Goal: Transaction & Acquisition: Book appointment/travel/reservation

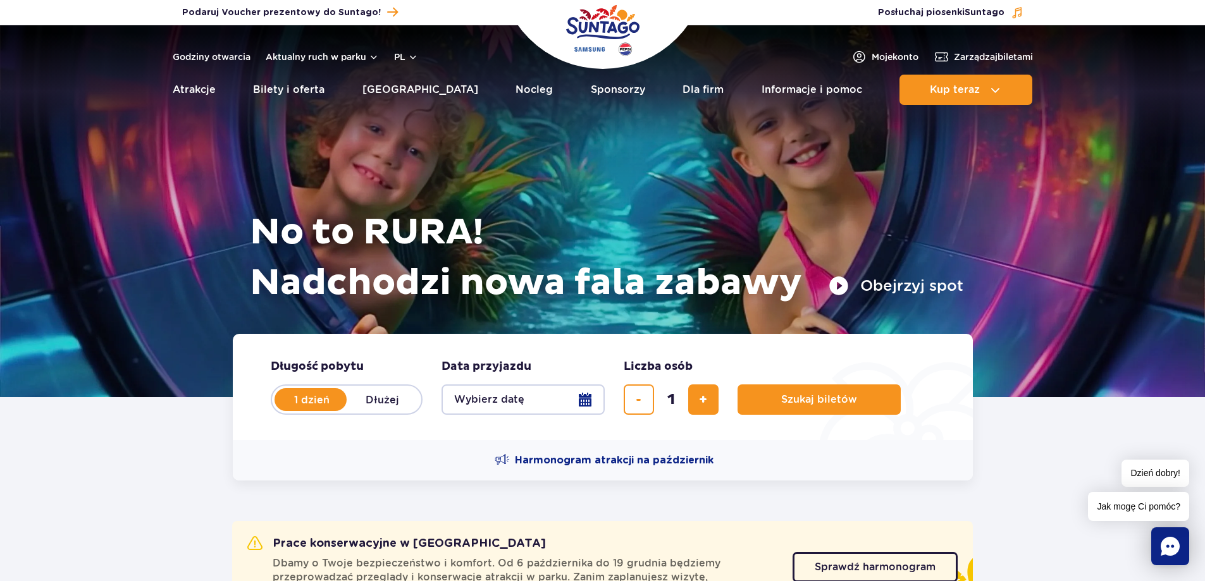
click at [373, 400] on label "Dłużej" at bounding box center [383, 400] width 72 height 27
click at [361, 411] on input "Dłużej" at bounding box center [354, 412] width 14 height 3
radio input "false"
radio input "true"
click at [585, 397] on button "Wybierz datę" at bounding box center [523, 400] width 163 height 30
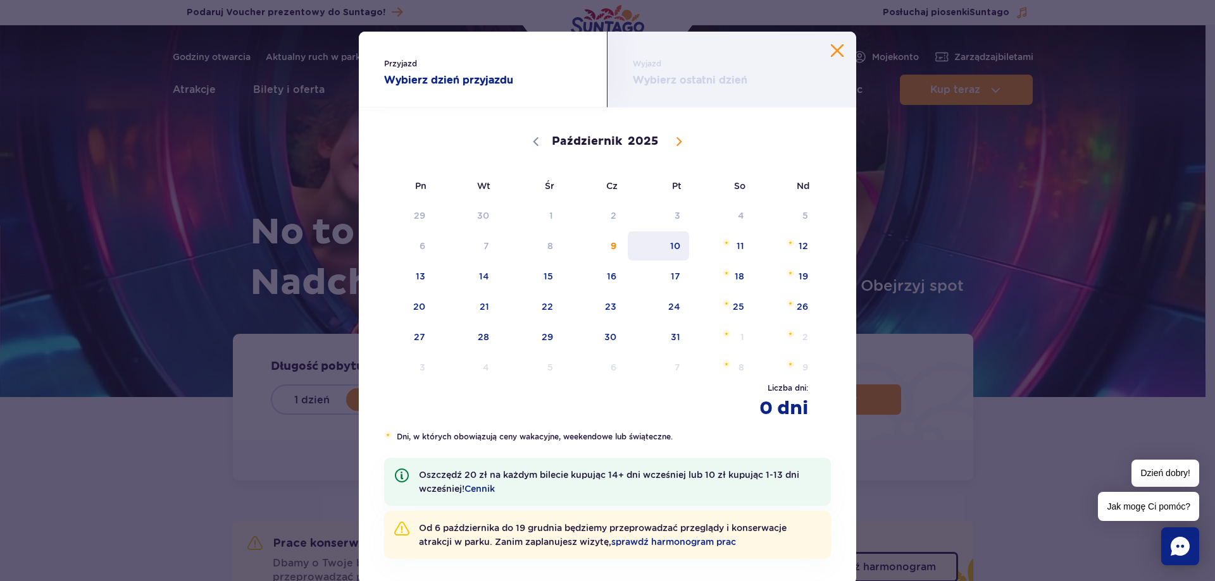
click at [676, 249] on span "10" at bounding box center [658, 246] width 64 height 29
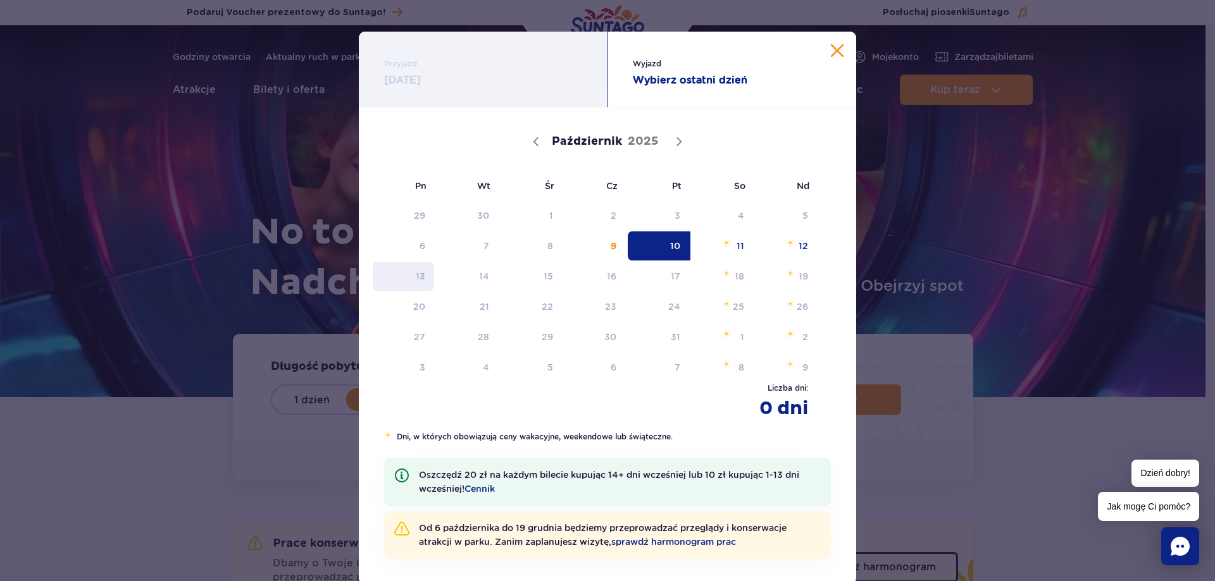
click at [414, 275] on span "13" at bounding box center [403, 276] width 64 height 29
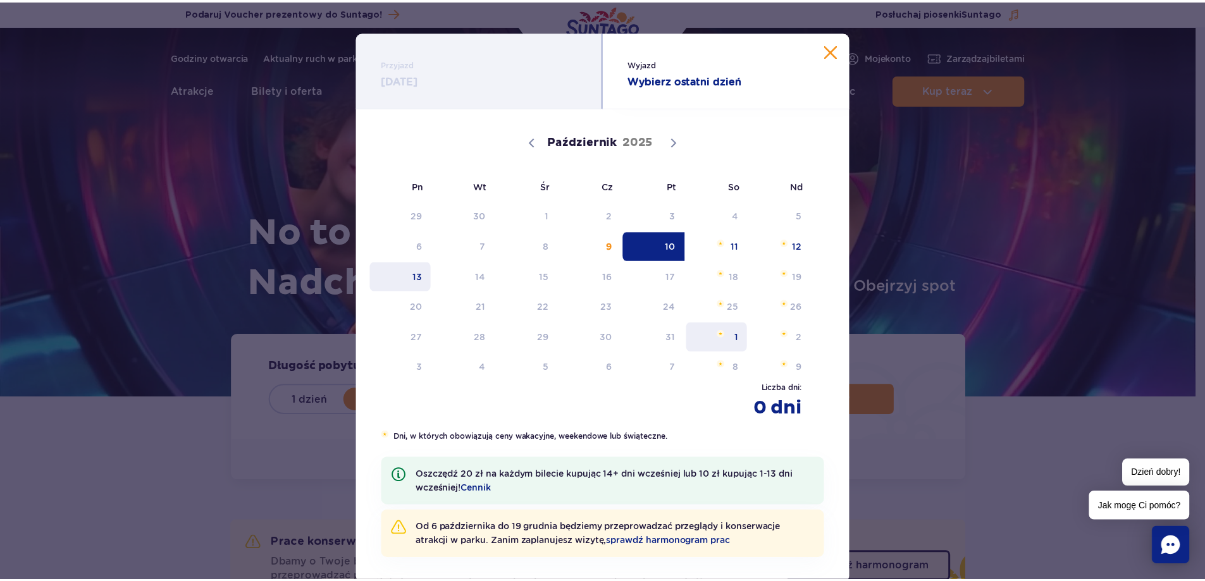
scroll to position [35, 0]
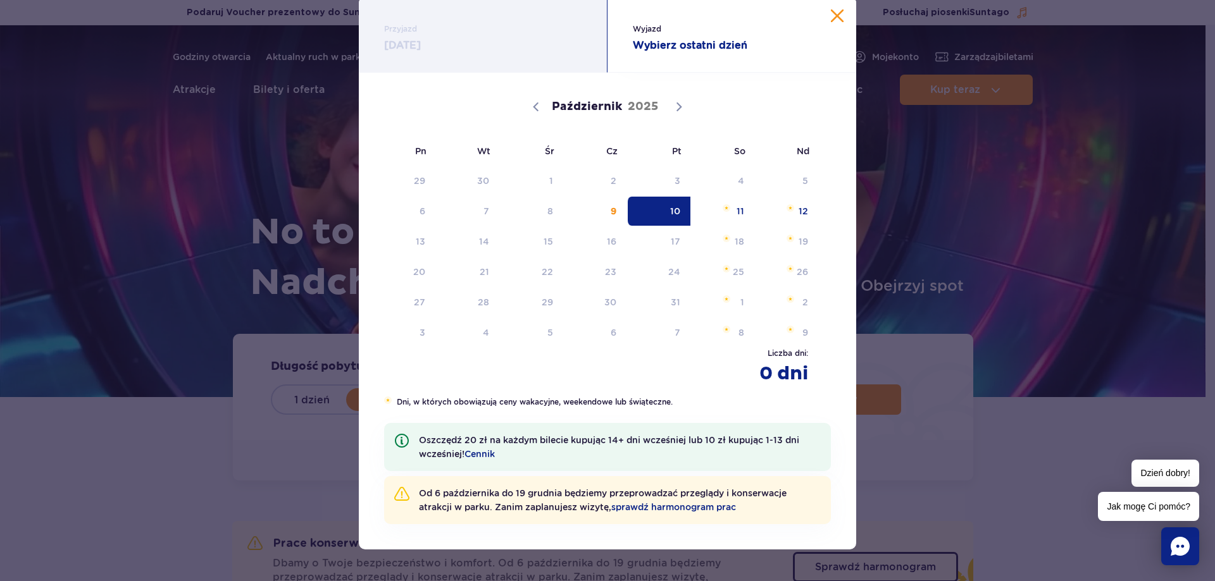
click at [835, 17] on button "Zamknij kalendarz" at bounding box center [837, 15] width 13 height 13
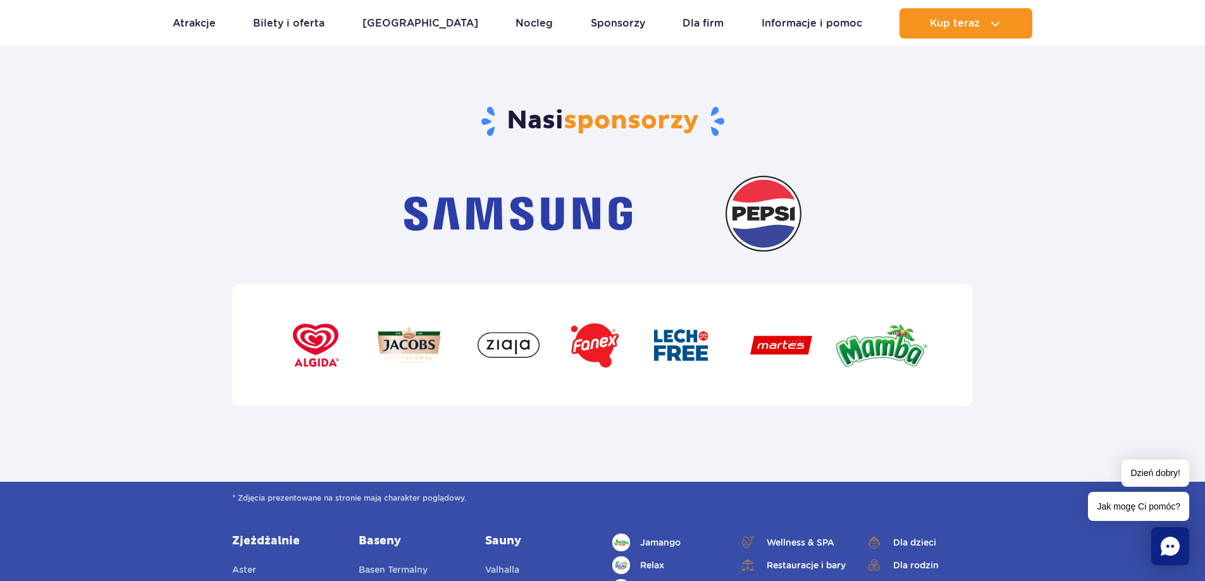
scroll to position [4429, 0]
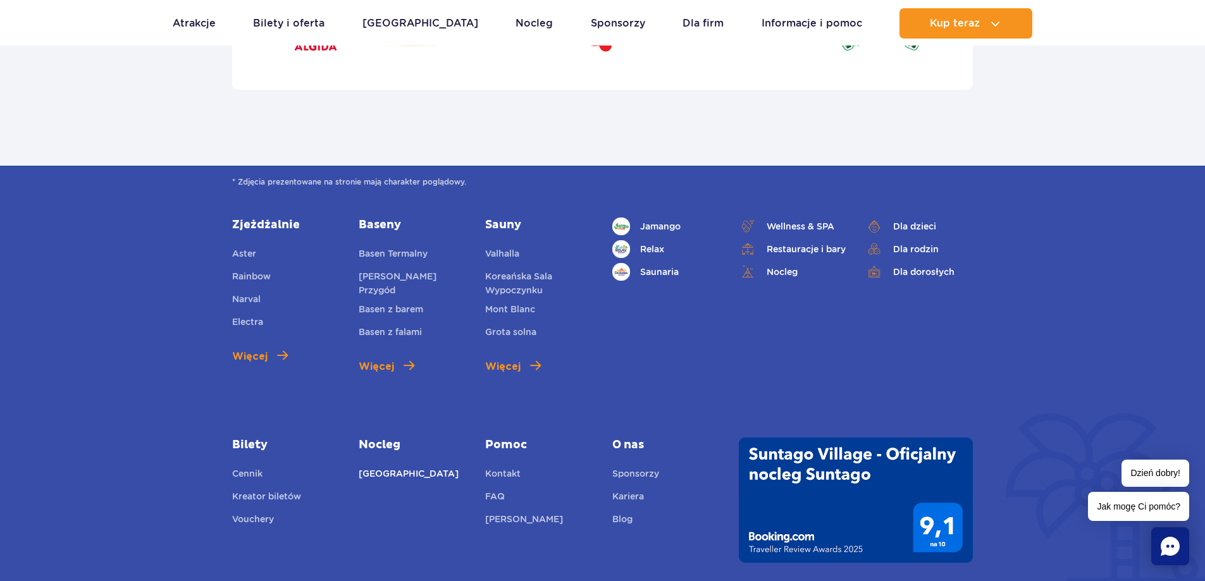
click at [392, 467] on link "[GEOGRAPHIC_DATA]" at bounding box center [409, 476] width 100 height 18
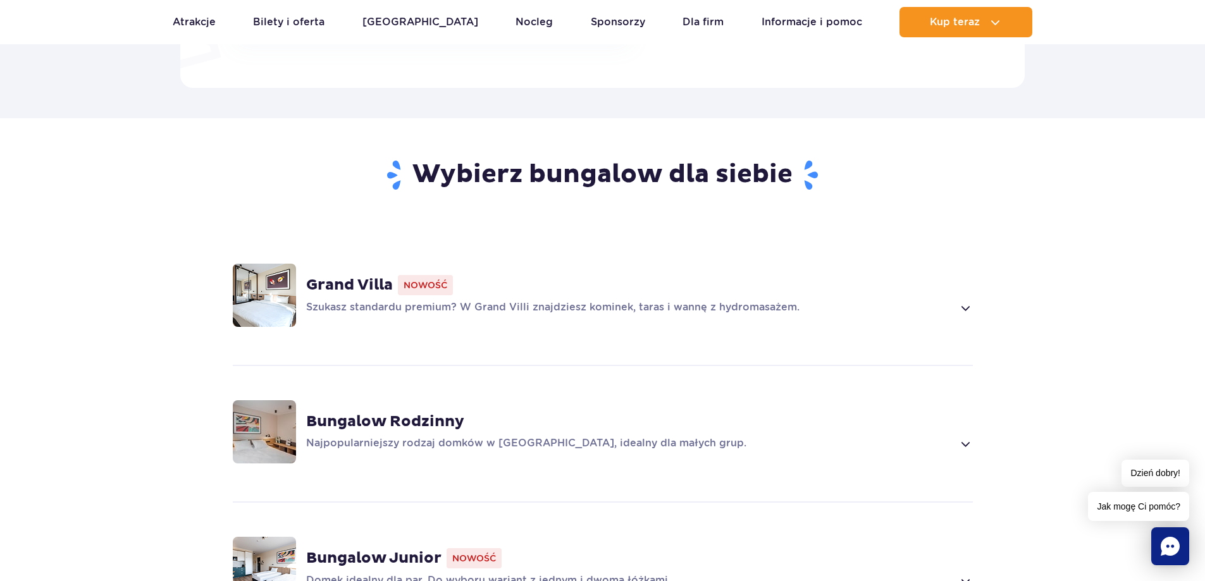
scroll to position [1076, 0]
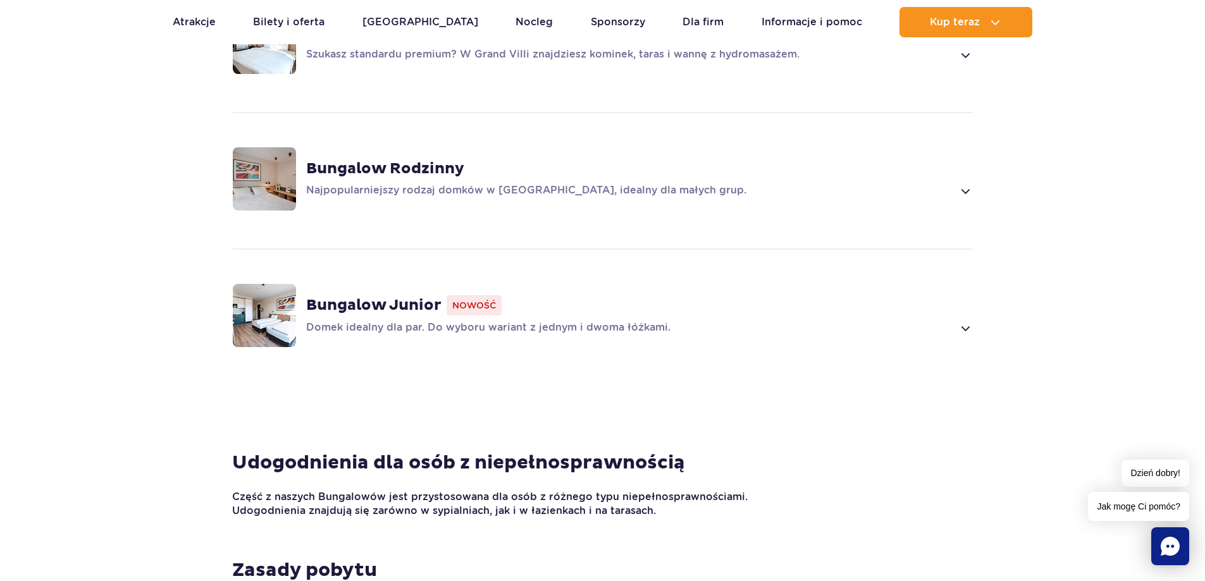
click at [373, 167] on strong "Bungalow Rodzinny" at bounding box center [385, 168] width 158 height 19
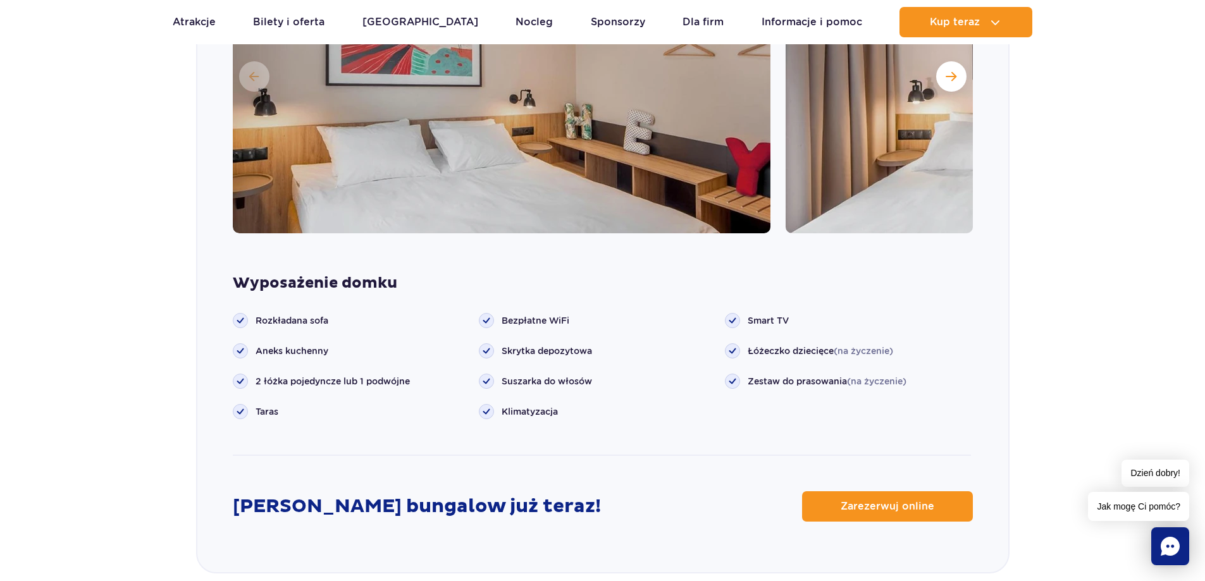
scroll to position [1508, 0]
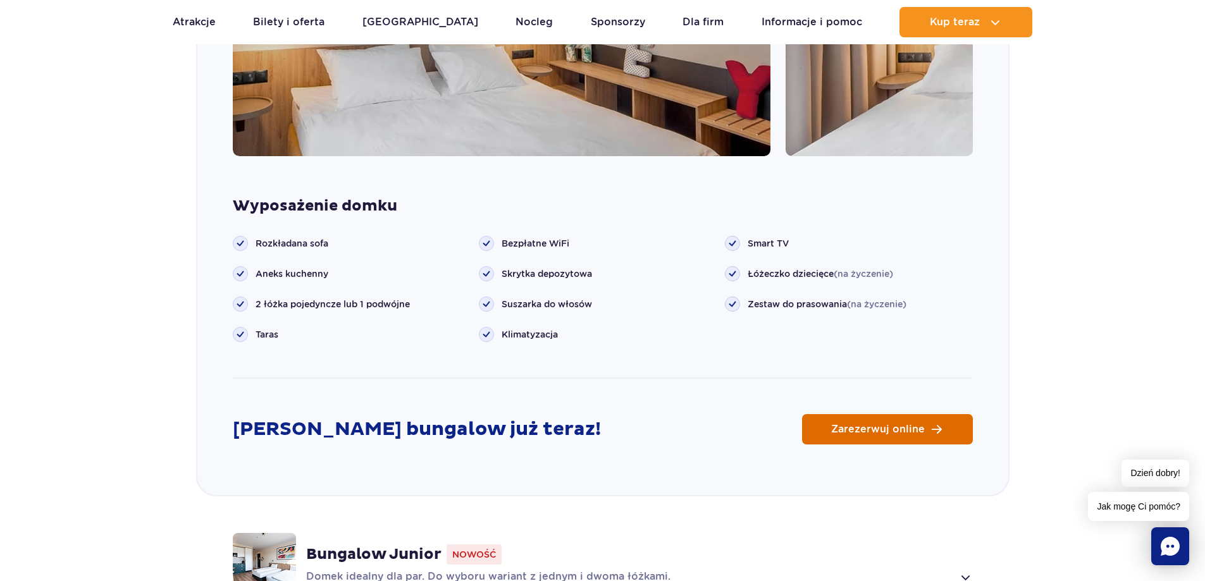
click at [900, 425] on span "Zarezerwuj online" at bounding box center [878, 430] width 94 height 10
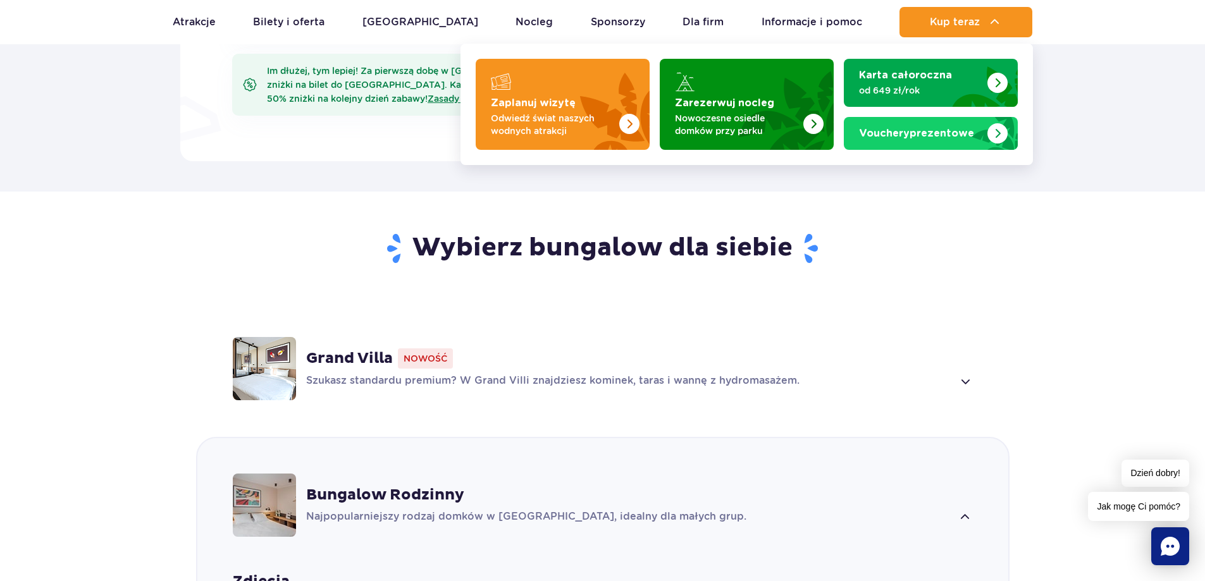
scroll to position [686, 0]
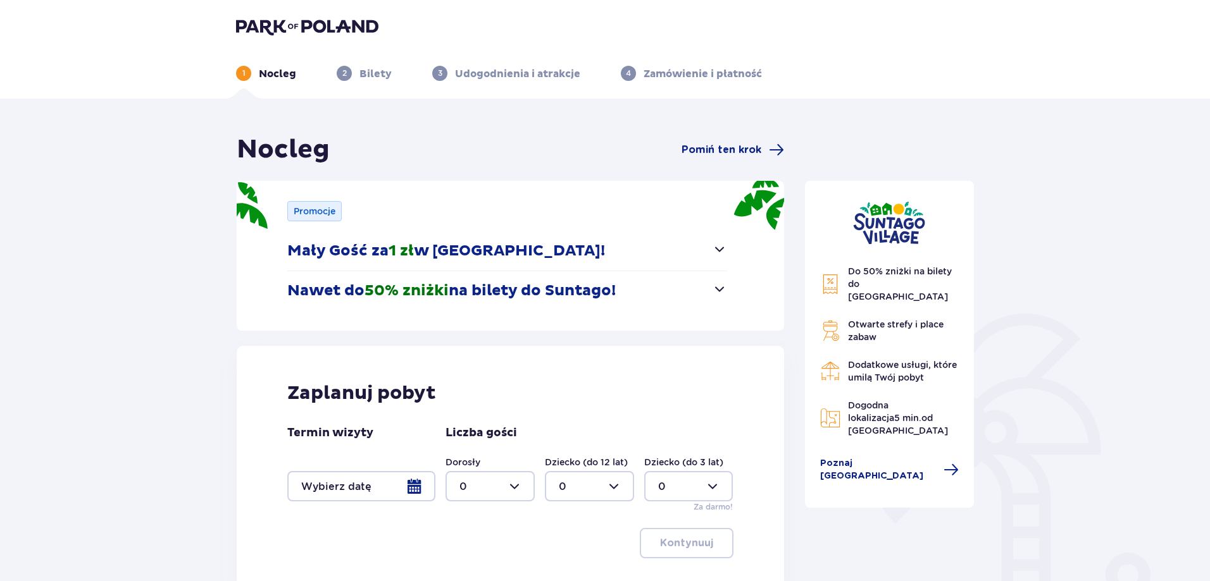
click at [419, 491] on div at bounding box center [361, 486] width 148 height 30
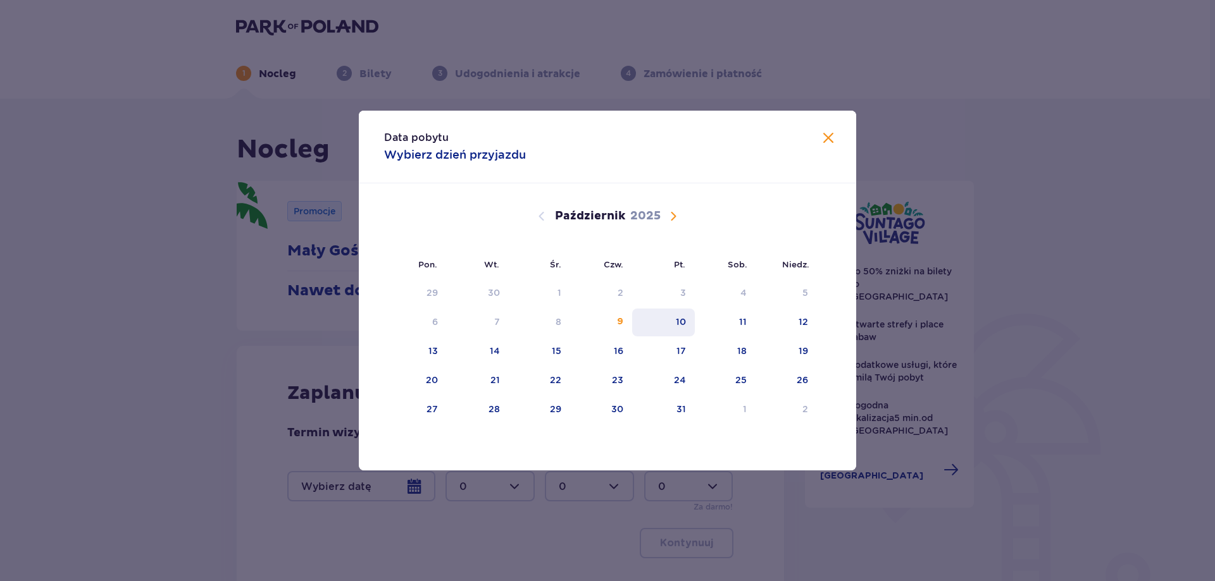
click at [690, 320] on div "10" at bounding box center [663, 323] width 63 height 28
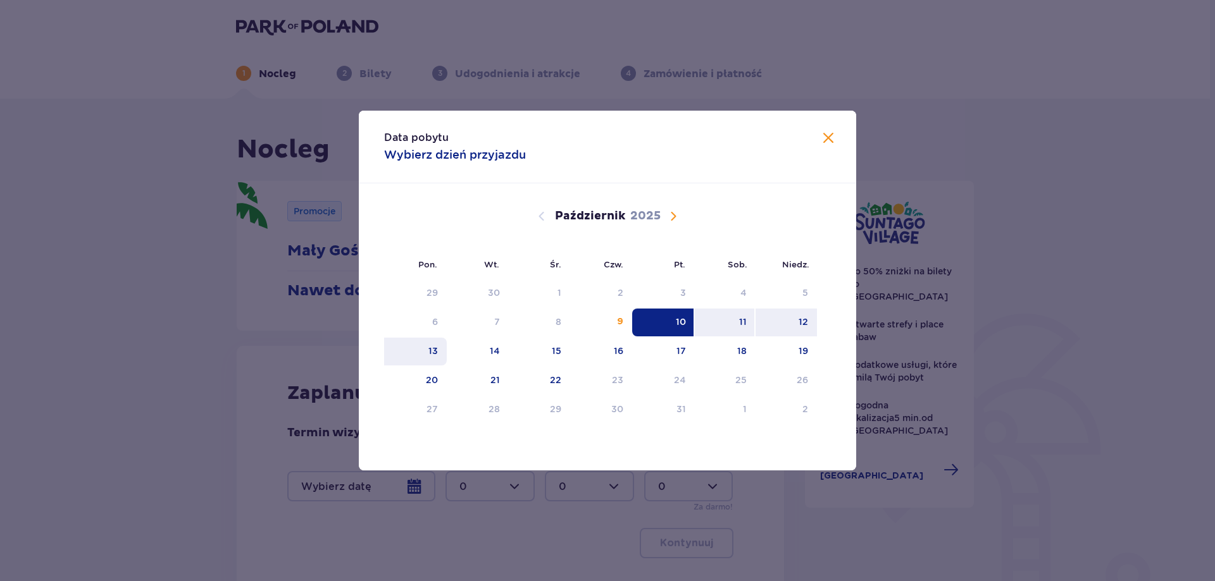
click at [438, 355] on div "13" at bounding box center [415, 352] width 63 height 28
type input "10.10.25 - 13.10.25"
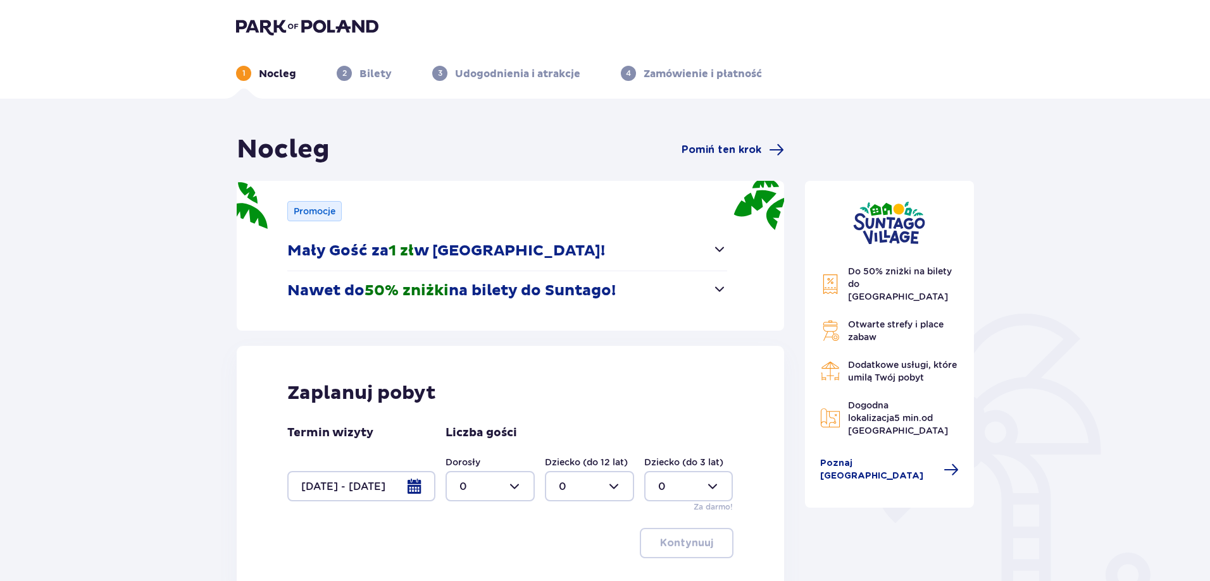
click at [526, 490] on div at bounding box center [489, 486] width 89 height 30
click at [465, 437] on p "3" at bounding box center [462, 443] width 6 height 14
type input "3"
click at [591, 488] on div at bounding box center [589, 486] width 89 height 30
click at [569, 388] on div "1" at bounding box center [589, 390] width 61 height 14
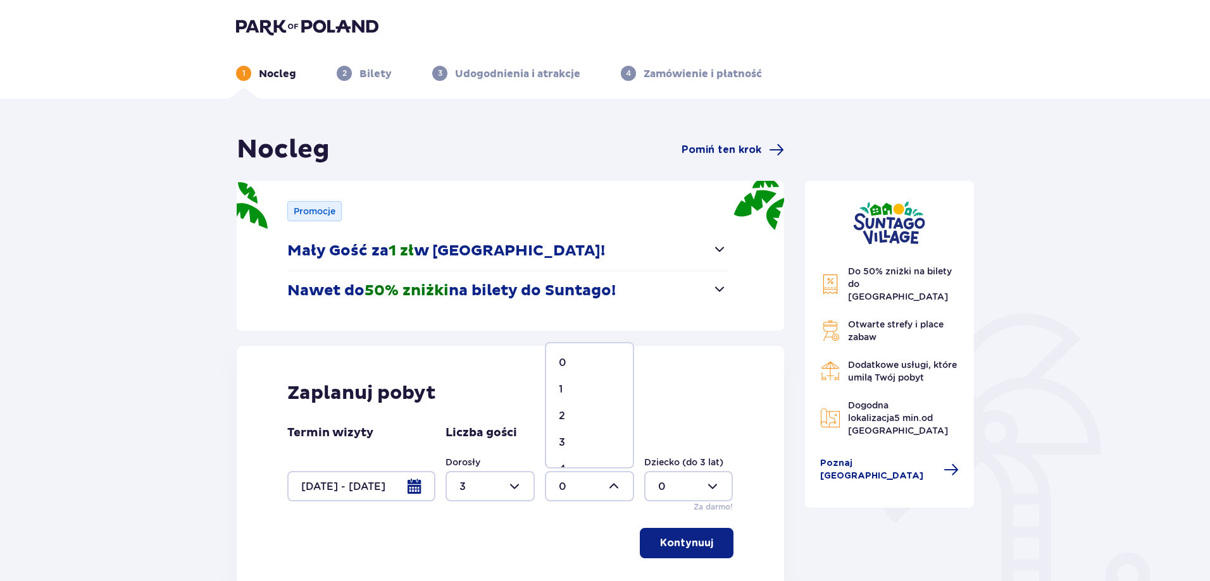
type input "1"
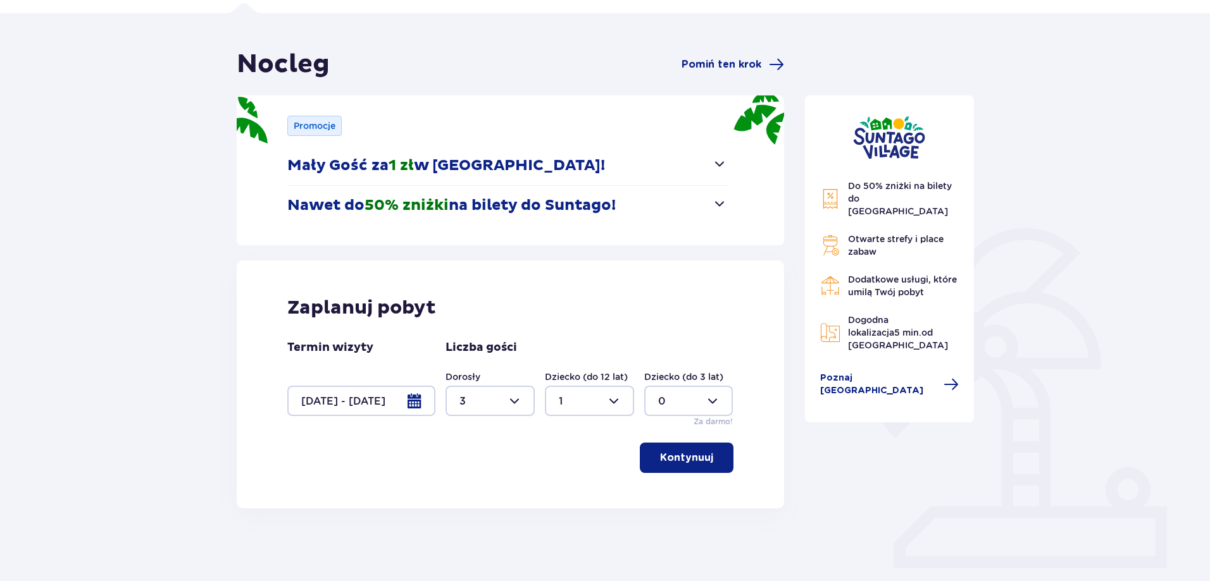
scroll to position [121, 0]
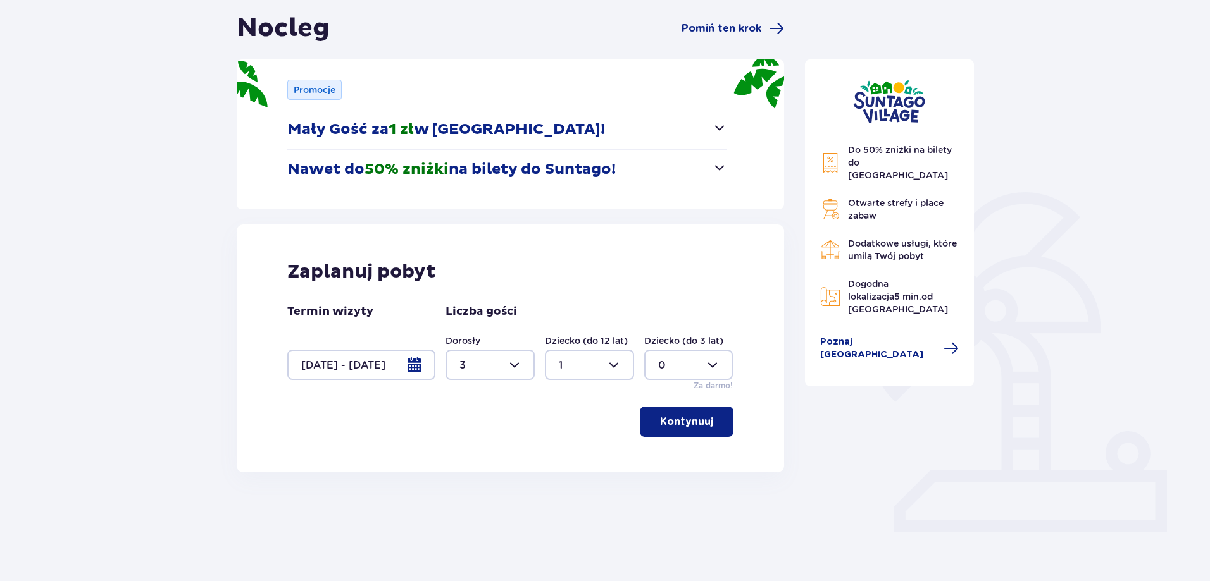
click at [687, 421] on p "Kontynuuj" at bounding box center [686, 422] width 53 height 14
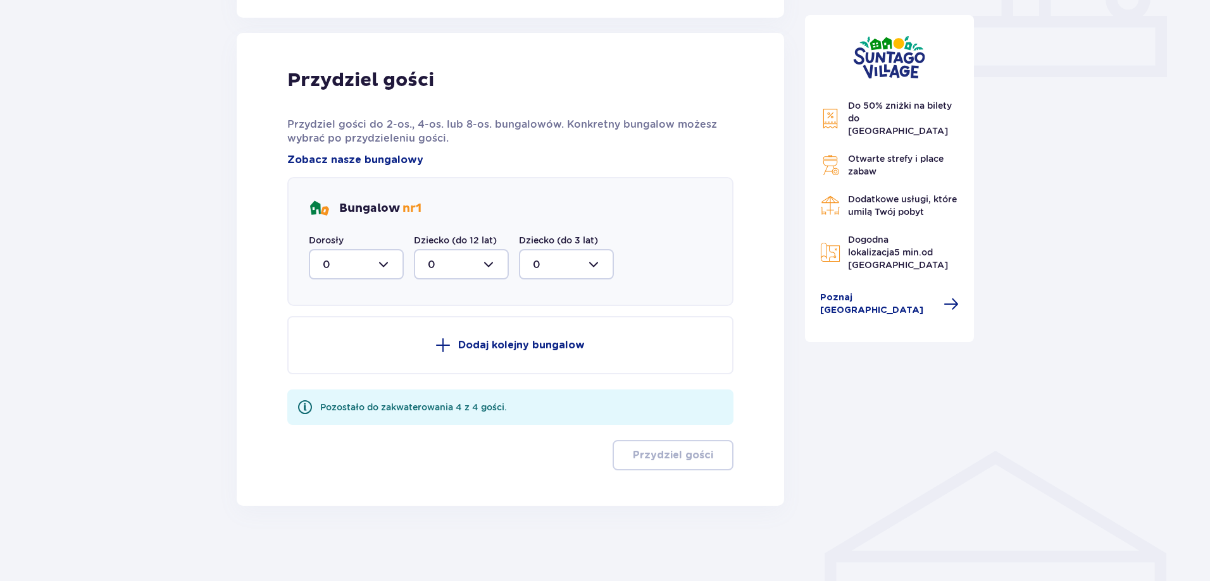
scroll to position [577, 0]
click at [385, 266] on div at bounding box center [356, 264] width 95 height 30
click at [326, 378] on p "3" at bounding box center [326, 382] width 6 height 14
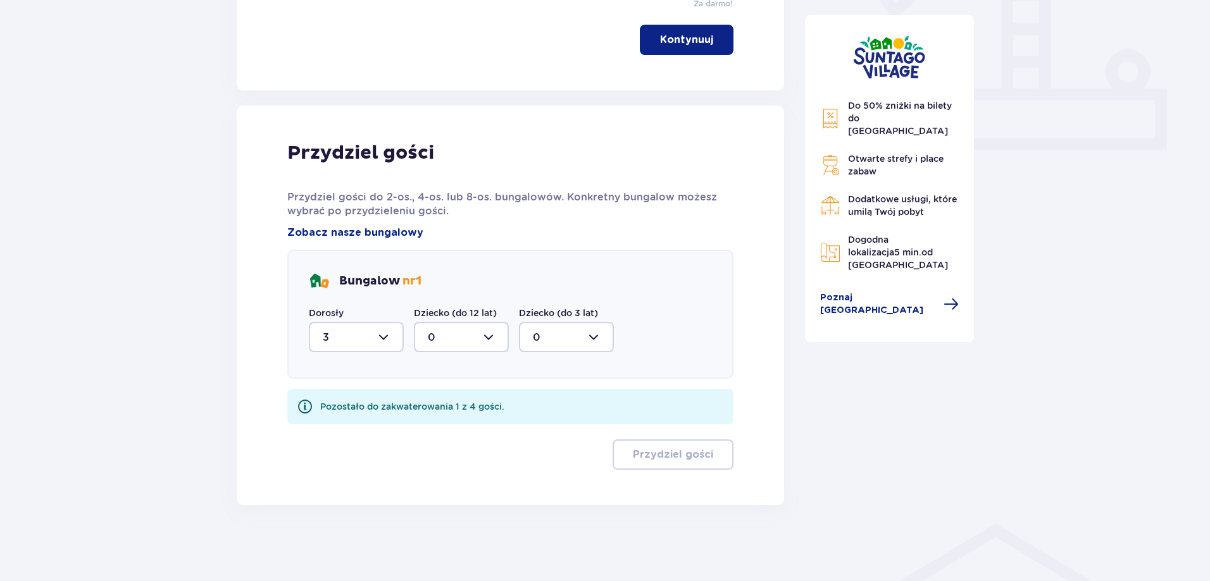
type input "3"
click at [487, 335] on div at bounding box center [461, 337] width 95 height 30
click at [428, 397] on p "1" at bounding box center [430, 402] width 4 height 14
type input "1"
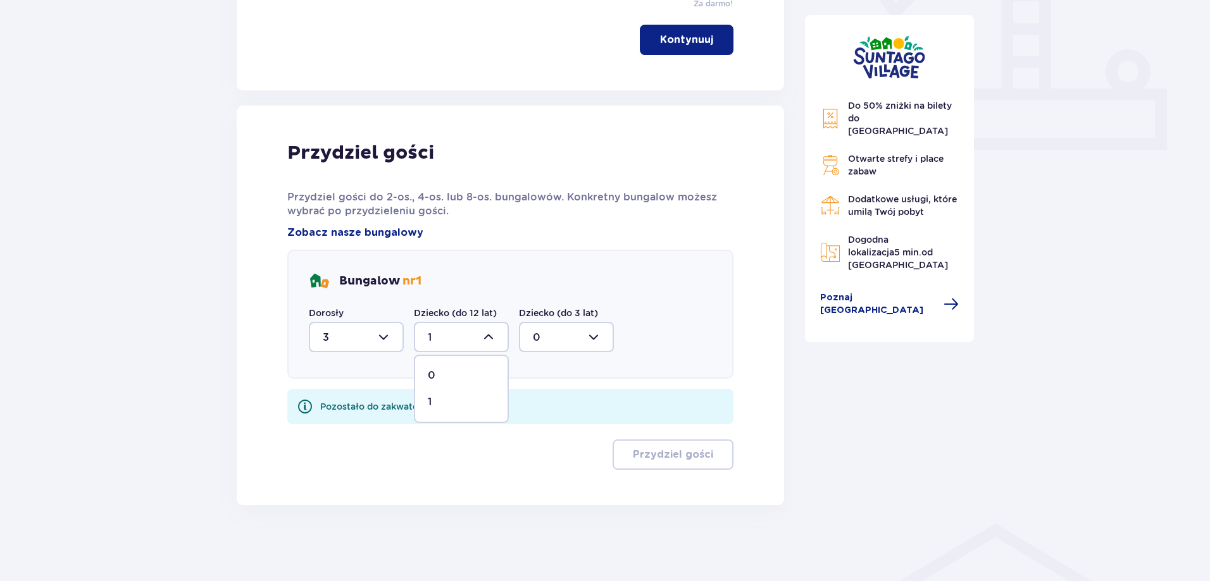
scroll to position [453, 0]
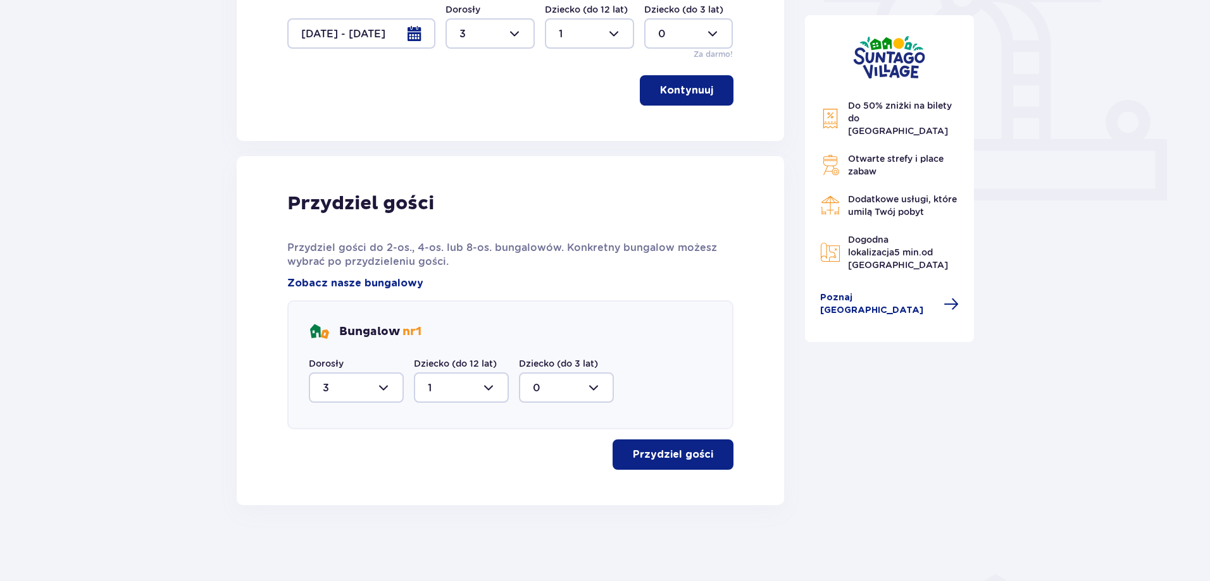
click at [674, 459] on p "Przydziel gości" at bounding box center [673, 455] width 80 height 14
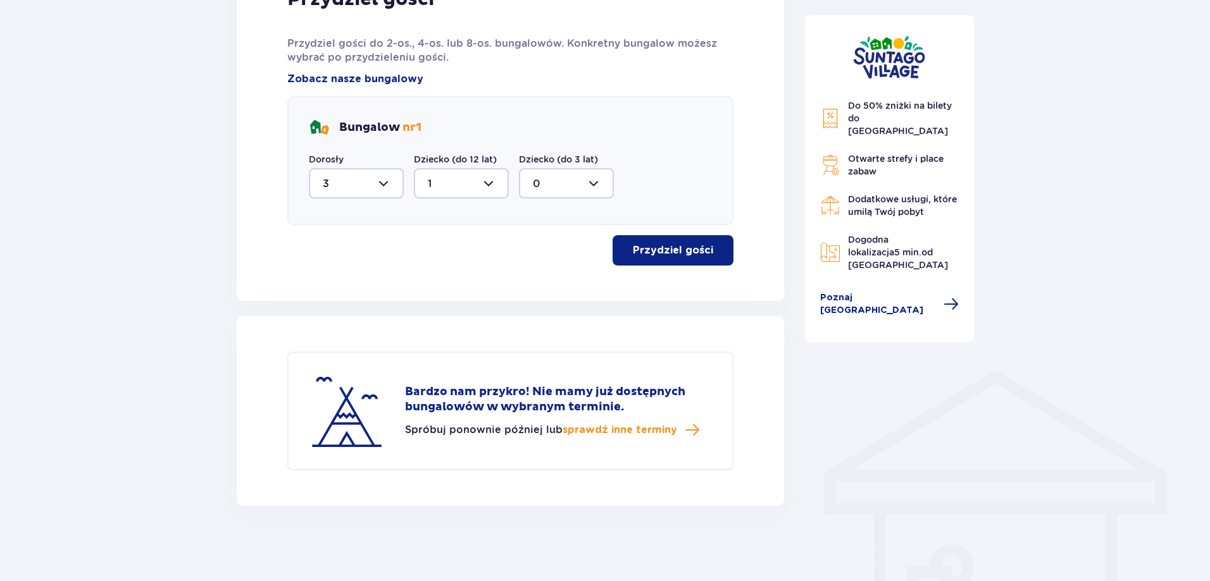
scroll to position [658, 0]
click at [595, 431] on span "sprawdź inne terminy" at bounding box center [619, 430] width 115 height 14
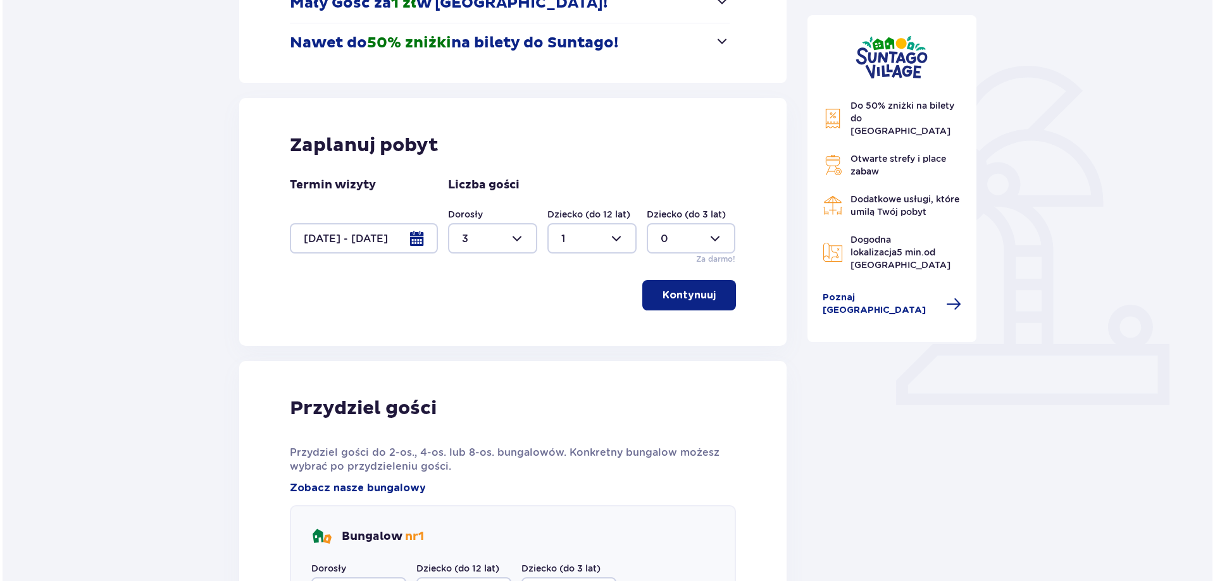
scroll to position [125, 0]
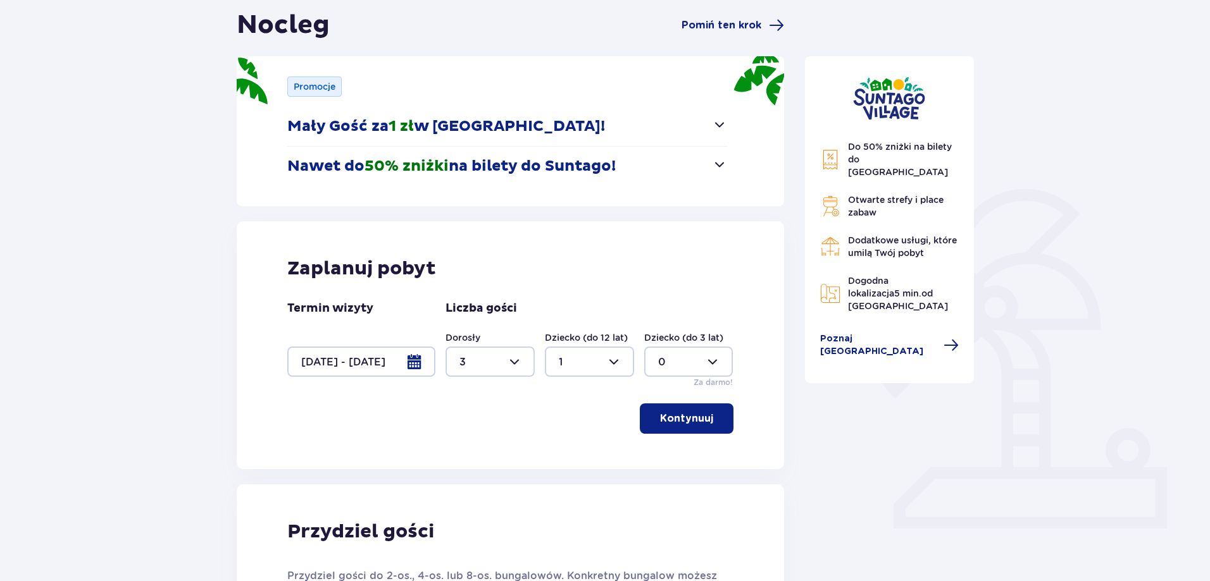
click at [416, 366] on div at bounding box center [361, 362] width 148 height 30
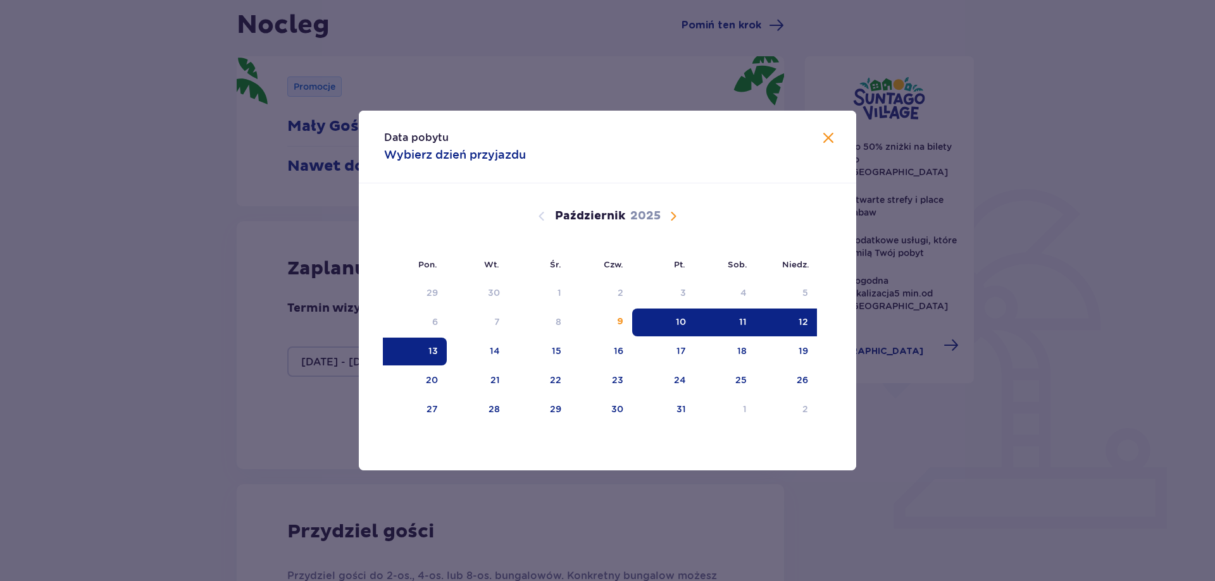
click at [683, 321] on div "10" at bounding box center [681, 322] width 10 height 13
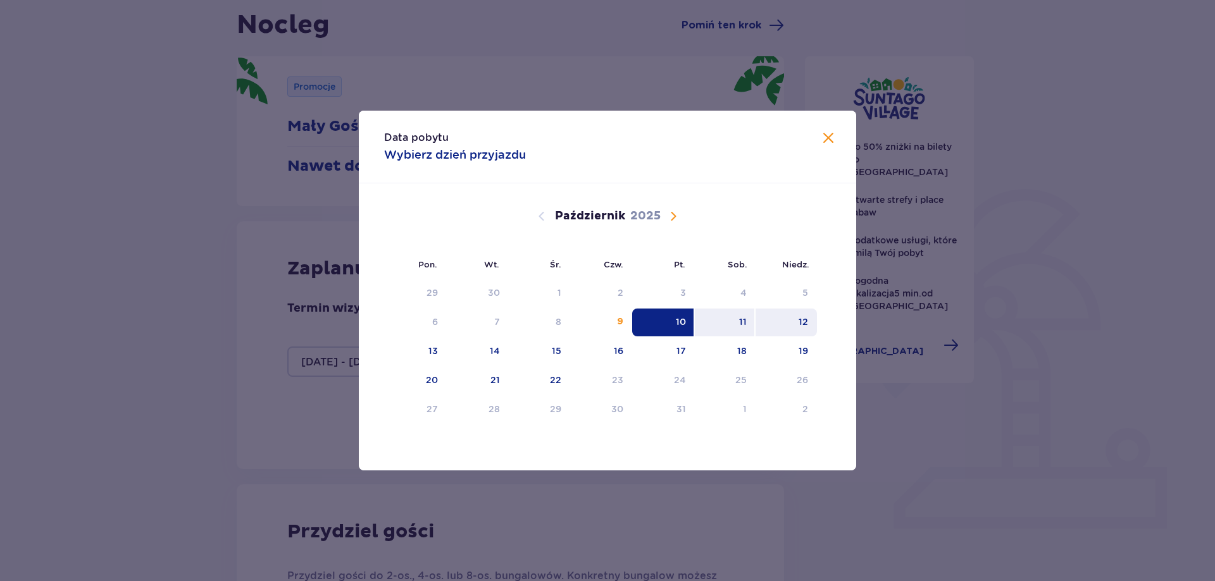
click at [807, 319] on div "12" at bounding box center [802, 322] width 9 height 13
type input "10.10.25 - 12.10.25"
type input "0"
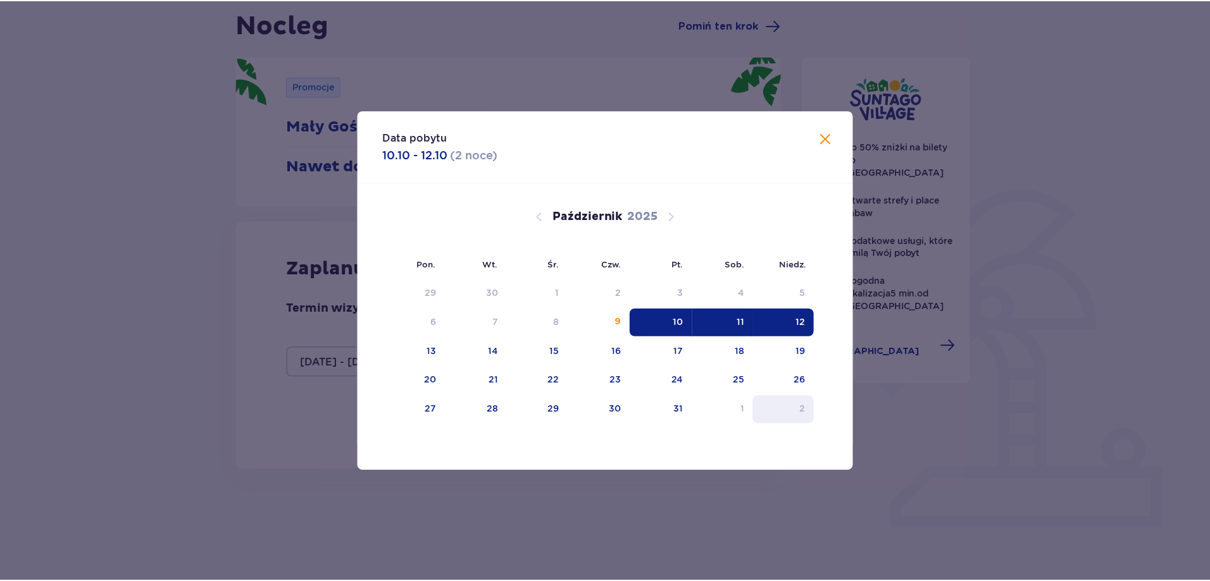
scroll to position [121, 0]
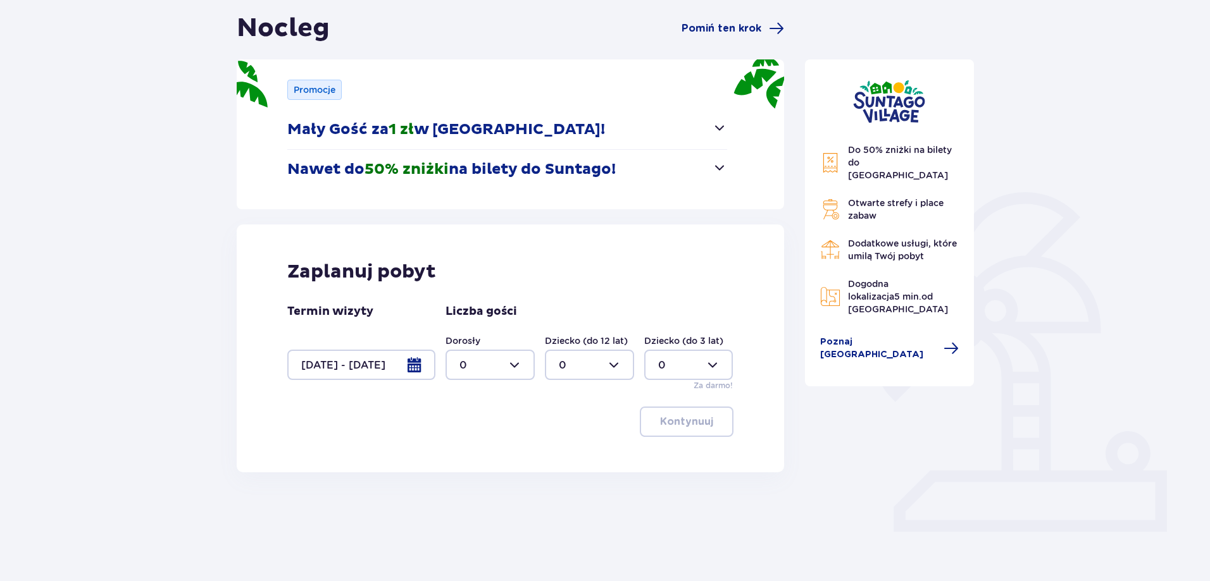
click at [517, 366] on div at bounding box center [489, 365] width 89 height 30
click at [464, 480] on p "3" at bounding box center [462, 483] width 6 height 14
type input "3"
click at [578, 371] on div at bounding box center [589, 365] width 89 height 30
click at [562, 437] on p "1" at bounding box center [561, 430] width 4 height 14
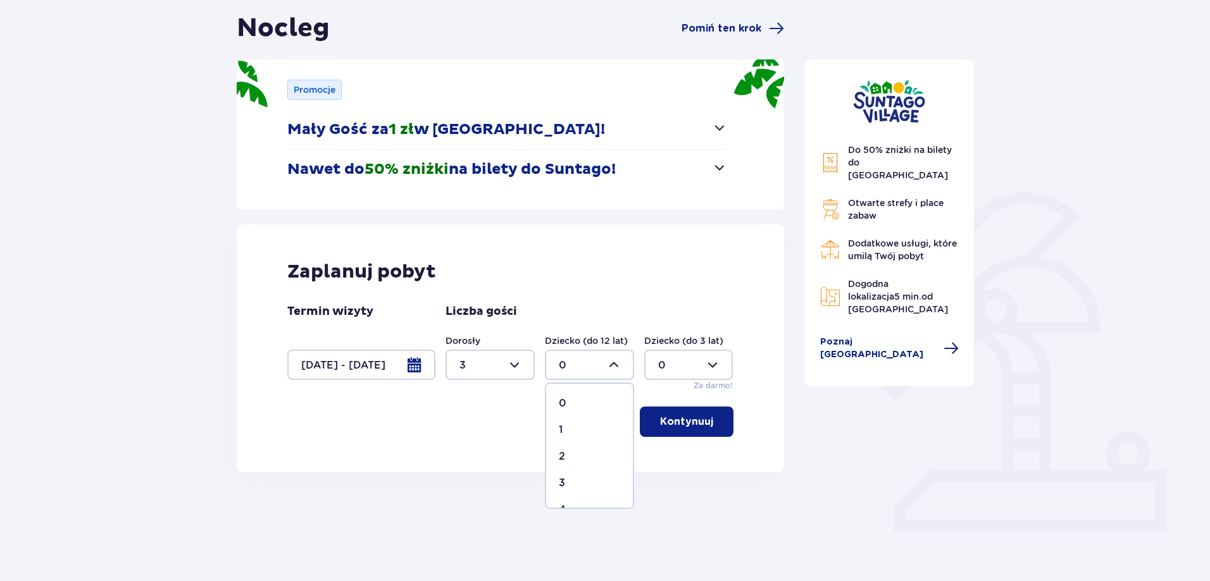
type input "1"
click at [706, 419] on button "Kontynuuj" at bounding box center [687, 422] width 94 height 30
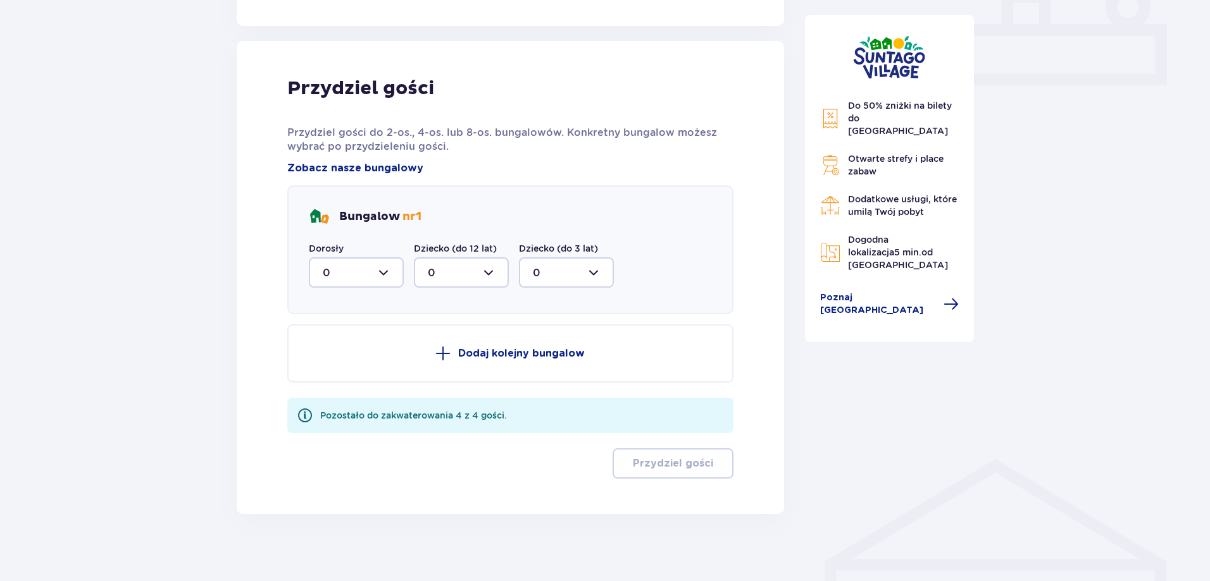
scroll to position [577, 0]
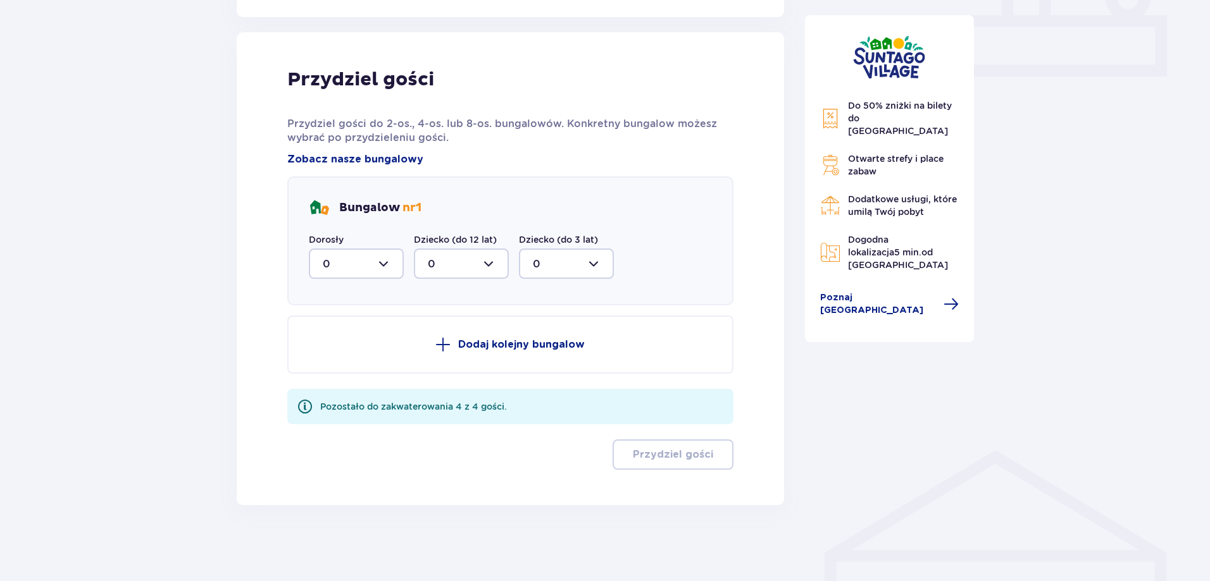
click at [396, 263] on div at bounding box center [356, 264] width 95 height 30
click at [340, 375] on span "3" at bounding box center [356, 382] width 92 height 27
type input "3"
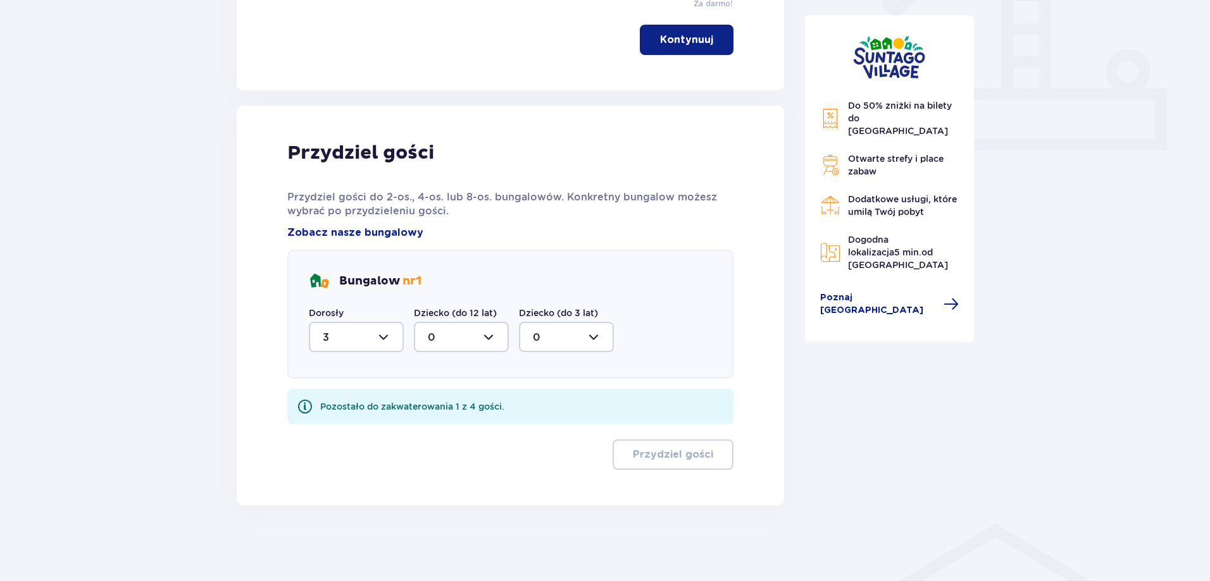
click at [484, 340] on div at bounding box center [461, 337] width 95 height 30
click at [441, 398] on div "1" at bounding box center [461, 402] width 67 height 14
type input "1"
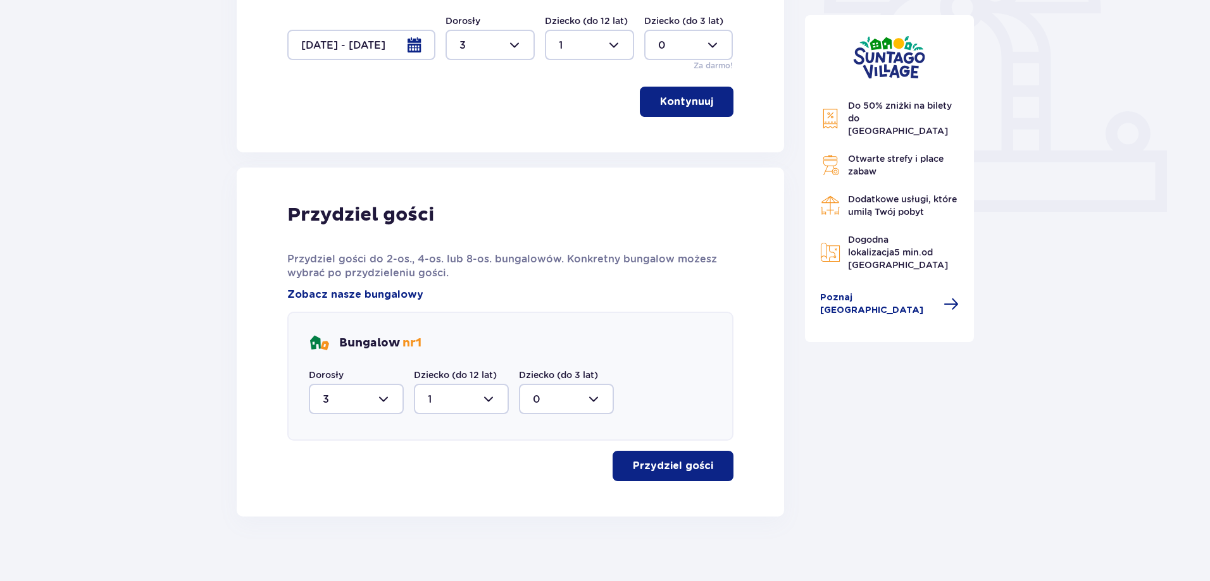
scroll to position [443, 0]
click at [636, 466] on p "Przydziel gości" at bounding box center [673, 465] width 80 height 14
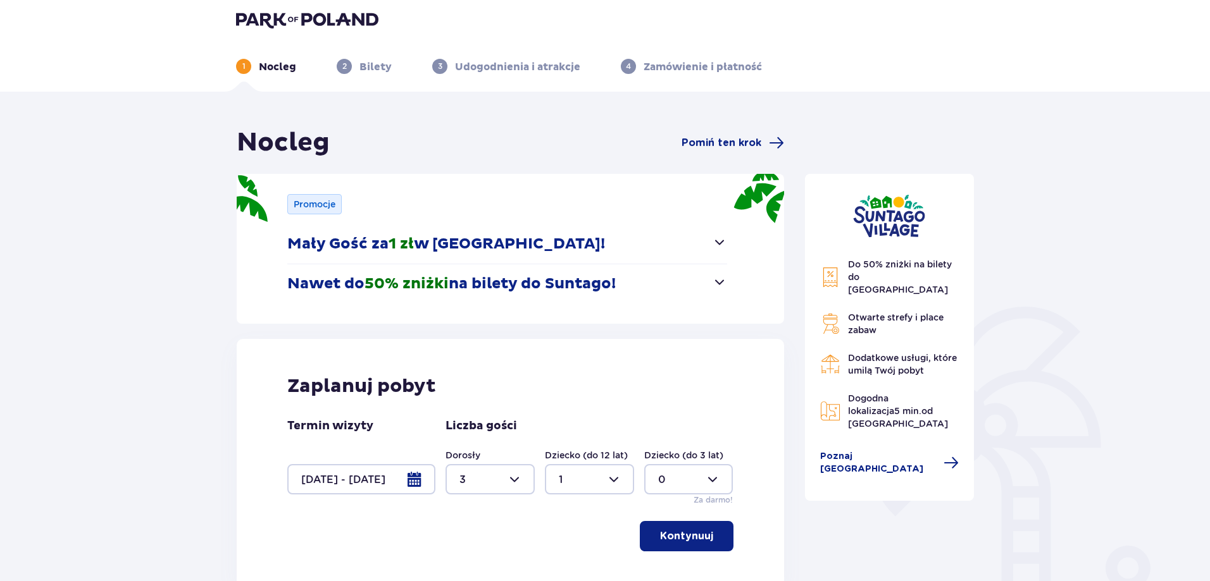
scroll to position [0, 0]
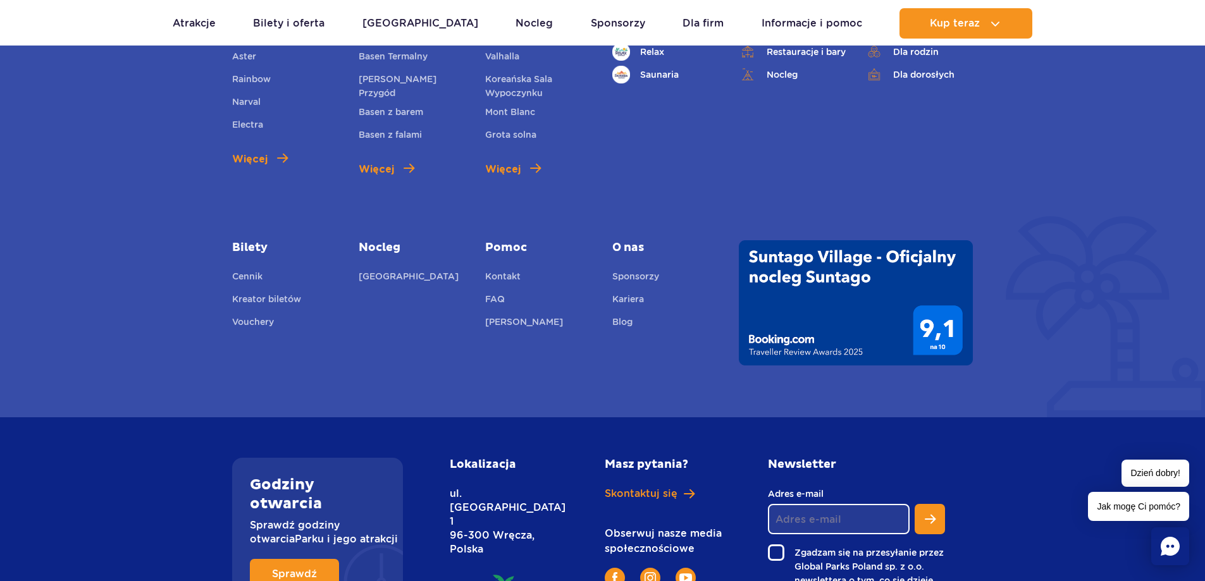
scroll to position [4723, 0]
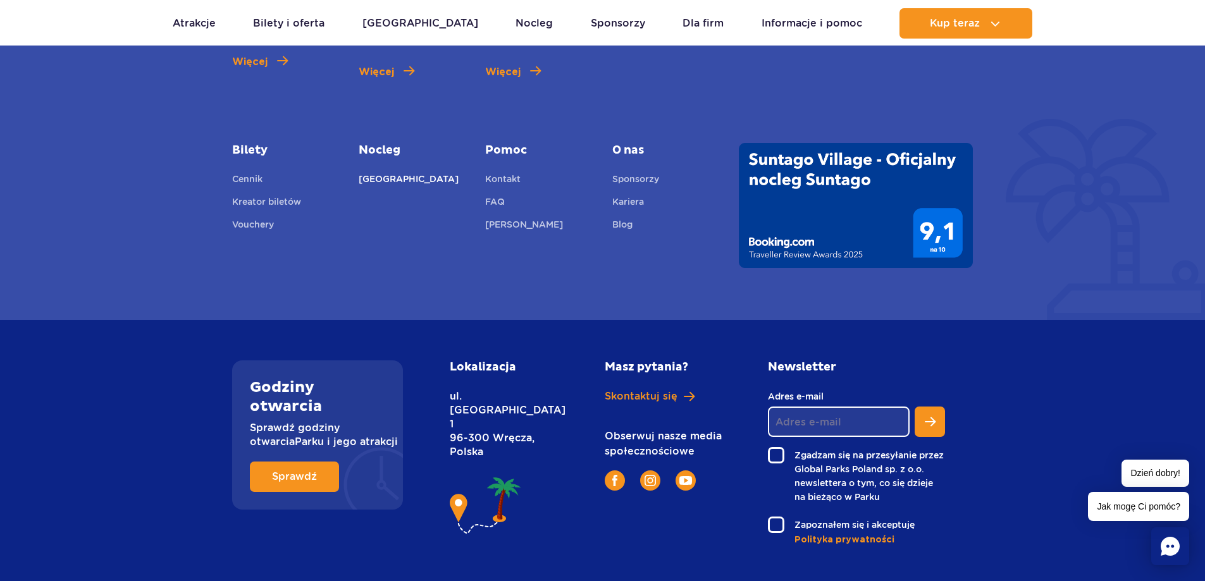
click at [419, 172] on link "[GEOGRAPHIC_DATA]" at bounding box center [409, 181] width 100 height 18
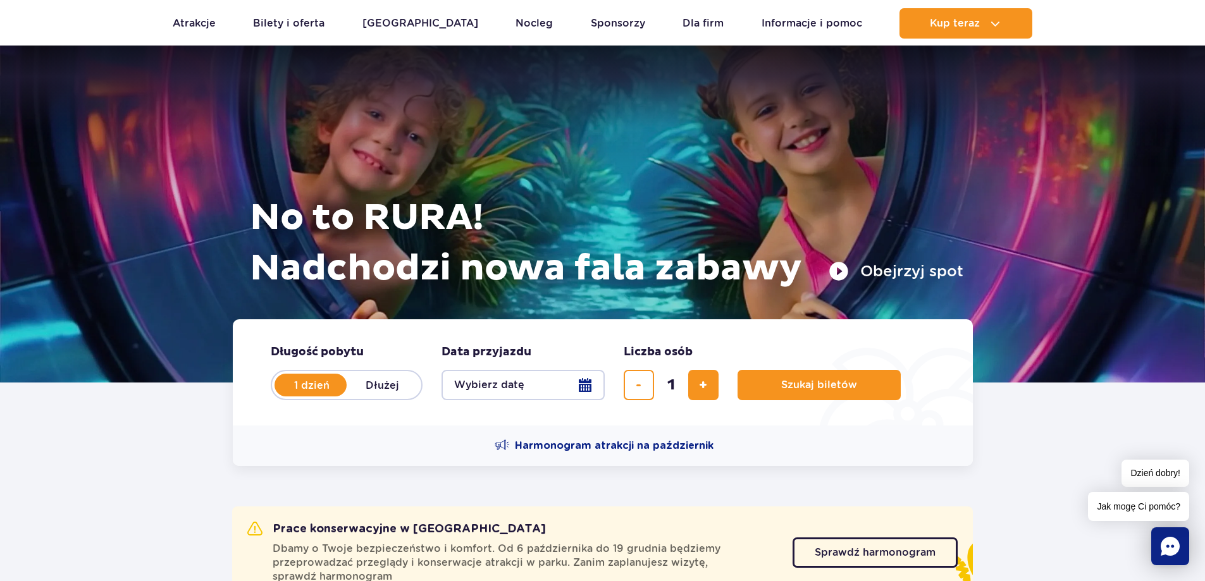
scroll to position [0, 0]
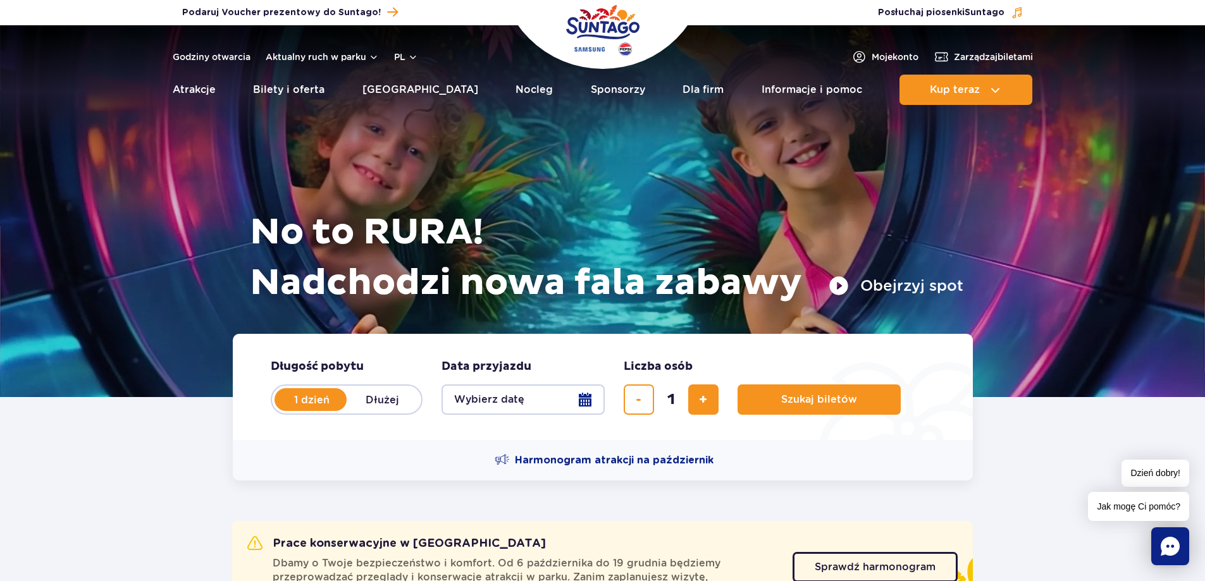
click at [380, 404] on label "Dłużej" at bounding box center [383, 400] width 72 height 27
click at [361, 411] on input "Dłużej" at bounding box center [354, 412] width 14 height 3
radio input "false"
radio input "true"
radio input "false"
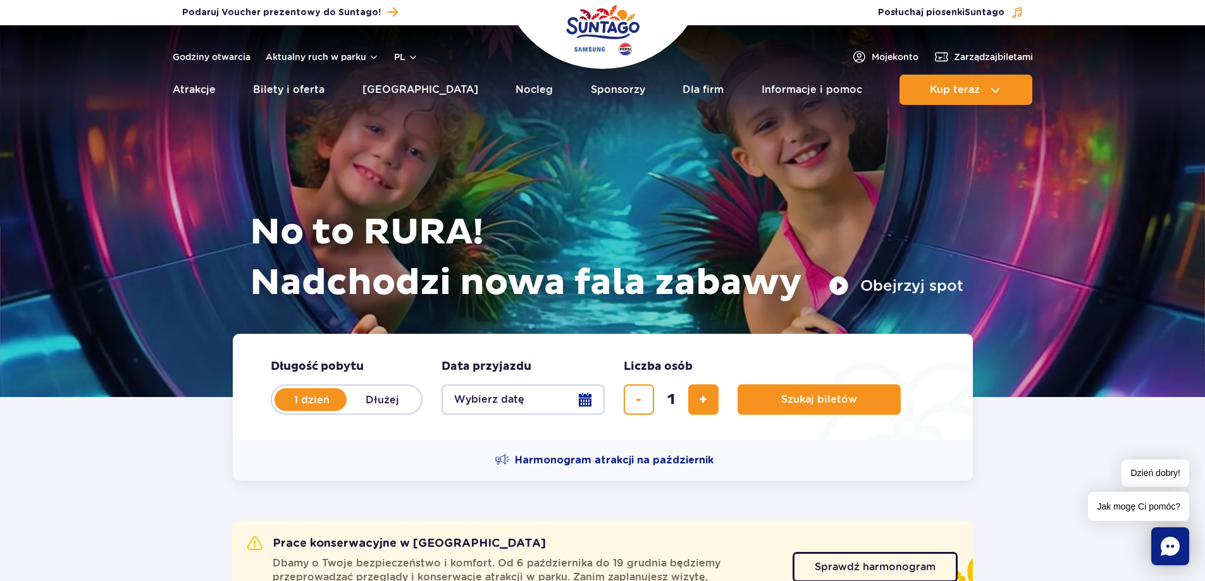
radio input "true"
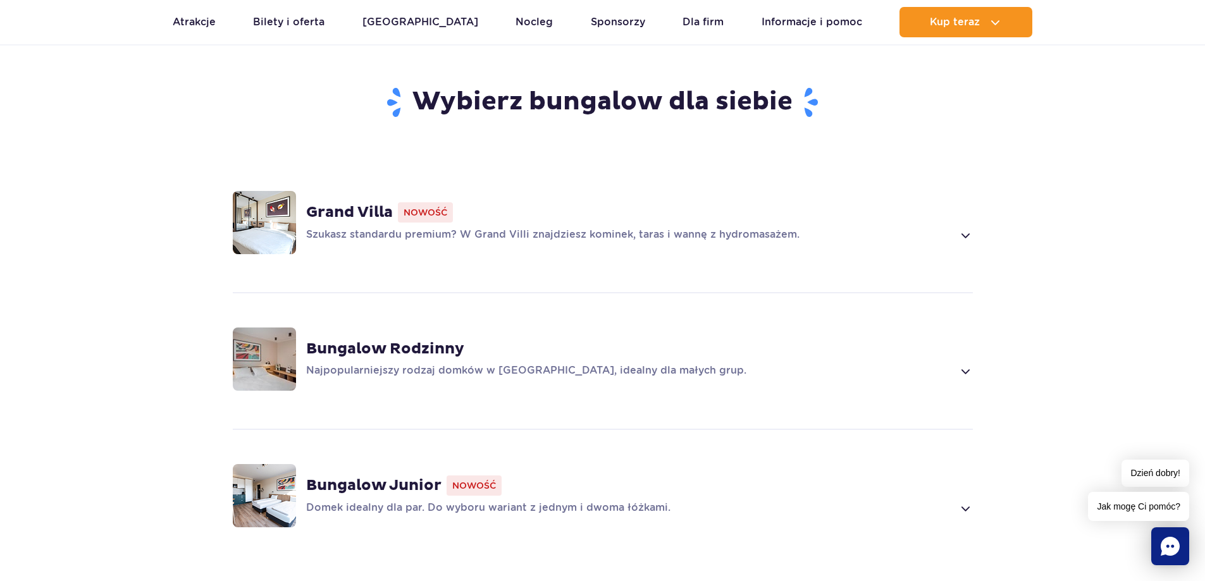
scroll to position [886, 0]
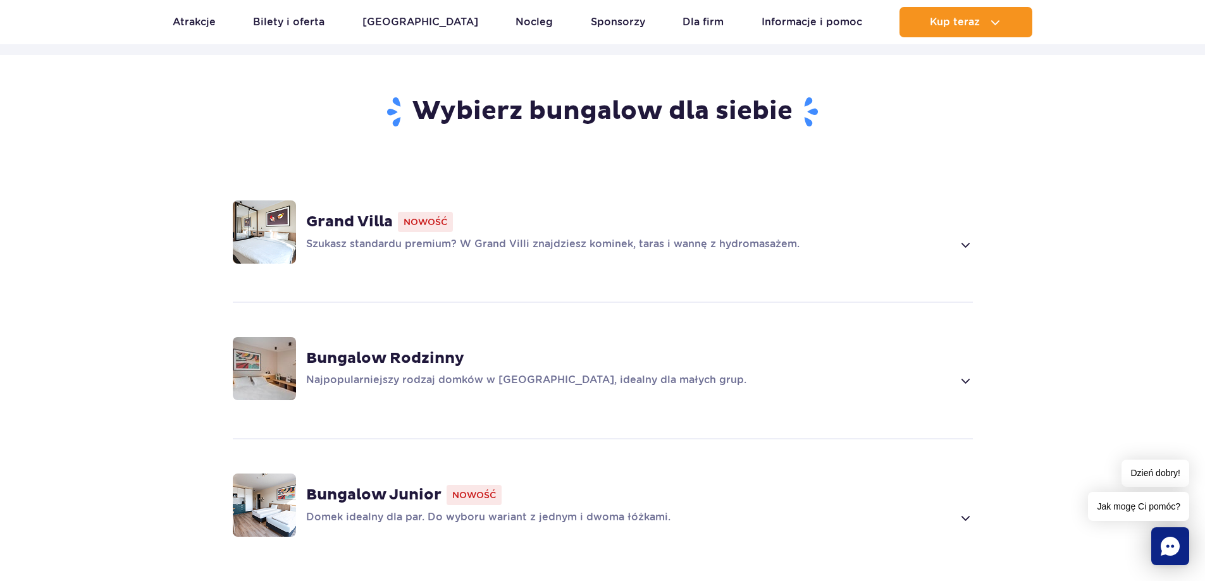
click at [373, 220] on strong "Grand Villa" at bounding box center [349, 222] width 87 height 19
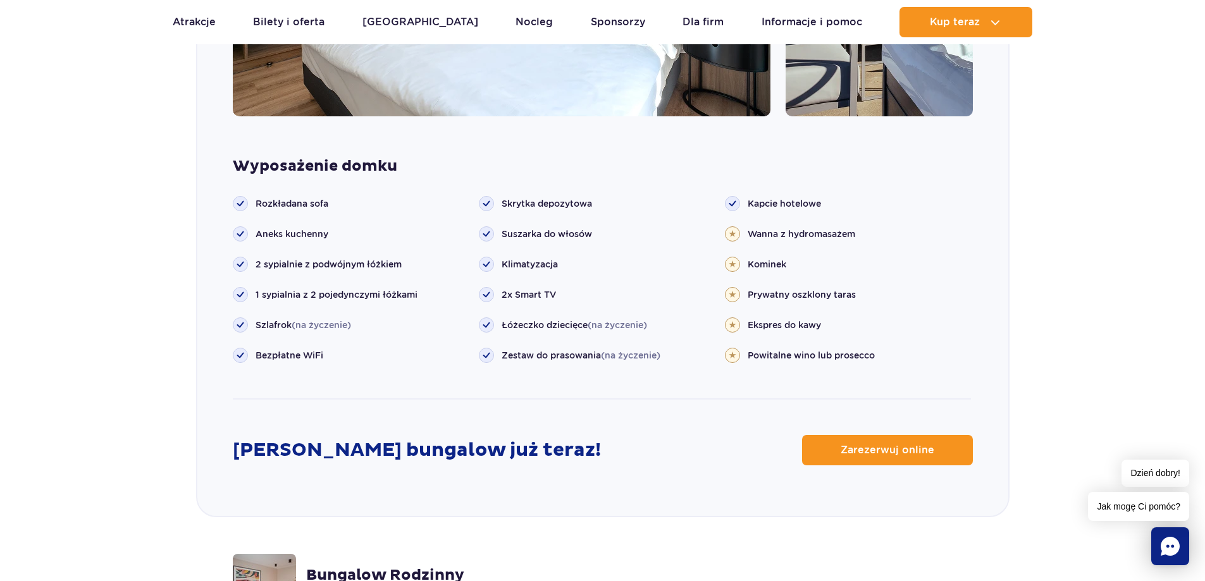
scroll to position [1518, 0]
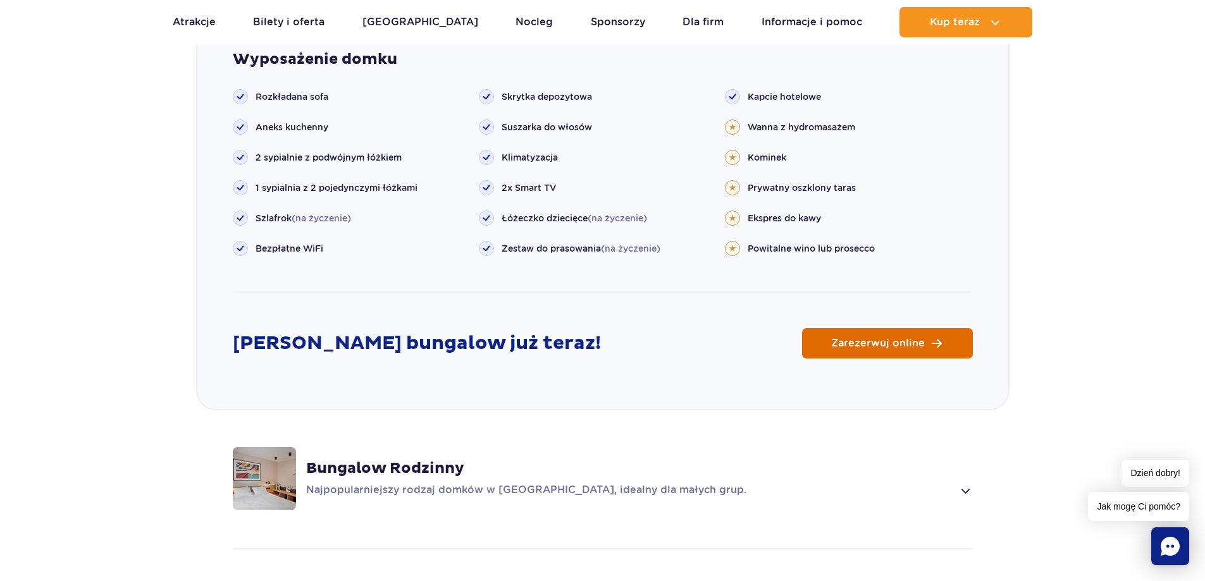
click at [933, 337] on link "Zarezerwuj online" at bounding box center [887, 343] width 171 height 30
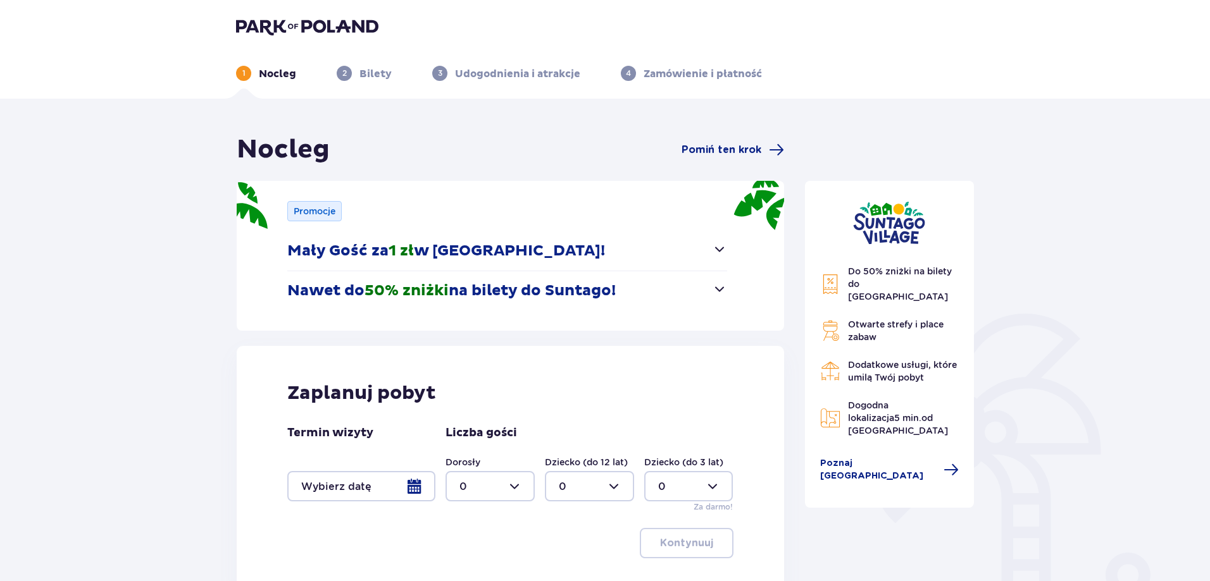
click at [414, 494] on div at bounding box center [361, 486] width 148 height 30
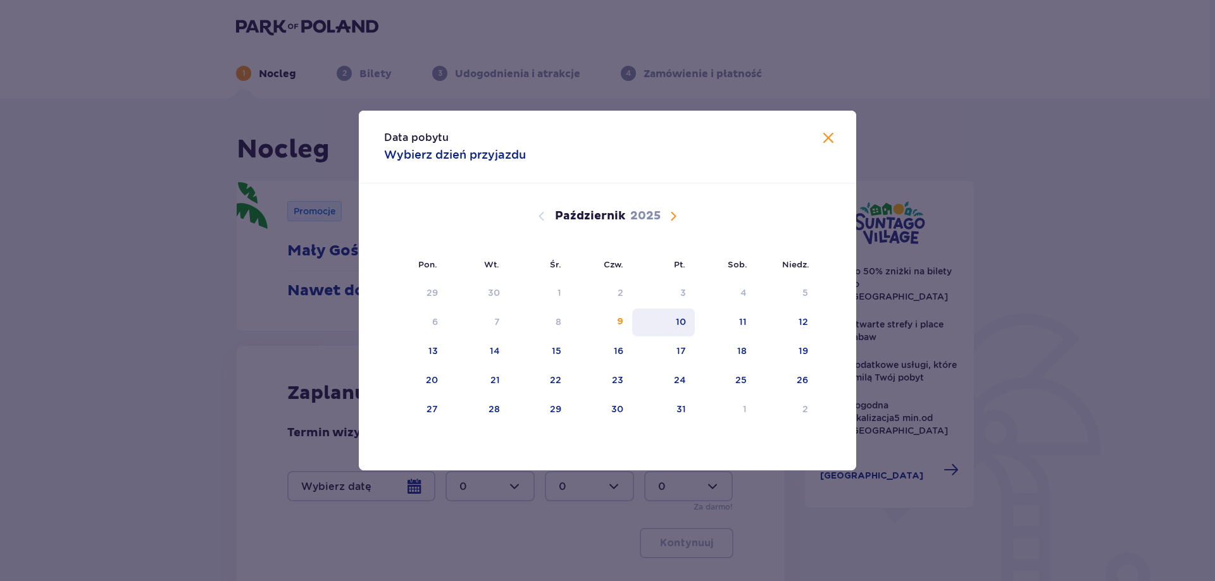
click at [685, 320] on div "10" at bounding box center [681, 322] width 10 height 13
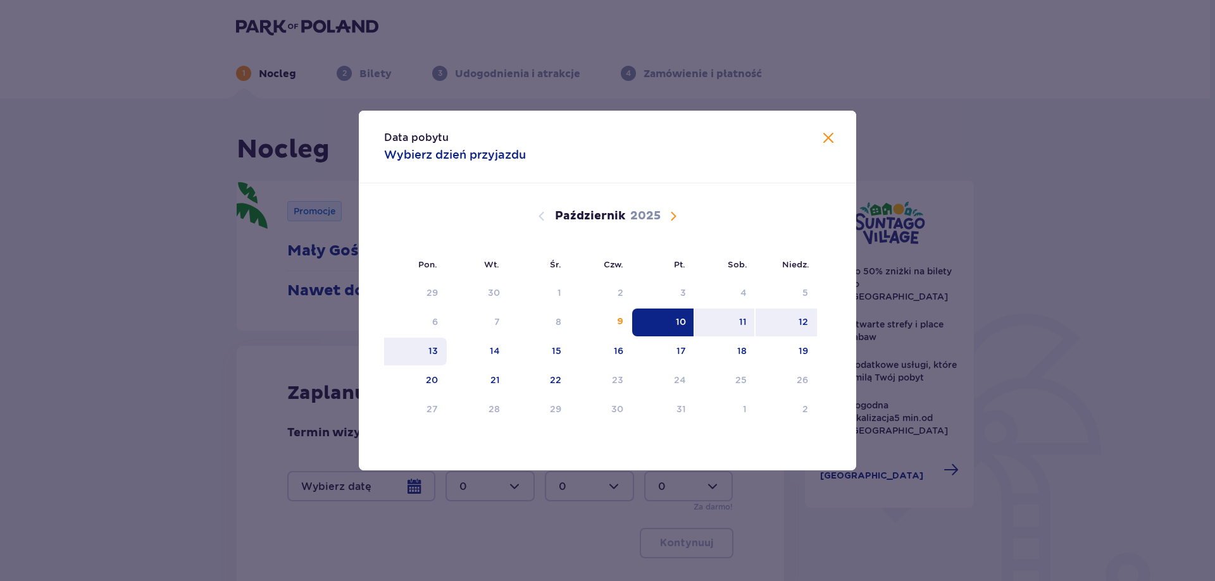
click at [418, 354] on div "13" at bounding box center [415, 352] width 63 height 28
type input "[DATE] - [DATE]"
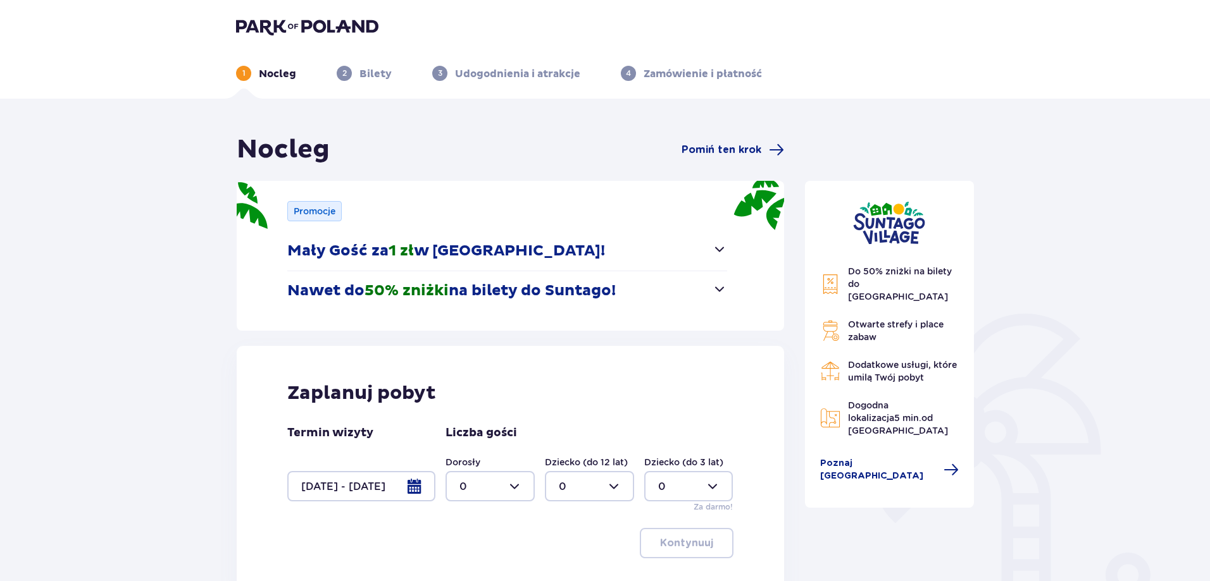
click at [458, 481] on div at bounding box center [489, 486] width 89 height 30
click at [480, 441] on div "3" at bounding box center [489, 443] width 61 height 14
type input "3"
click at [569, 486] on div at bounding box center [589, 486] width 89 height 30
click at [567, 385] on div "1" at bounding box center [589, 390] width 61 height 14
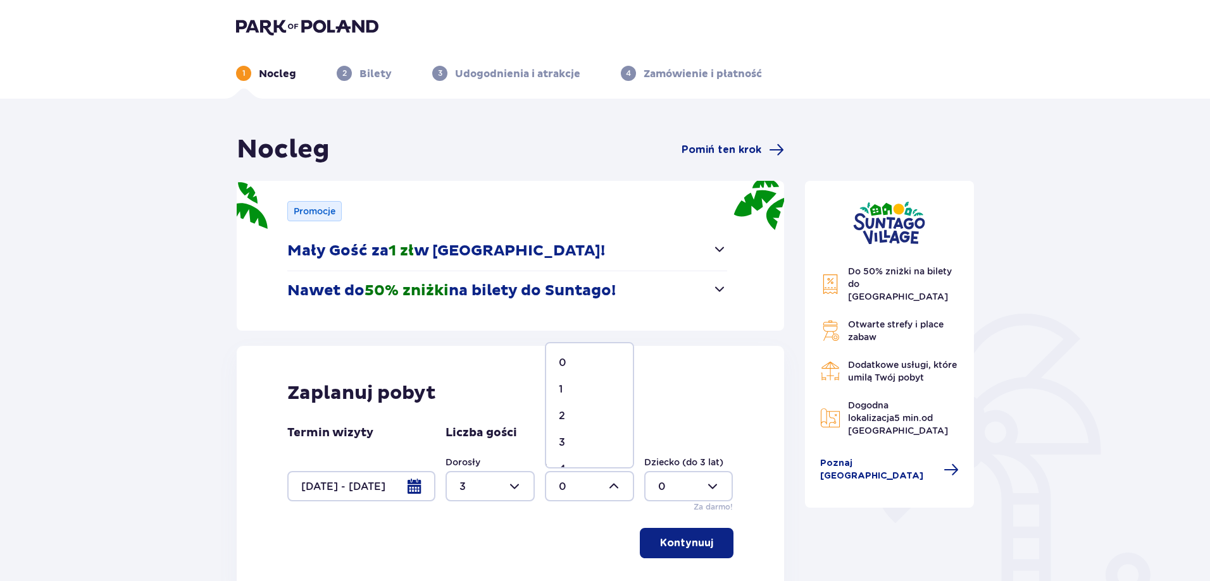
type input "1"
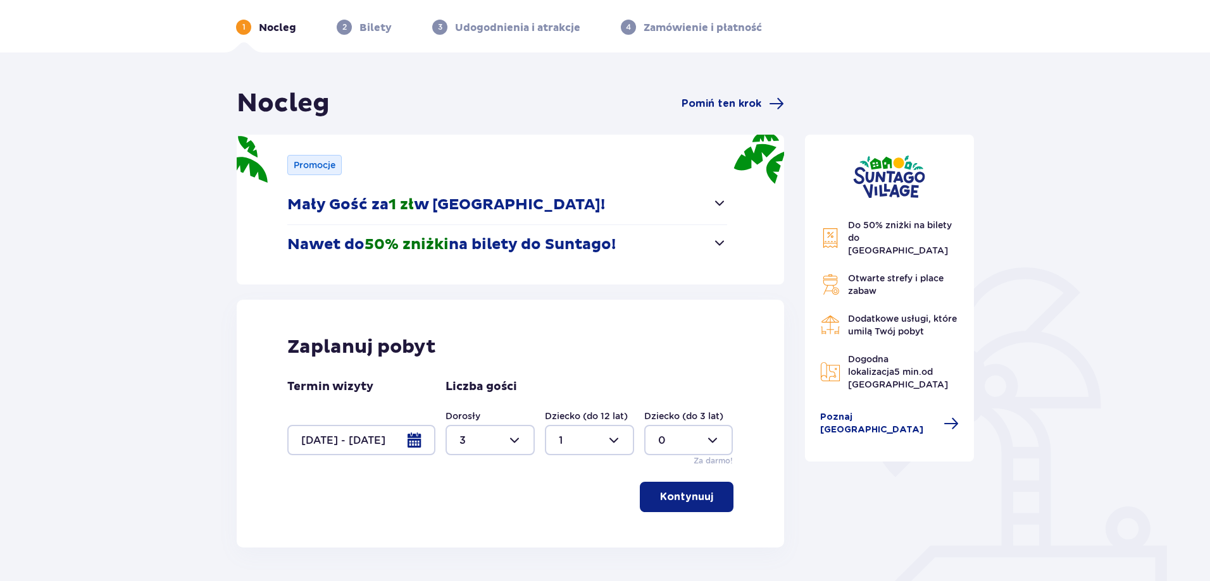
scroll to position [121, 0]
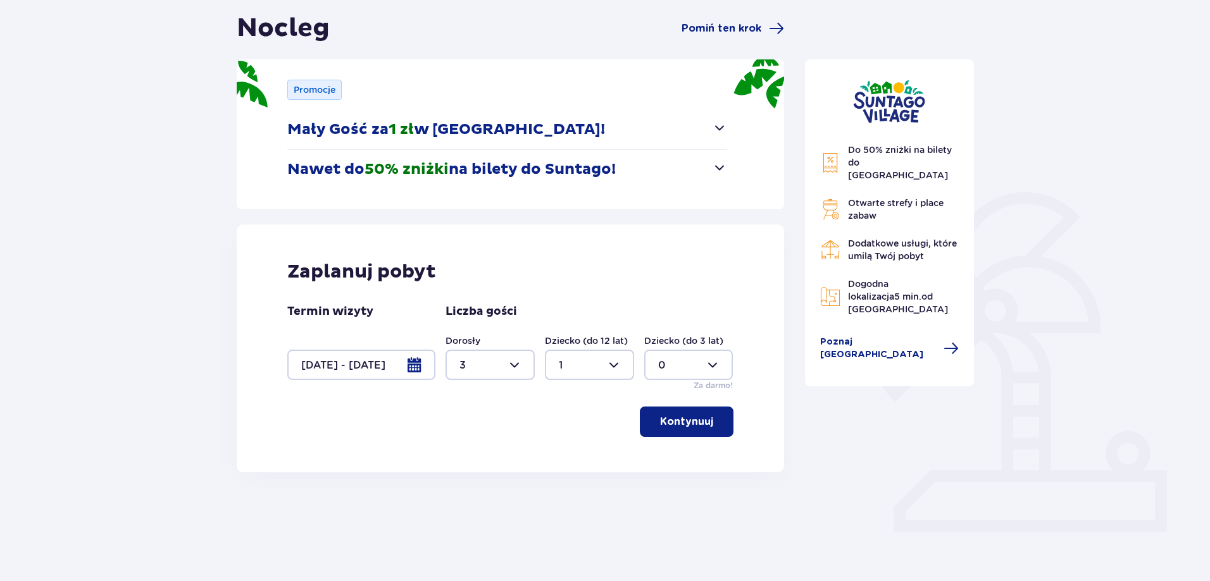
click at [690, 420] on p "Kontynuuj" at bounding box center [686, 422] width 53 height 14
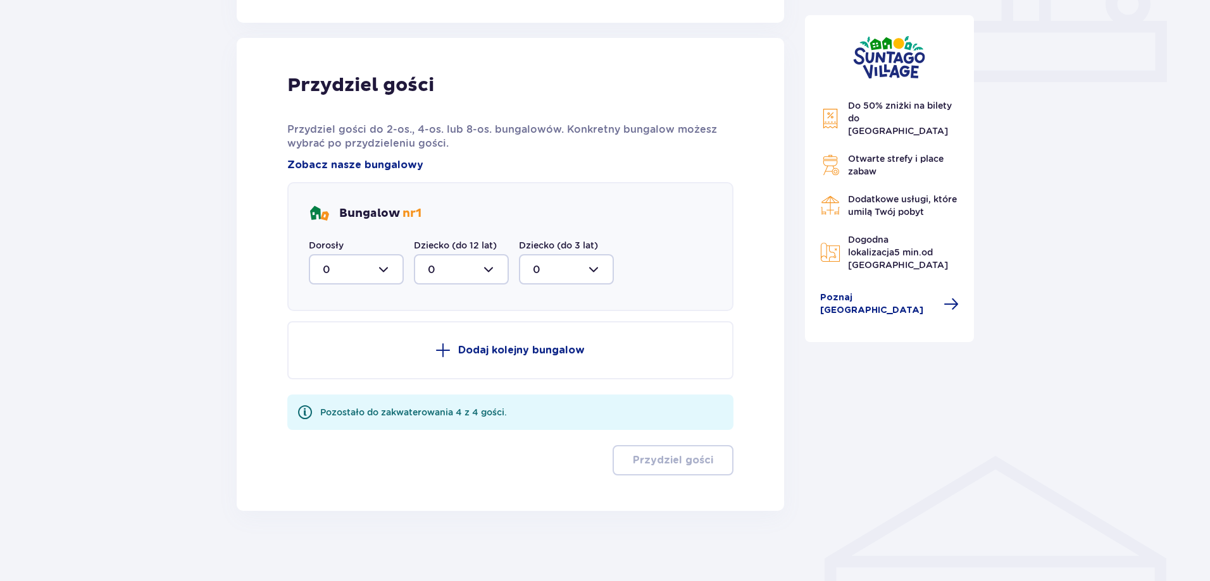
scroll to position [577, 0]
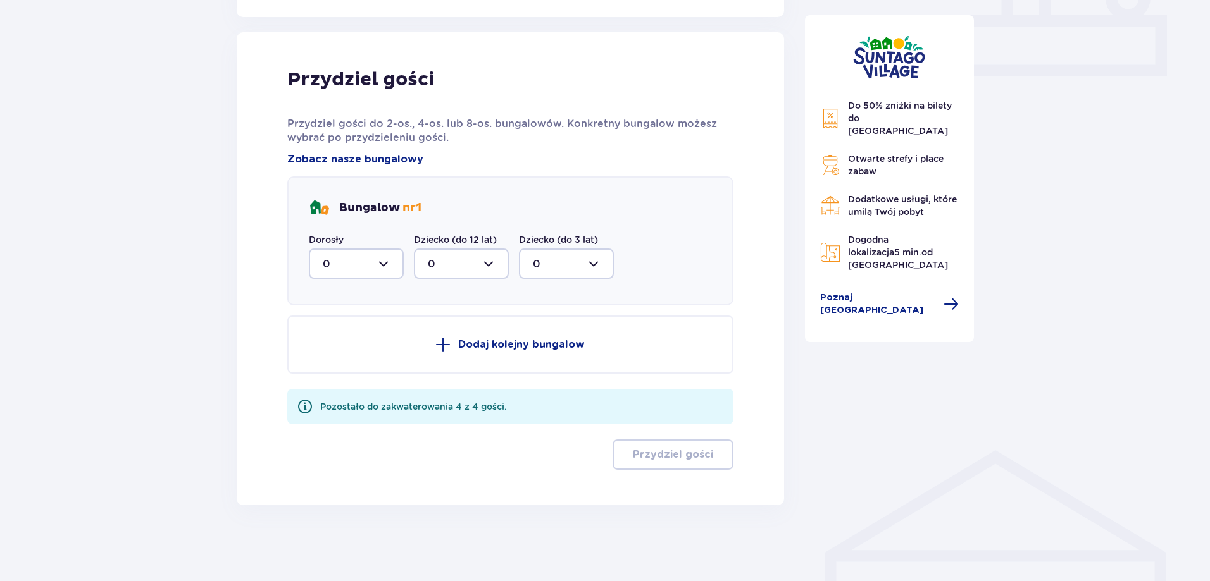
click at [374, 268] on div at bounding box center [356, 264] width 95 height 30
drag, startPoint x: 335, startPoint y: 374, endPoint x: 392, endPoint y: 335, distance: 69.1
click at [335, 374] on span "3" at bounding box center [356, 382] width 92 height 27
type input "3"
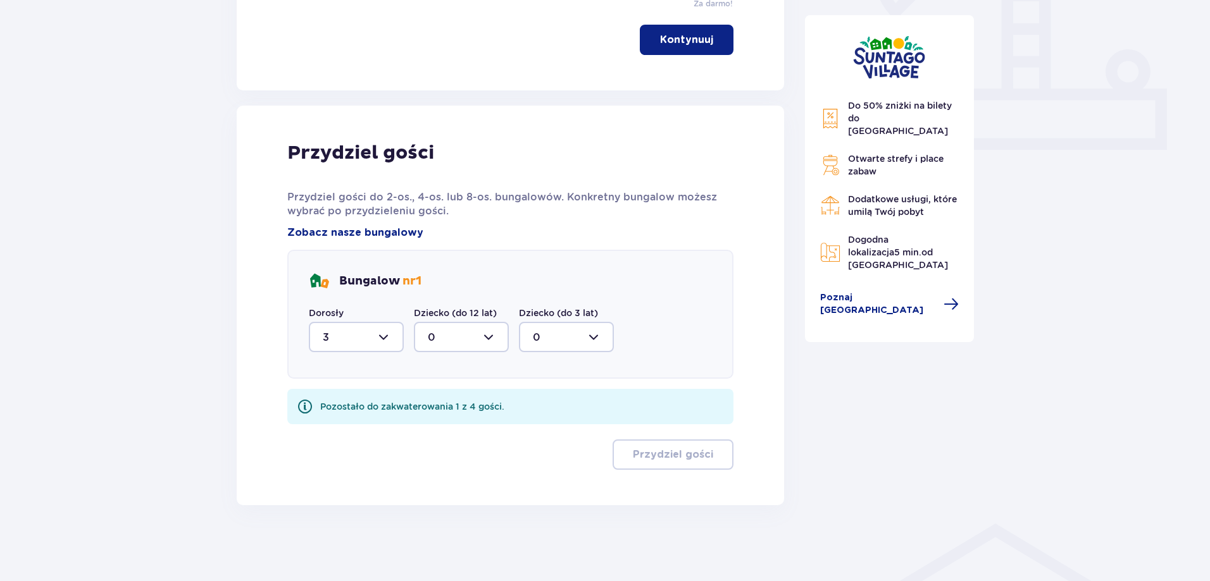
click at [447, 329] on div at bounding box center [461, 337] width 95 height 30
click at [436, 404] on div "1" at bounding box center [461, 402] width 67 height 14
type input "1"
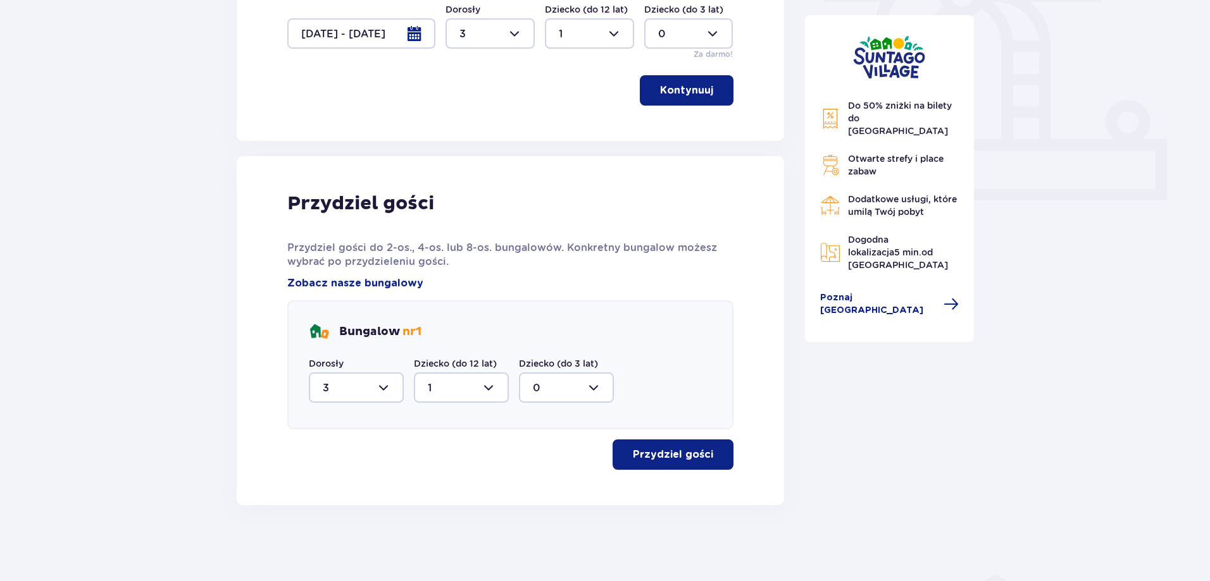
scroll to position [453, 0]
click at [639, 452] on p "Przydziel gości" at bounding box center [673, 455] width 80 height 14
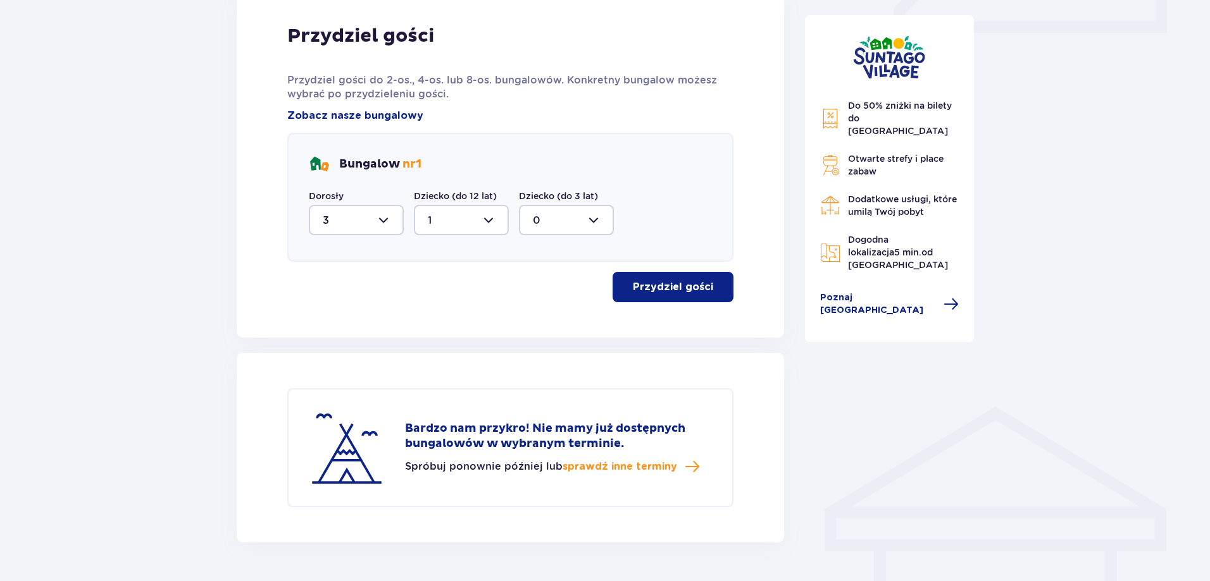
scroll to position [658, 0]
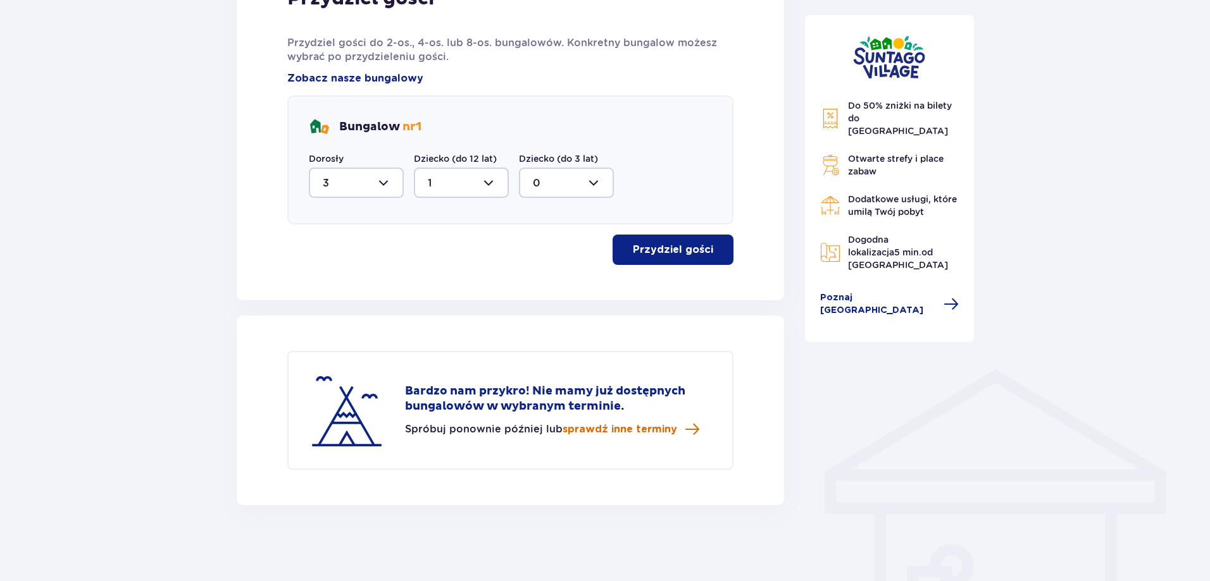
click at [604, 432] on span "sprawdź inne terminy" at bounding box center [619, 430] width 115 height 14
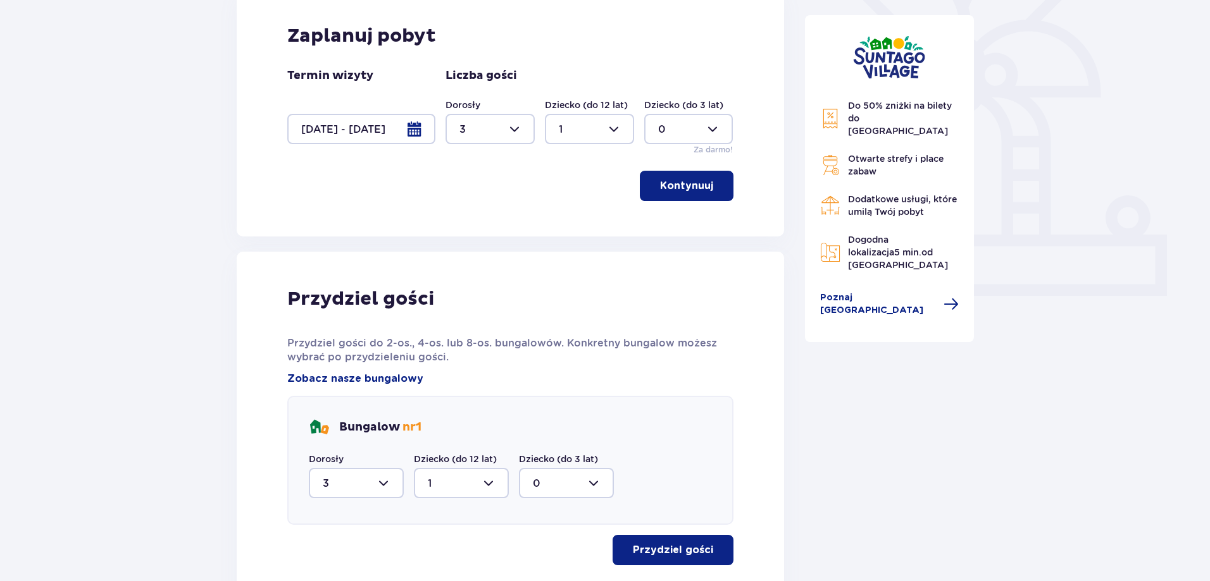
scroll to position [314, 0]
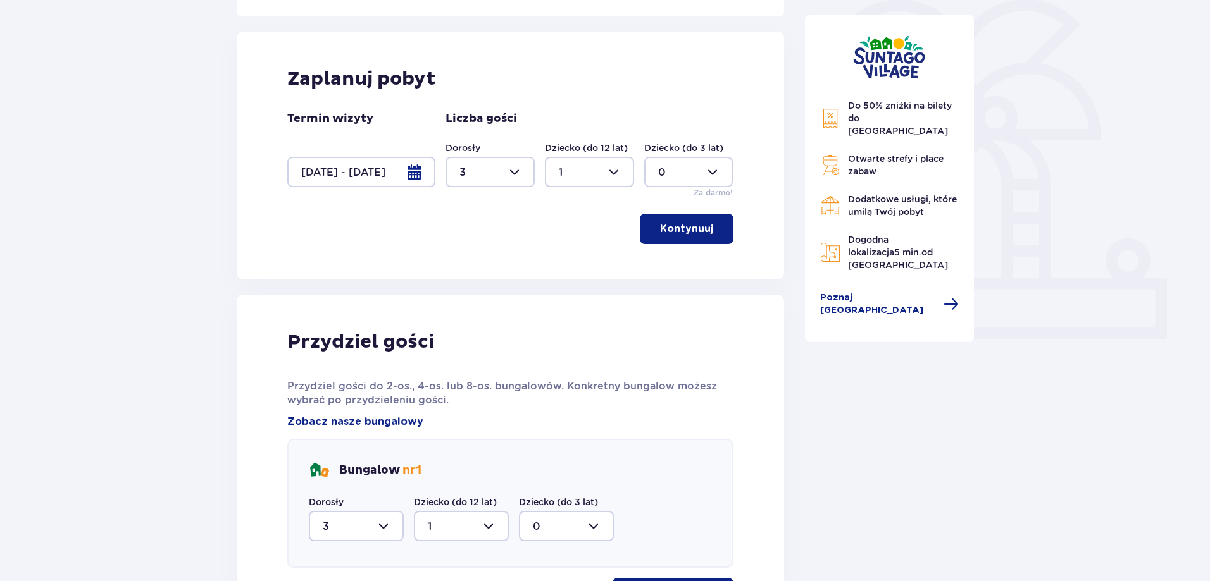
click at [416, 168] on div at bounding box center [361, 172] width 148 height 30
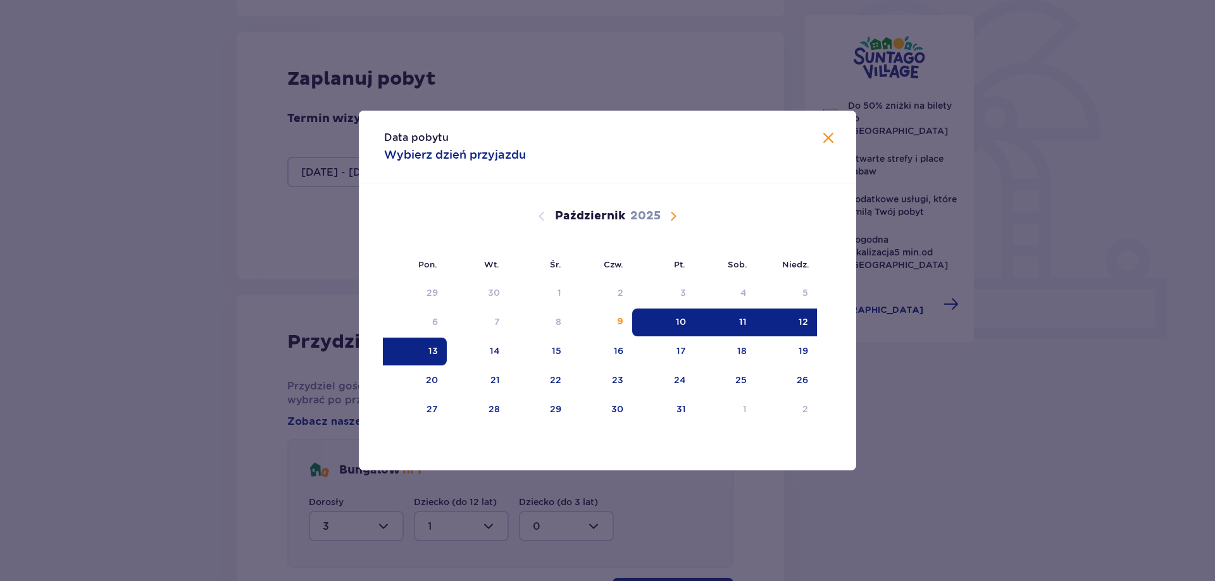
click at [831, 131] on span "Zamknij" at bounding box center [828, 138] width 15 height 15
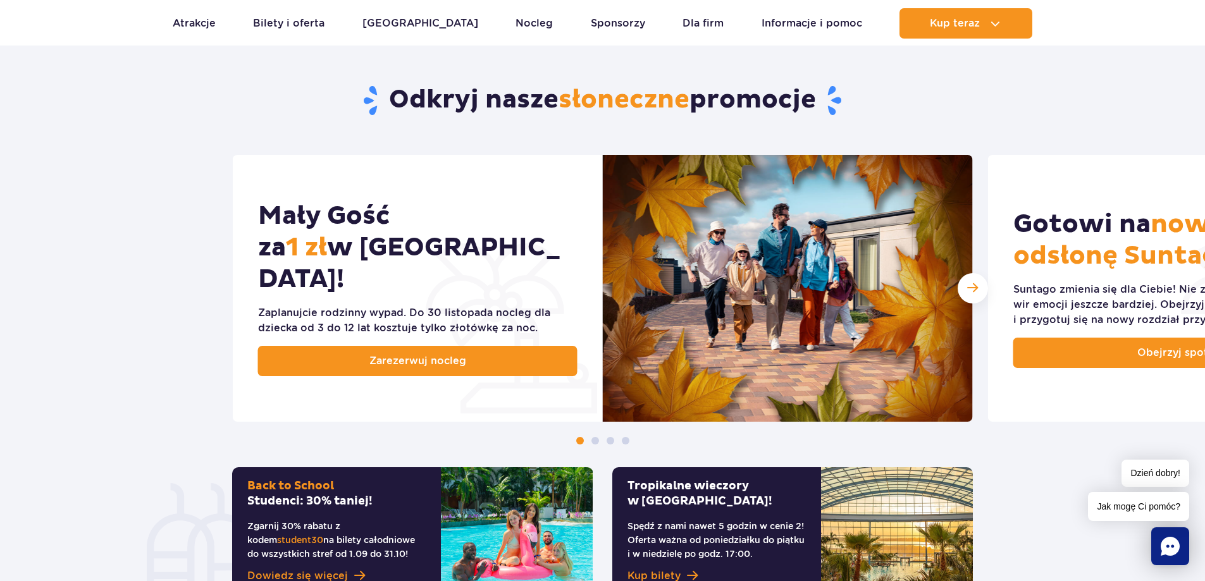
scroll to position [569, 0]
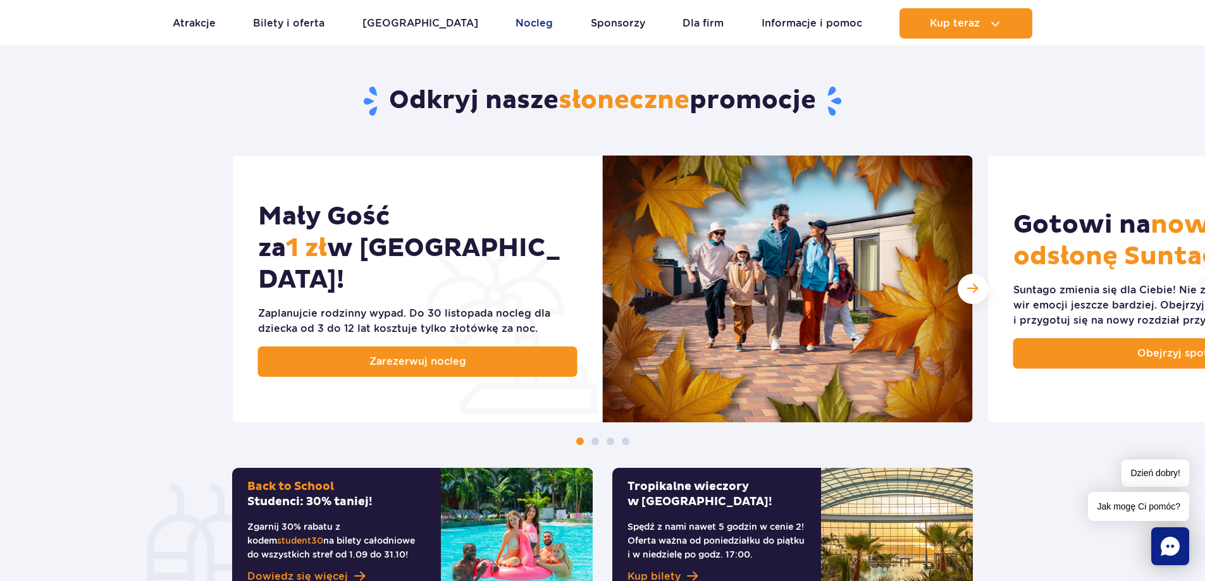
click at [516, 26] on link "Nocleg" at bounding box center [534, 23] width 37 height 30
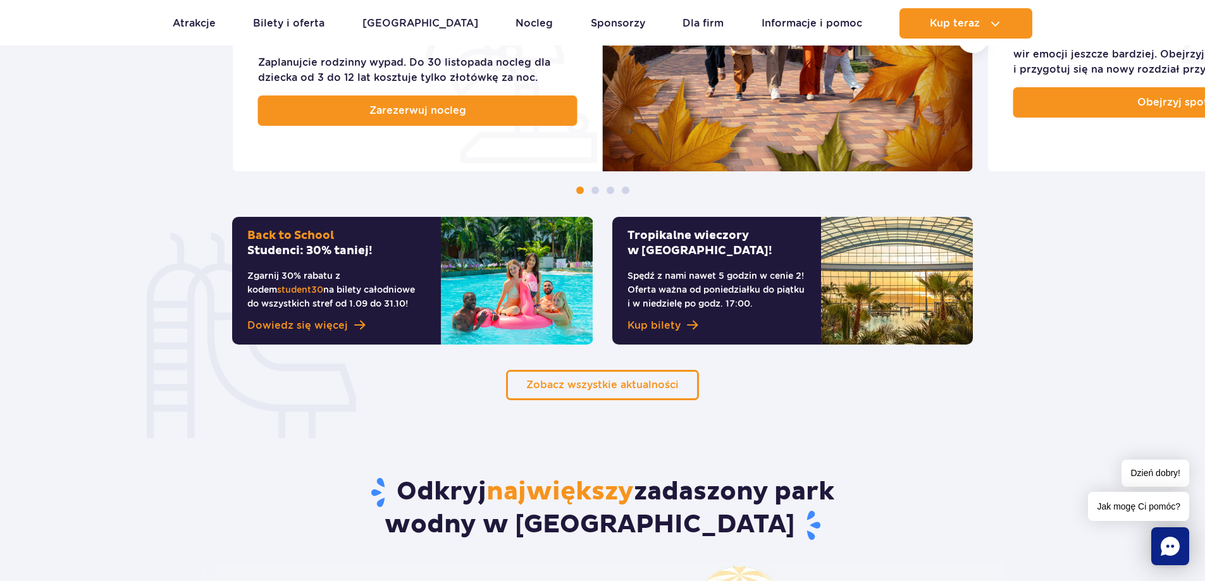
scroll to position [696, 0]
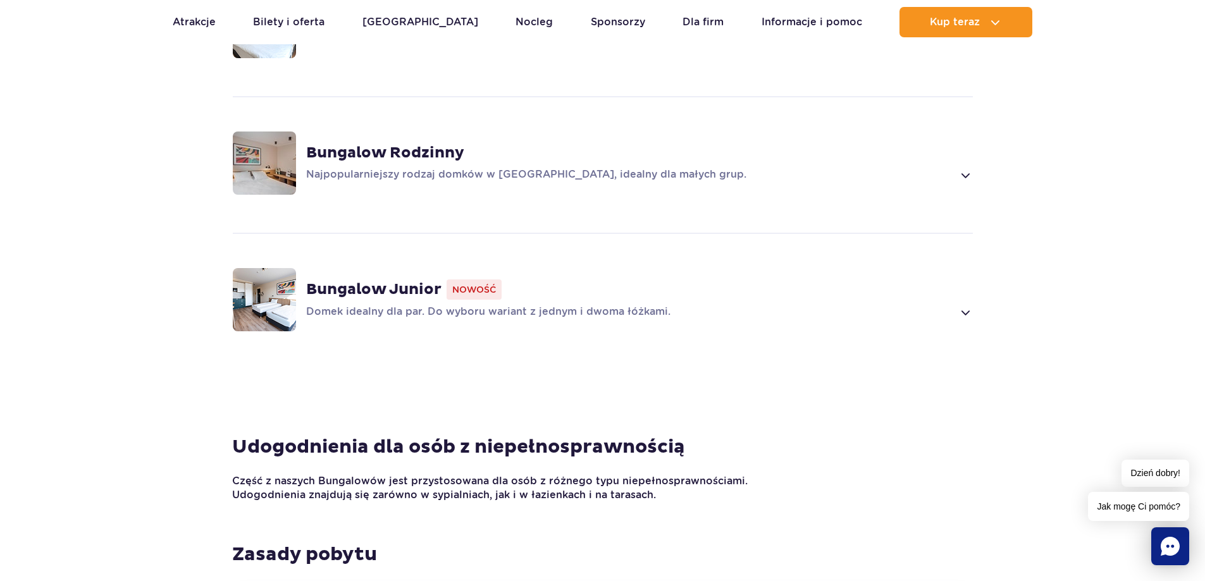
scroll to position [1076, 0]
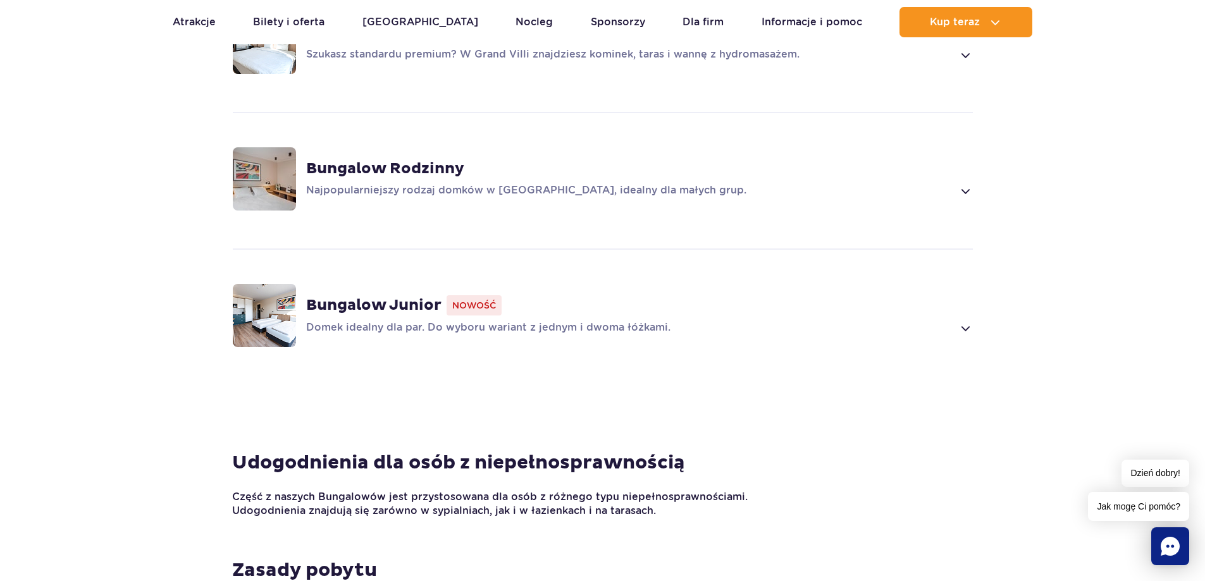
click at [397, 322] on p "Domek idealny dla par. Do wyboru wariant z jednym i dwoma łóżkami." at bounding box center [629, 328] width 647 height 15
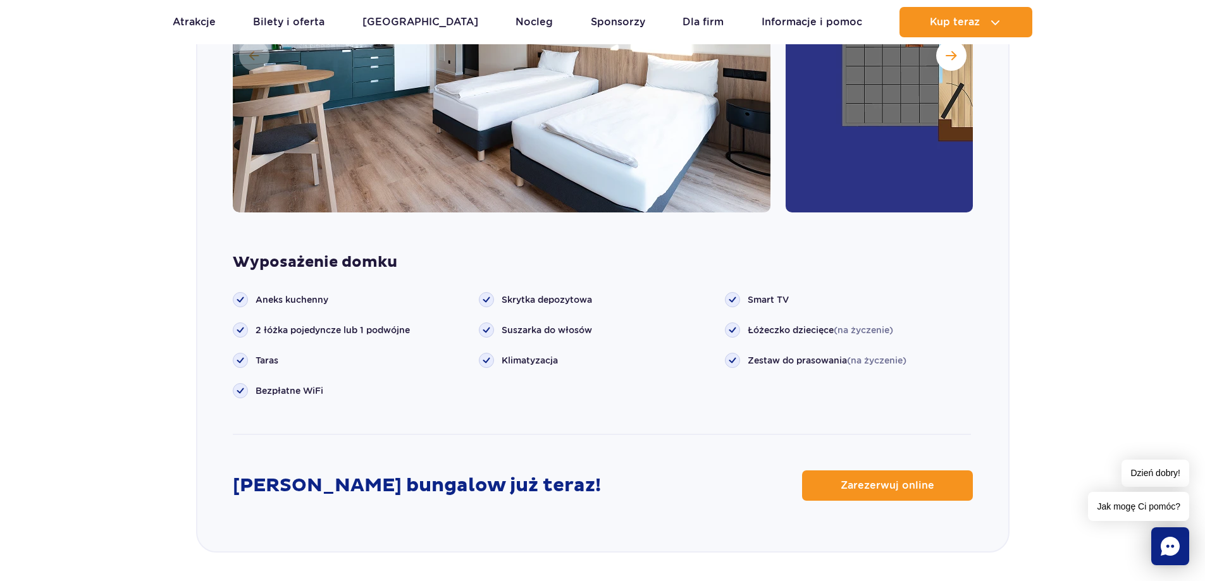
scroll to position [1708, 0]
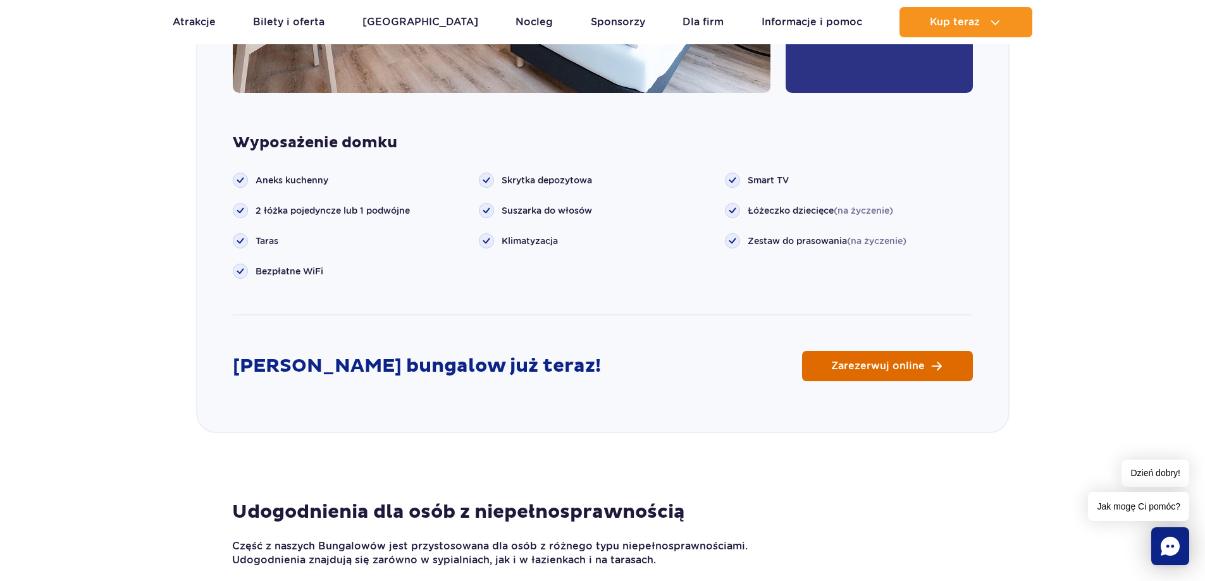
click at [926, 363] on link "Zarezerwuj online" at bounding box center [887, 366] width 171 height 30
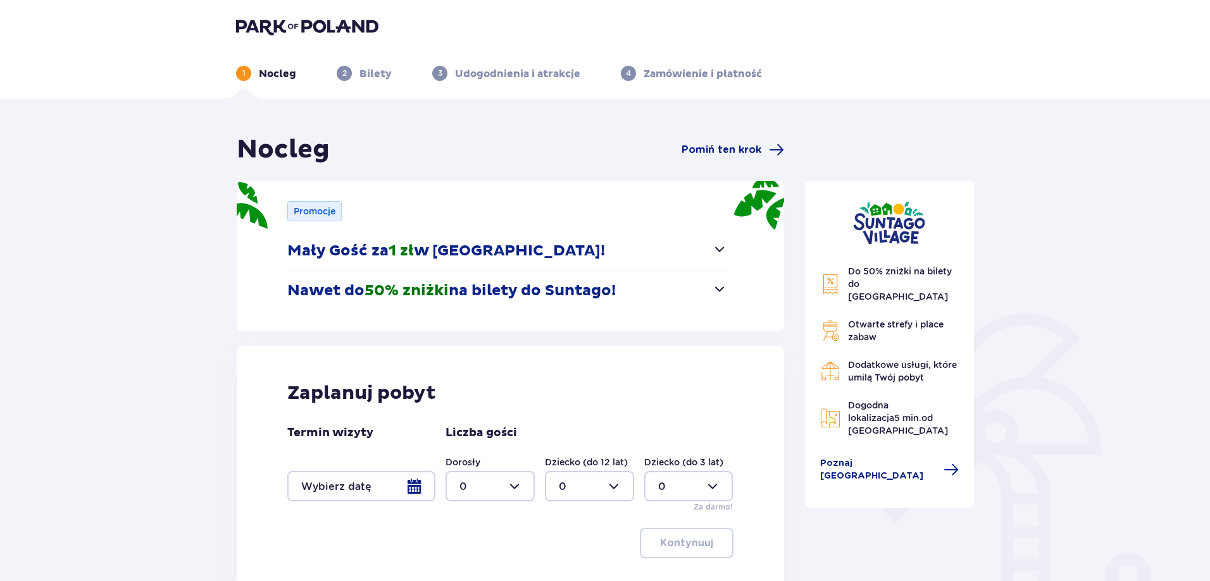
click at [478, 491] on div at bounding box center [489, 486] width 89 height 30
click at [461, 422] on p "2" at bounding box center [462, 416] width 6 height 14
type input "2"
click at [586, 493] on div at bounding box center [589, 486] width 89 height 30
click at [569, 393] on div "1" at bounding box center [589, 390] width 61 height 14
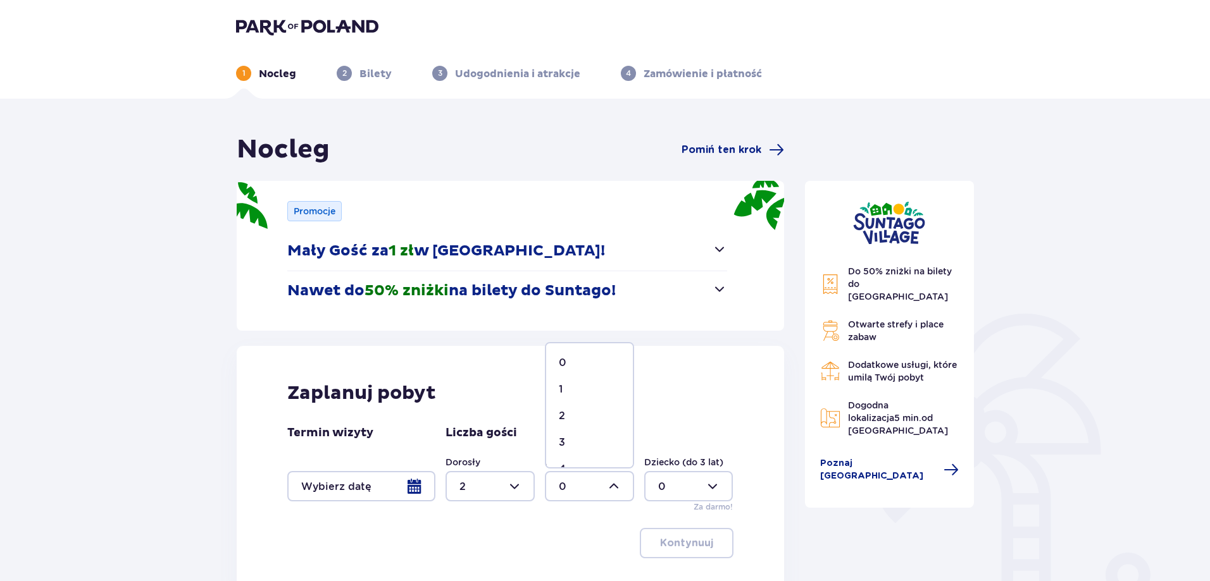
type input "1"
click at [504, 490] on div at bounding box center [489, 486] width 89 height 30
click at [467, 435] on span "3" at bounding box center [490, 443] width 87 height 27
type input "3"
click at [383, 485] on div at bounding box center [361, 486] width 148 height 30
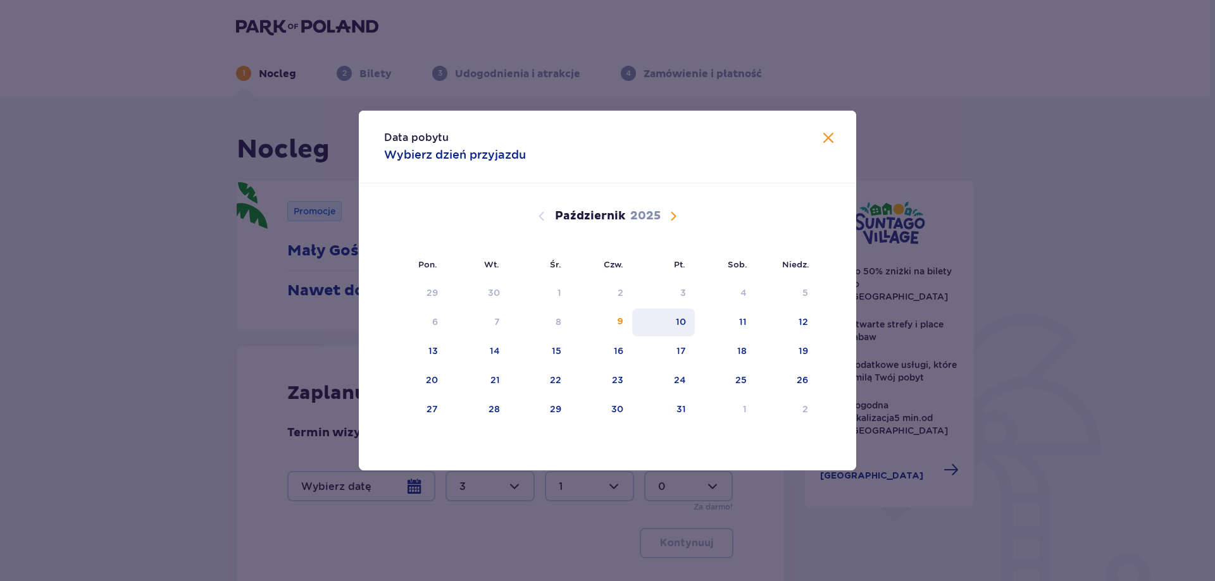
click at [679, 327] on div "10" at bounding box center [681, 322] width 10 height 13
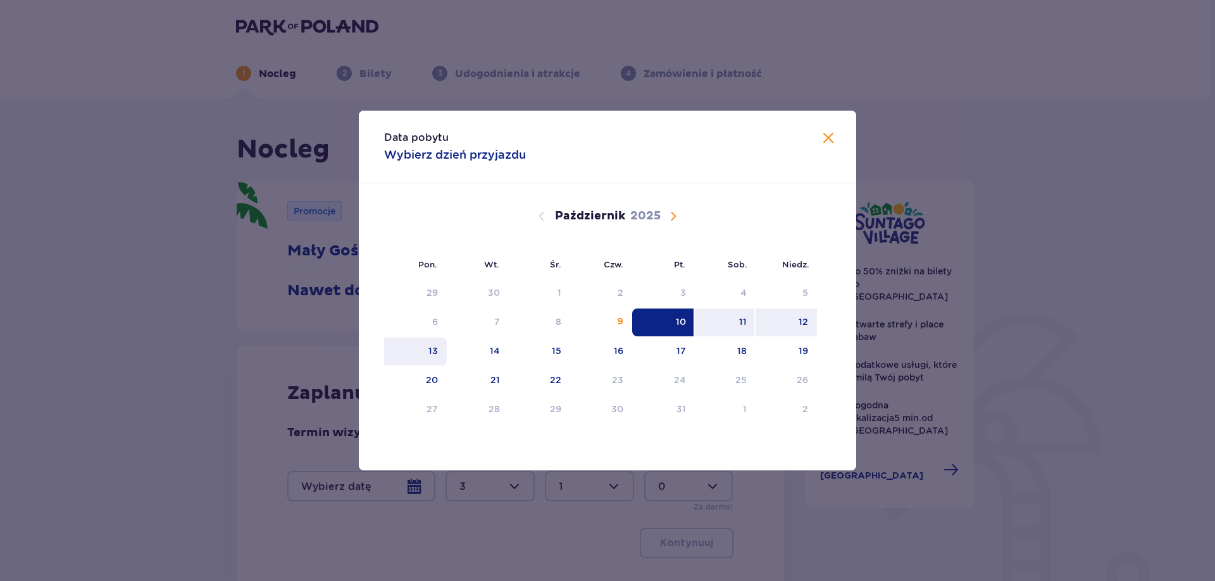
click at [421, 355] on div "13" at bounding box center [415, 352] width 63 height 28
type input "[DATE] - [DATE]"
type input "0"
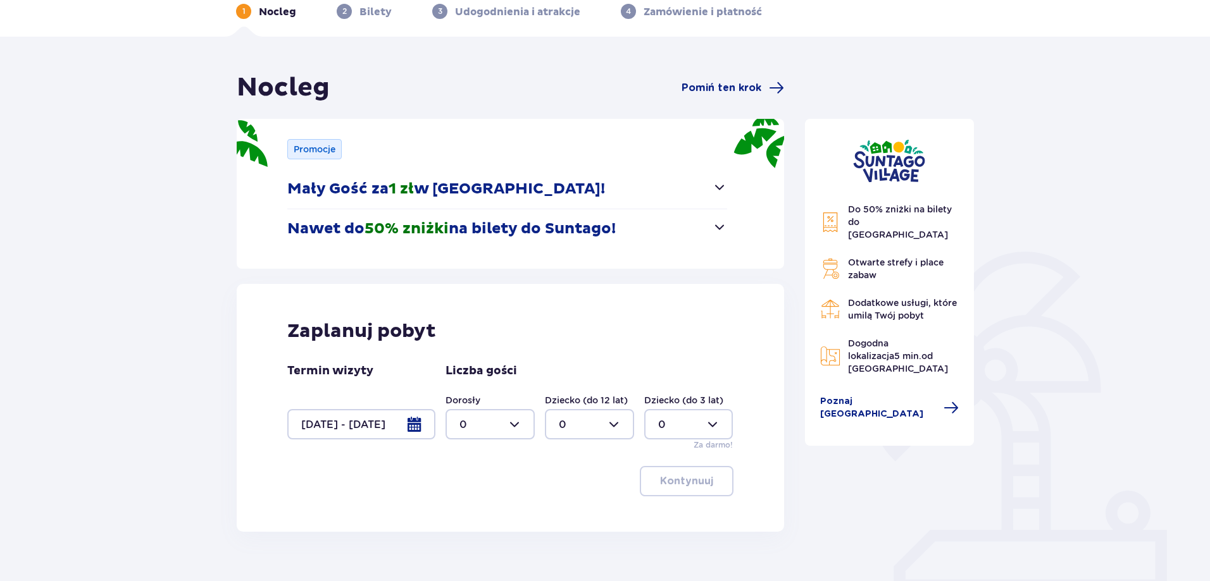
scroll to position [121, 0]
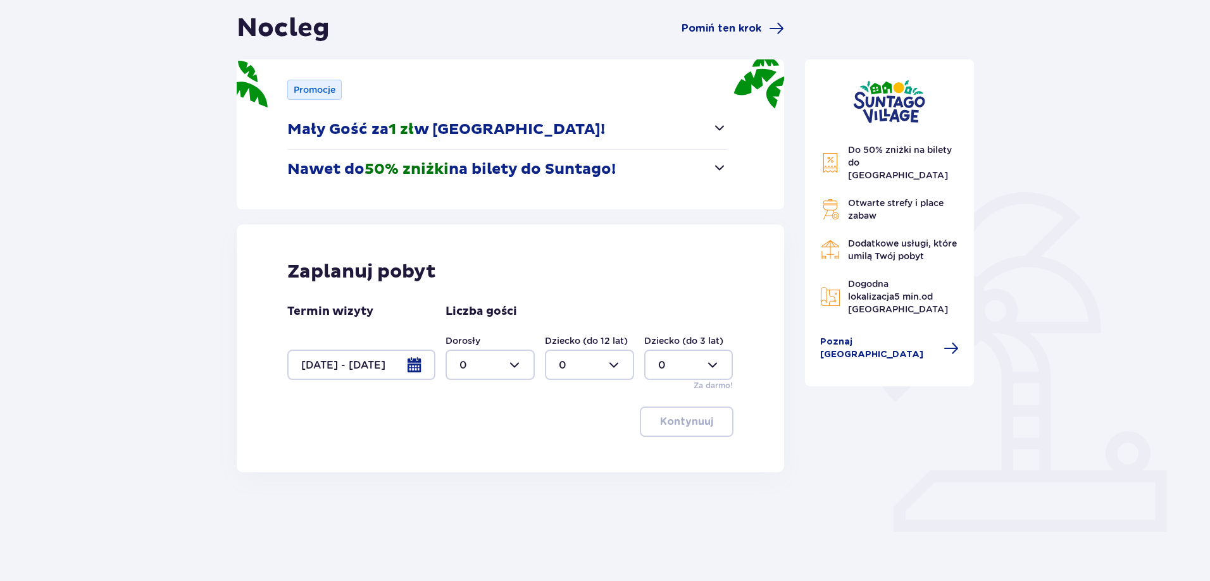
click at [490, 376] on div at bounding box center [489, 365] width 89 height 30
click at [465, 481] on p "3" at bounding box center [462, 483] width 6 height 14
type input "3"
drag, startPoint x: 568, startPoint y: 366, endPoint x: 564, endPoint y: 373, distance: 8.5
click at [568, 365] on div at bounding box center [589, 365] width 89 height 30
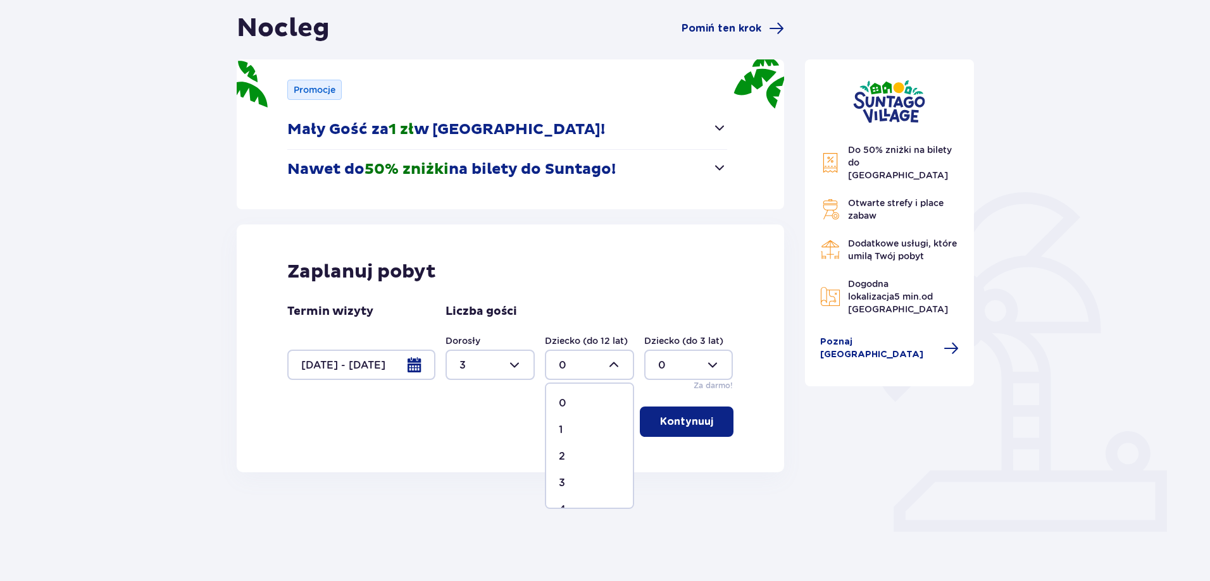
click at [557, 423] on span "1" at bounding box center [589, 430] width 87 height 27
type input "1"
click at [660, 421] on p "Kontynuuj" at bounding box center [686, 422] width 53 height 14
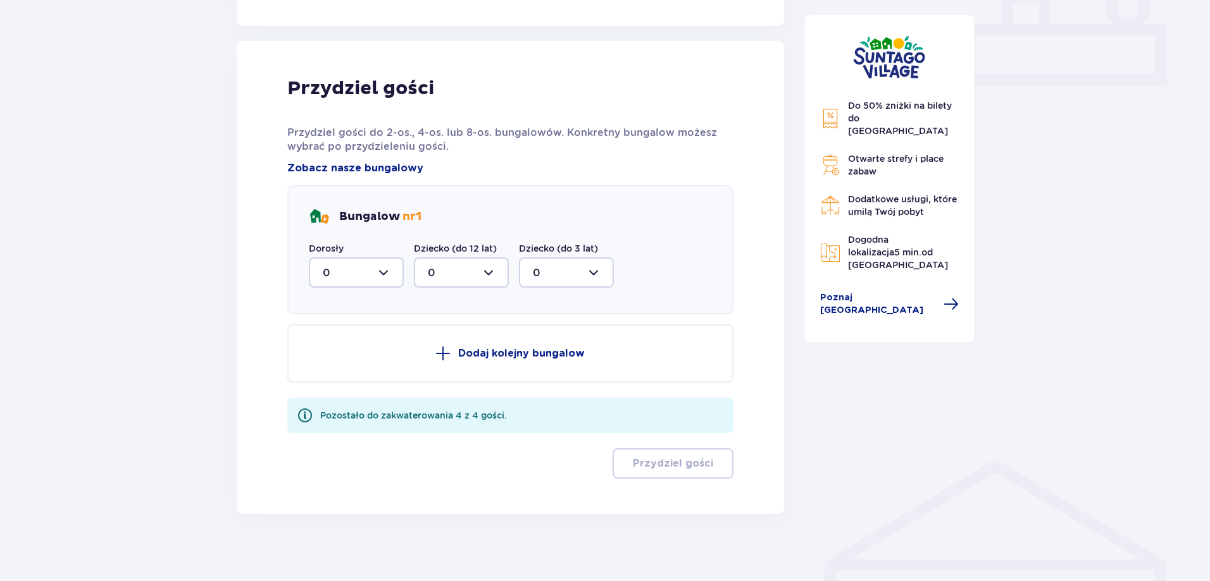
scroll to position [577, 0]
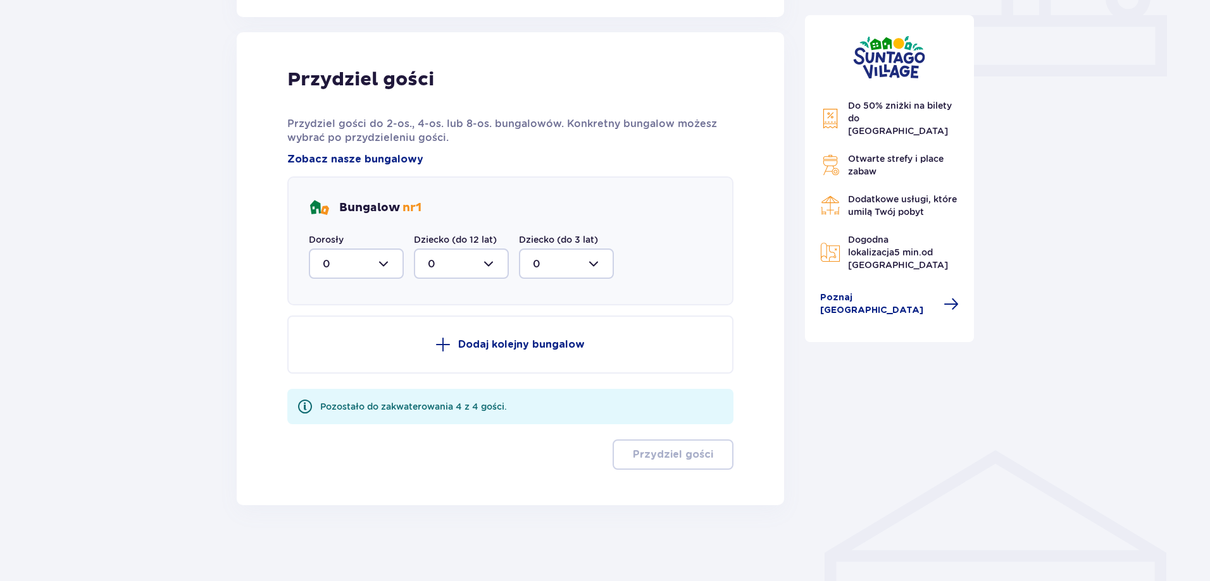
click at [392, 264] on div at bounding box center [356, 264] width 95 height 30
click at [326, 351] on p "2" at bounding box center [326, 356] width 6 height 14
type input "2"
click at [459, 269] on div at bounding box center [461, 264] width 95 height 30
click at [425, 319] on span "1" at bounding box center [461, 329] width 92 height 27
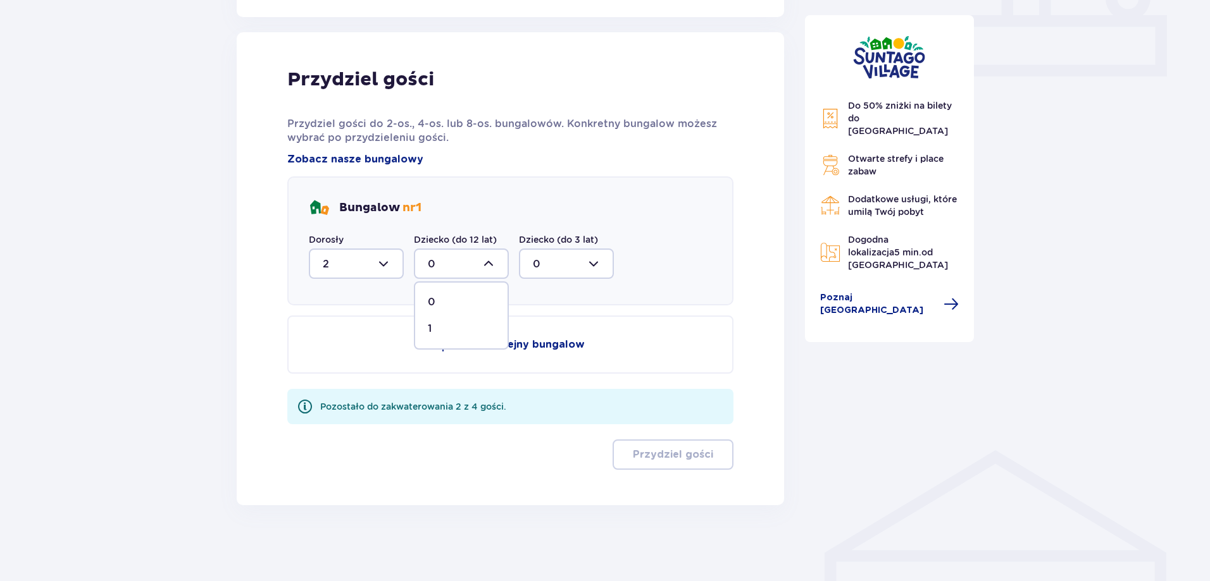
type input "1"
click at [393, 259] on div at bounding box center [356, 264] width 95 height 30
click at [328, 350] on p "2" at bounding box center [326, 356] width 6 height 14
click at [386, 259] on div at bounding box center [356, 264] width 95 height 30
click at [516, 333] on button "Dodaj kolejny bungalow" at bounding box center [510, 345] width 446 height 58
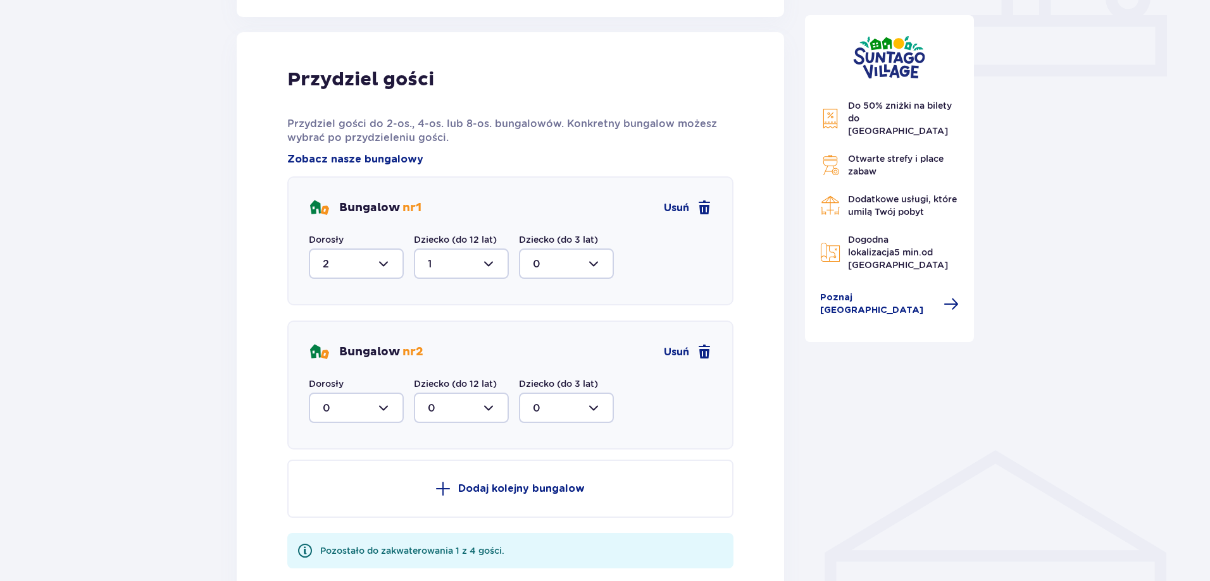
click at [392, 404] on div at bounding box center [356, 408] width 95 height 30
click at [325, 468] on p "1" at bounding box center [325, 473] width 4 height 14
type input "1"
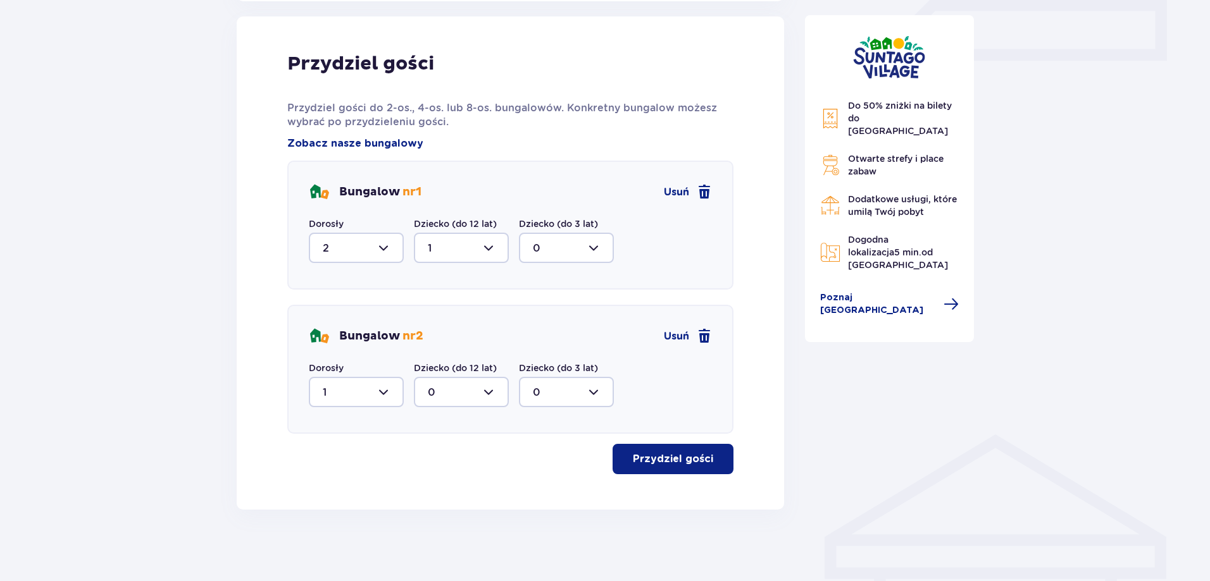
scroll to position [597, 0]
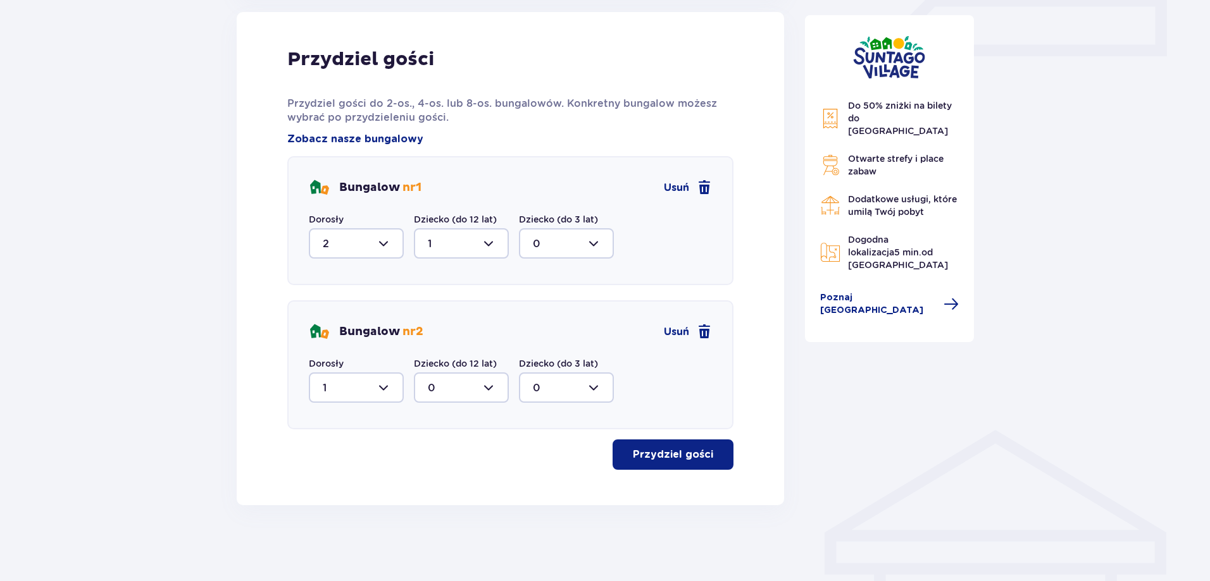
click at [636, 448] on button "Przydziel gości" at bounding box center [672, 455] width 121 height 30
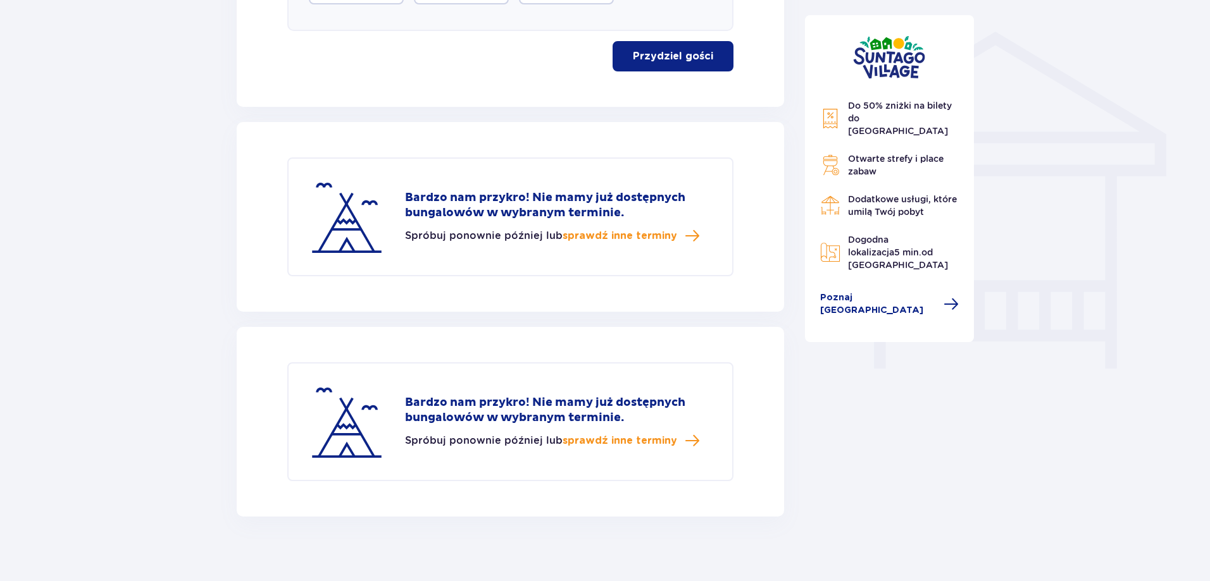
scroll to position [1007, 0]
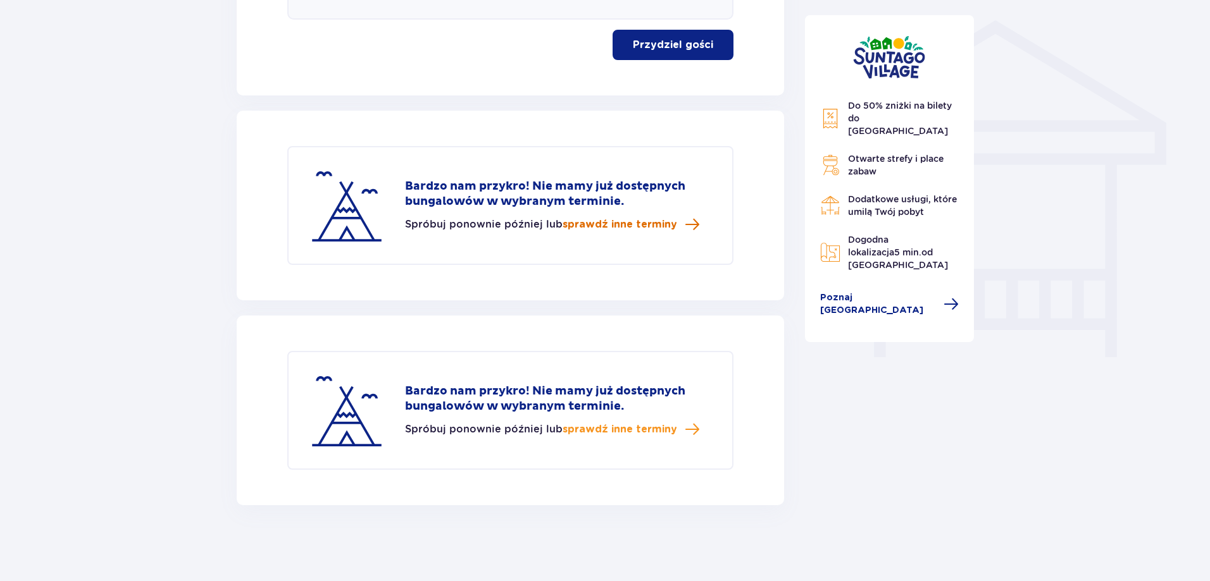
click at [635, 226] on span "sprawdź inne terminy" at bounding box center [619, 225] width 115 height 14
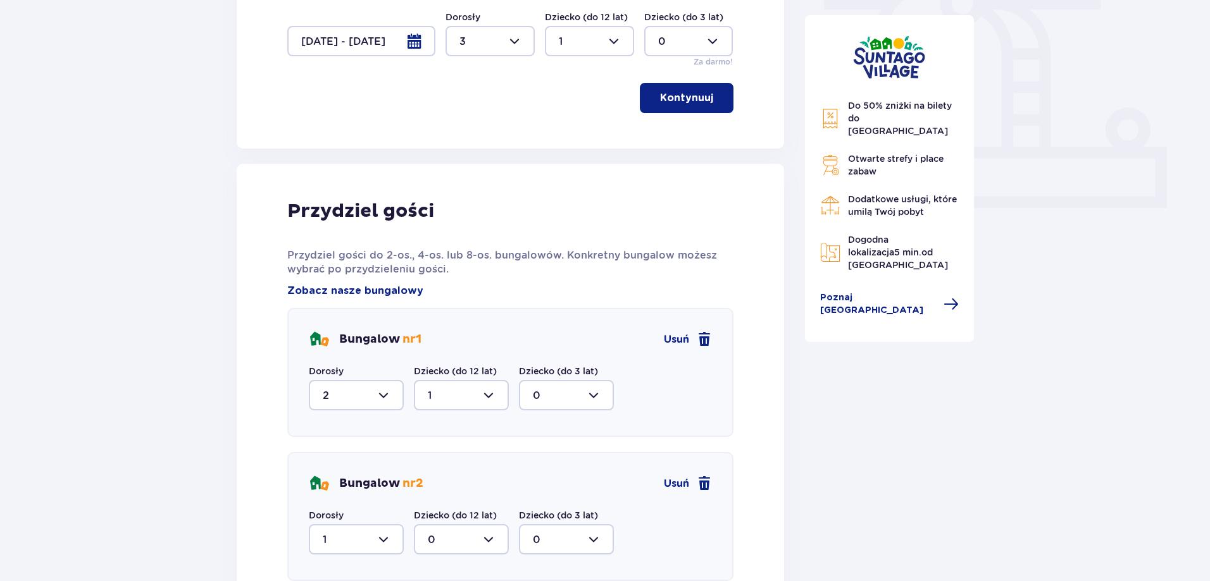
scroll to position [504, 0]
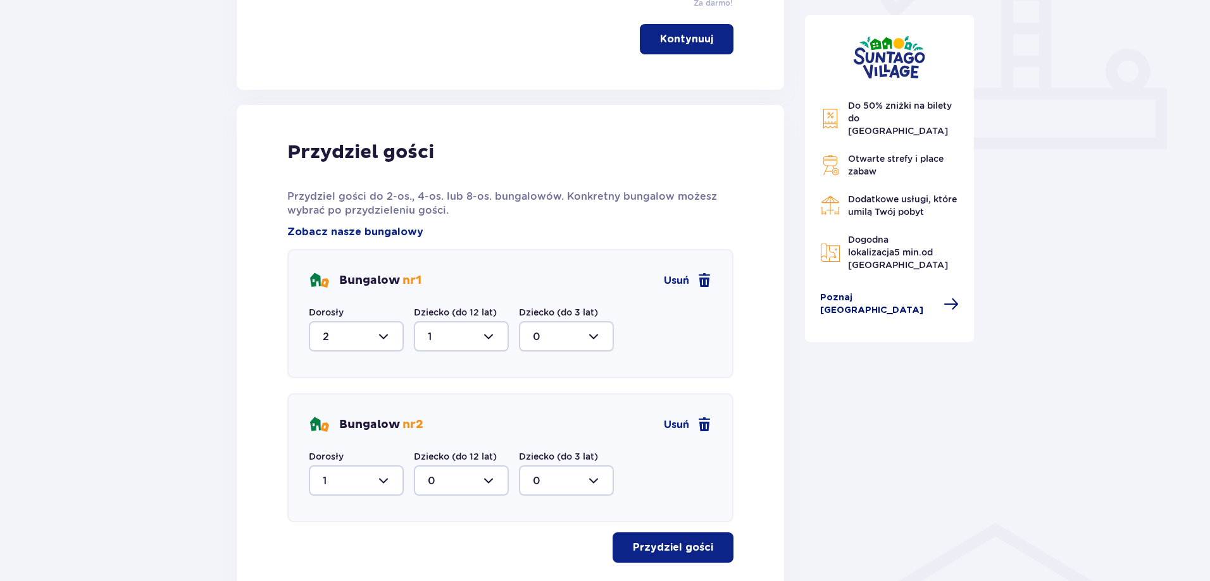
click at [879, 292] on span "Poznaj [GEOGRAPHIC_DATA]" at bounding box center [878, 304] width 116 height 25
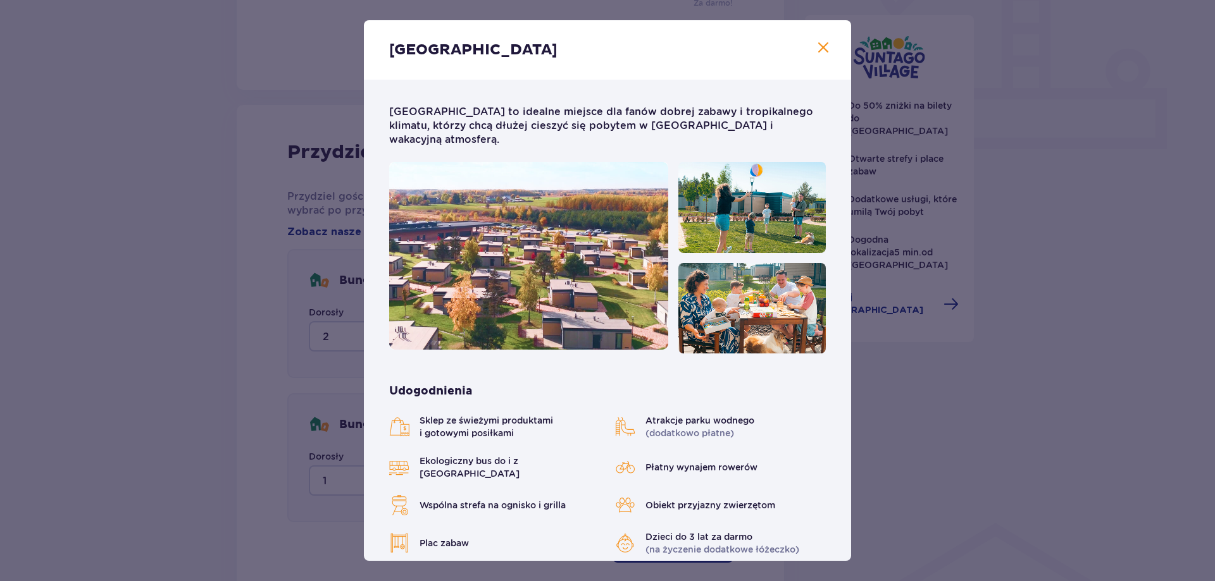
click at [820, 42] on span "Zamknij" at bounding box center [823, 47] width 15 height 15
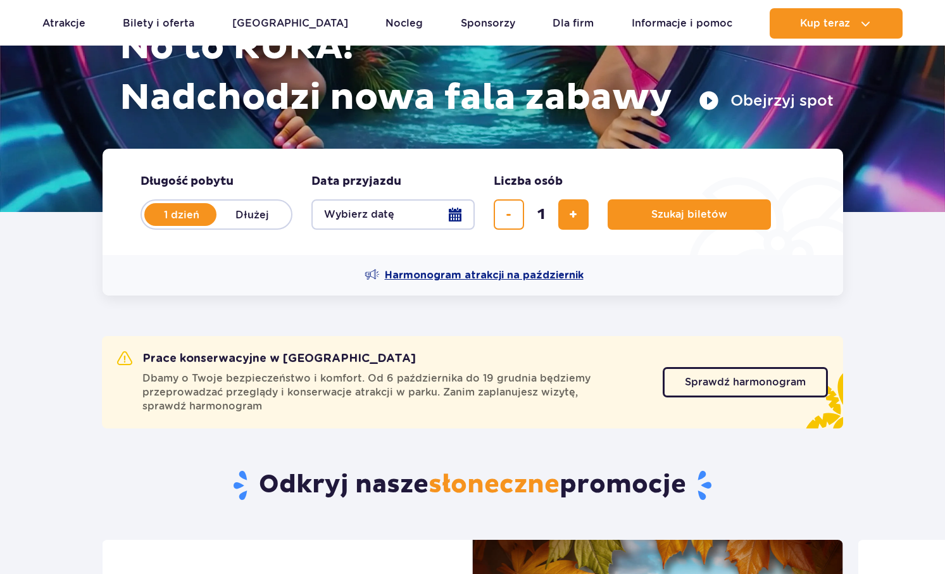
scroll to position [190, 0]
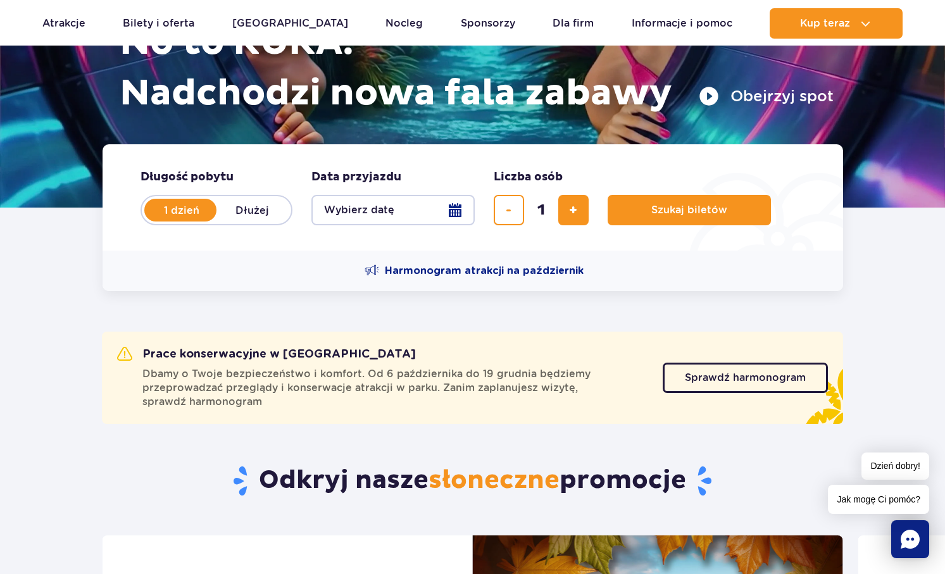
click at [386, 209] on button "Wybierz datę" at bounding box center [392, 210] width 163 height 30
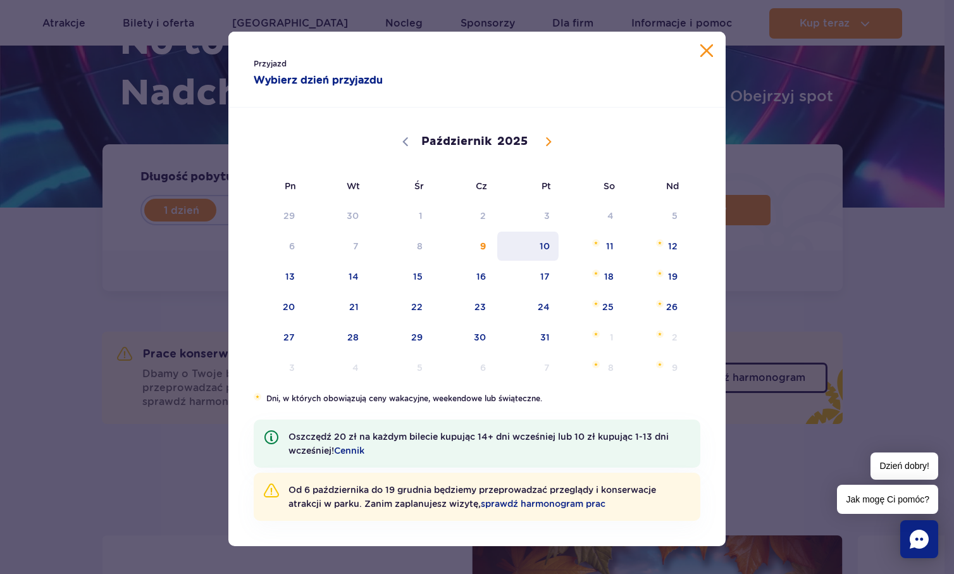
click at [546, 243] on span "10" at bounding box center [528, 246] width 64 height 29
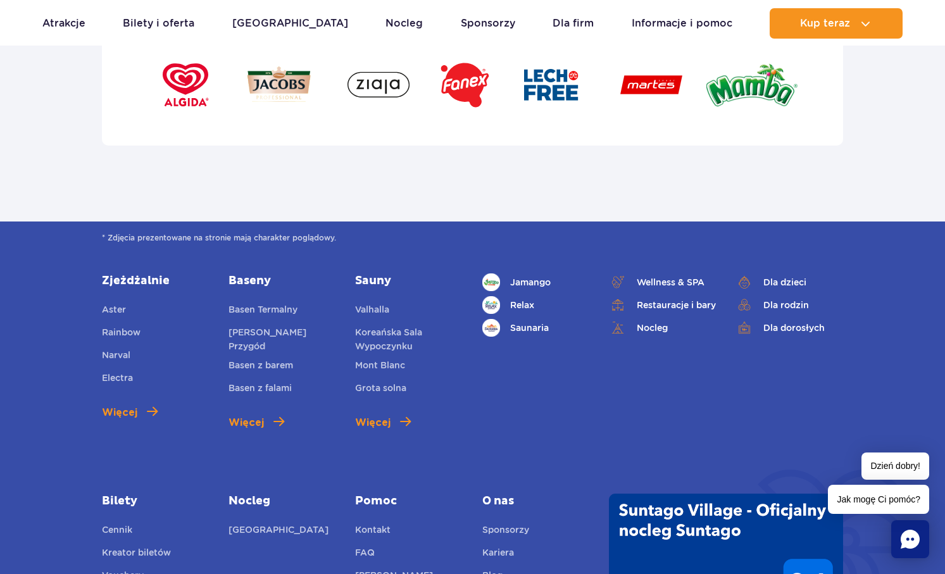
scroll to position [4492, 0]
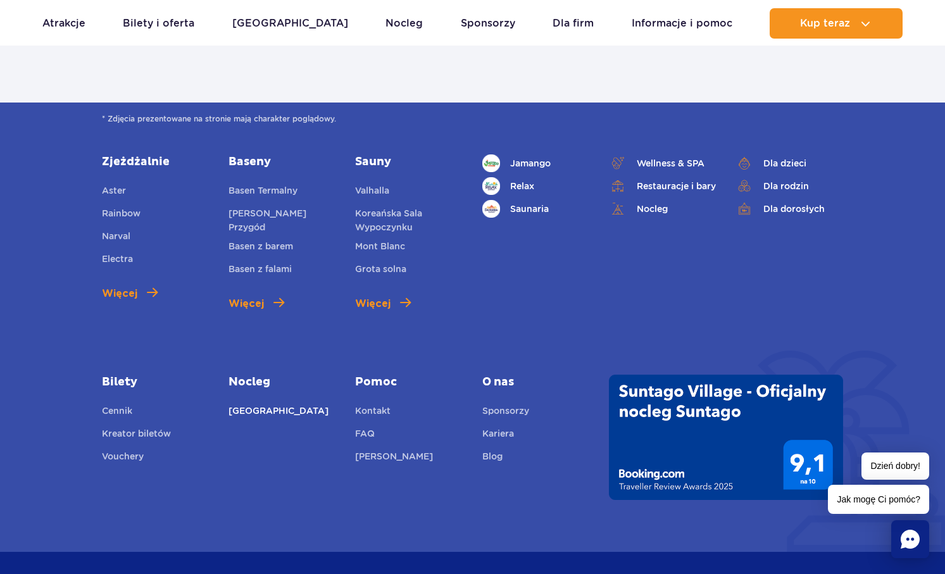
click at [264, 404] on link "[GEOGRAPHIC_DATA]" at bounding box center [278, 413] width 100 height 18
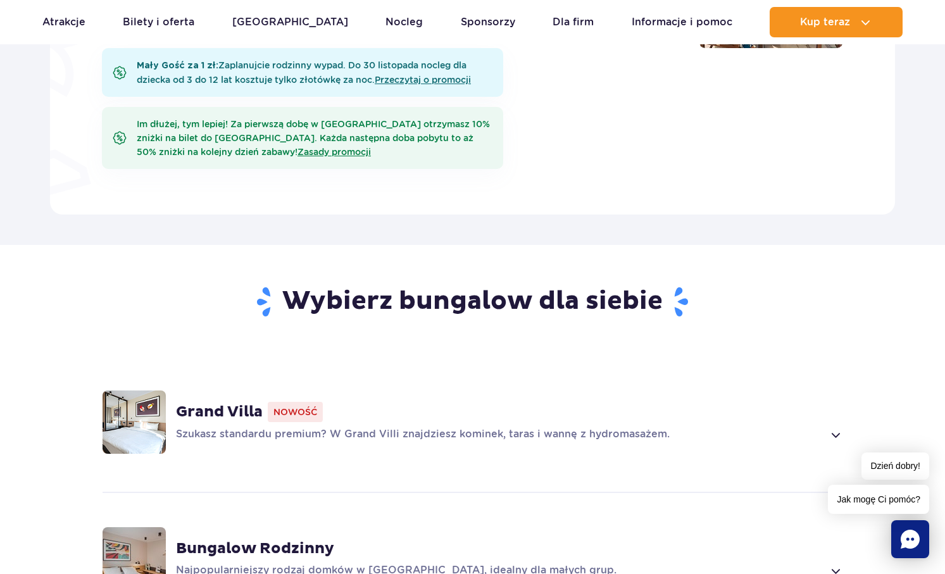
scroll to position [949, 0]
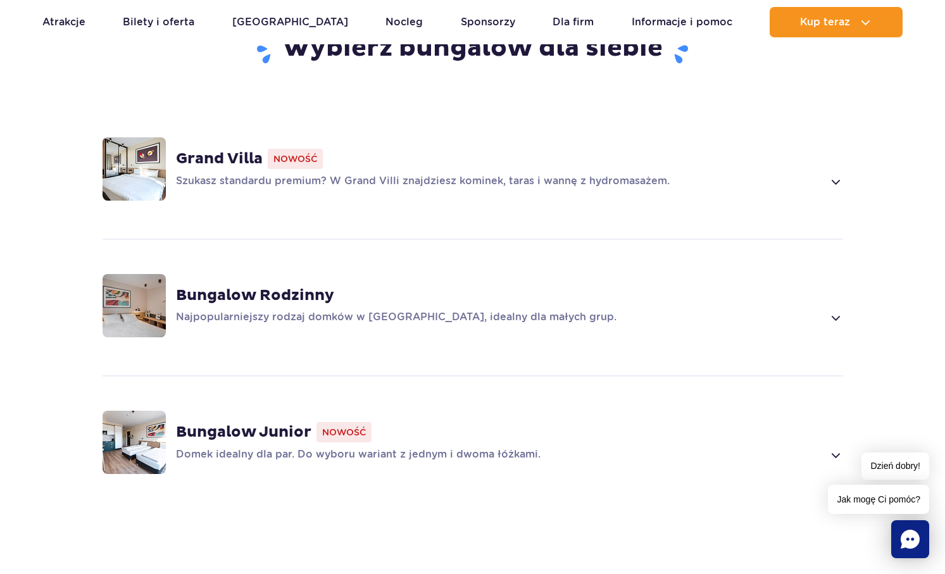
click at [236, 304] on strong "Bungalow Rodzinny" at bounding box center [255, 295] width 158 height 19
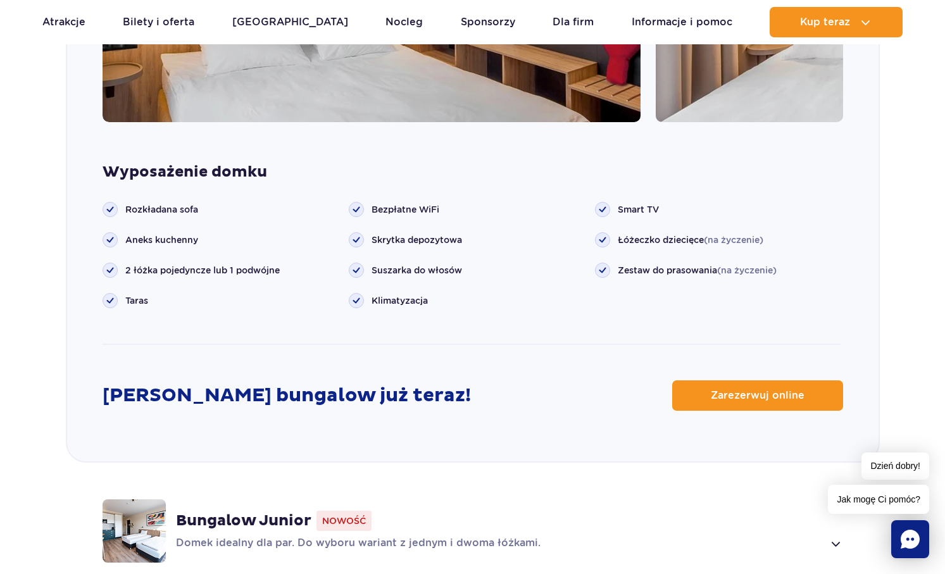
scroll to position [1698, 0]
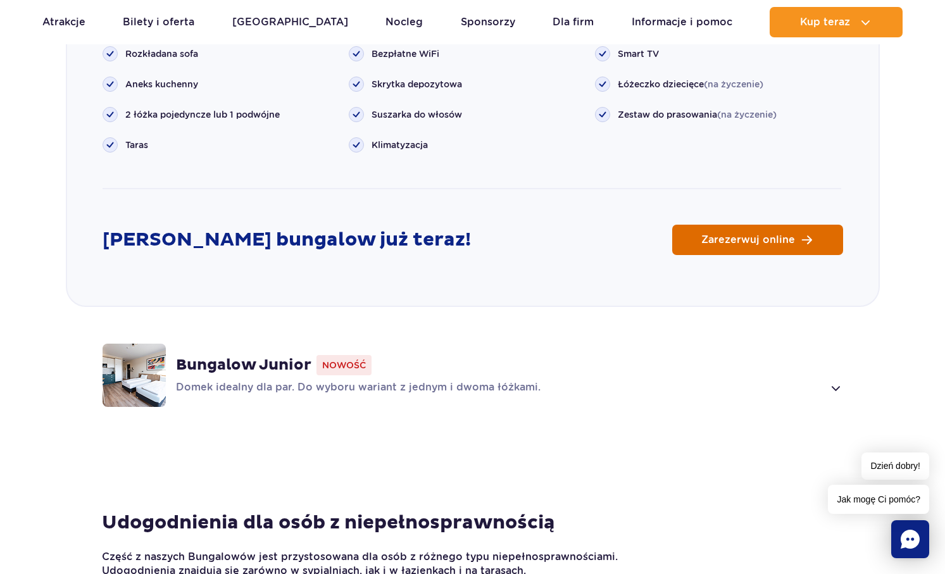
click at [774, 241] on span "Zarezerwuj online" at bounding box center [748, 240] width 94 height 10
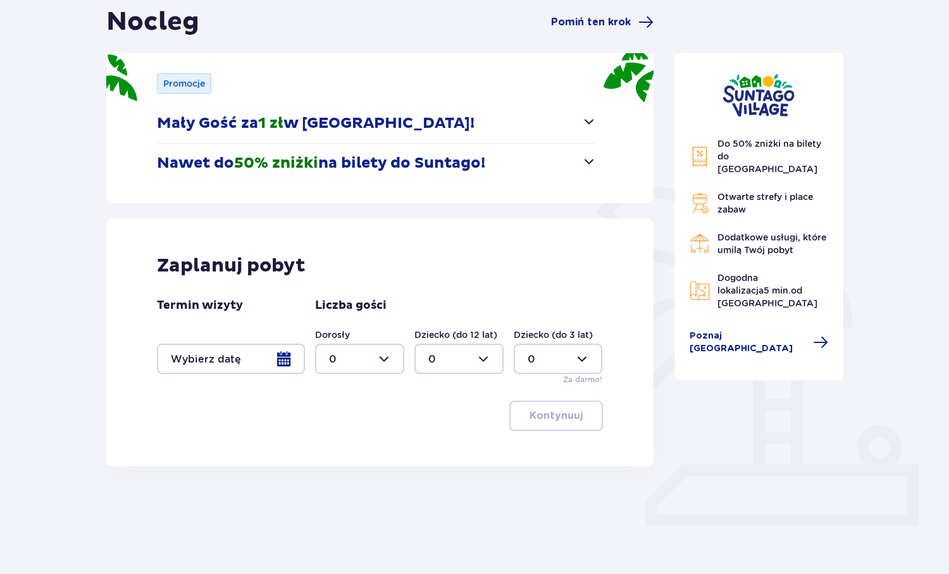
scroll to position [129, 0]
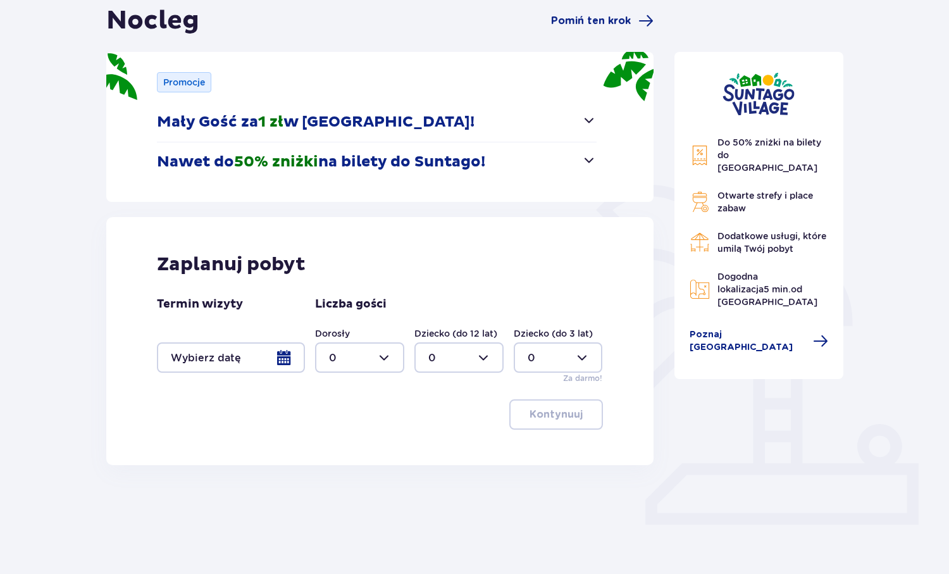
click at [273, 359] on div at bounding box center [231, 357] width 148 height 30
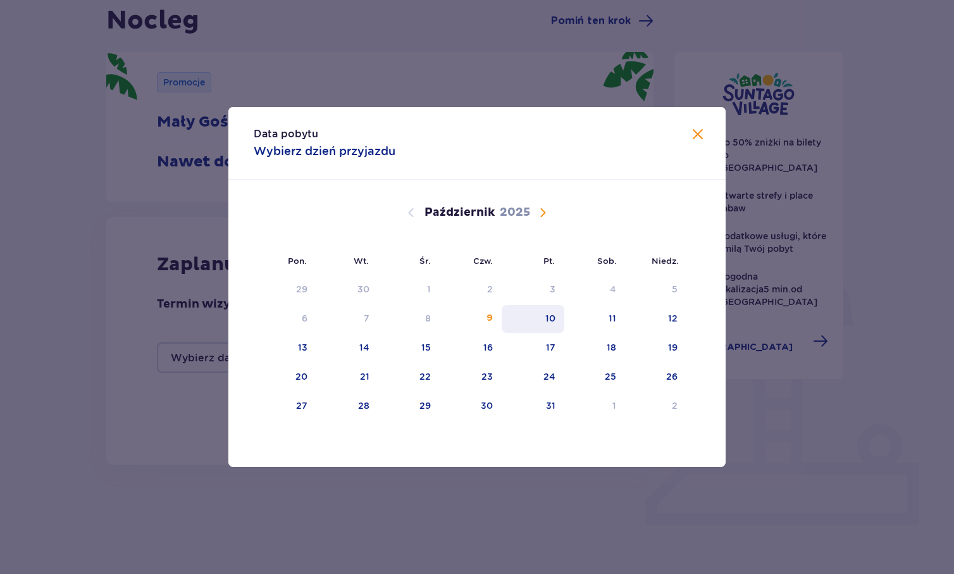
click at [547, 314] on div "10" at bounding box center [550, 318] width 10 height 13
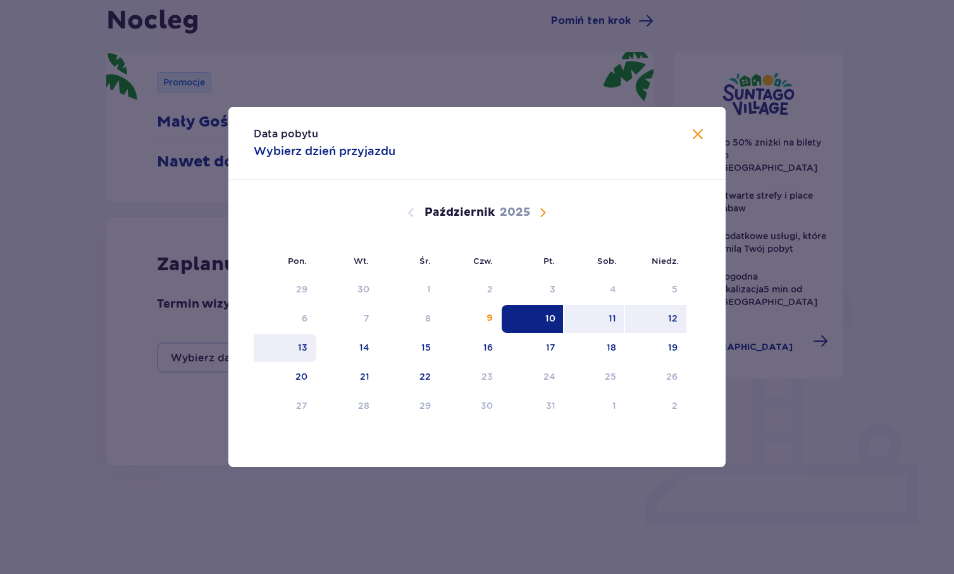
click at [301, 347] on div "13" at bounding box center [302, 347] width 9 height 13
type input "[DATE] - [DATE]"
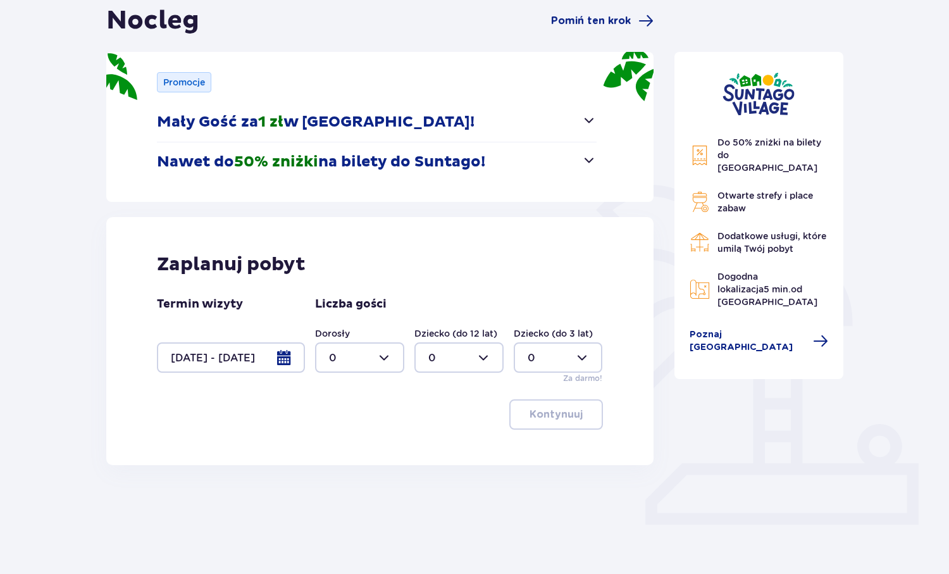
click at [381, 357] on div at bounding box center [359, 357] width 89 height 30
click at [340, 471] on div "3" at bounding box center [359, 476] width 61 height 14
type input "3"
click at [464, 366] on div at bounding box center [458, 357] width 89 height 30
click at [427, 418] on span "1" at bounding box center [459, 422] width 87 height 27
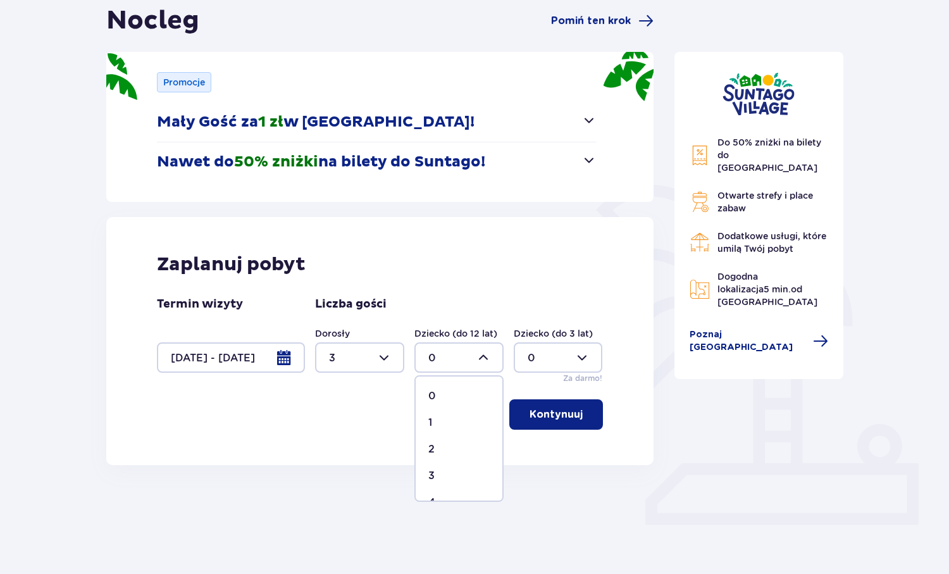
type input "1"
click at [564, 414] on p "Kontynuuj" at bounding box center [556, 414] width 53 height 14
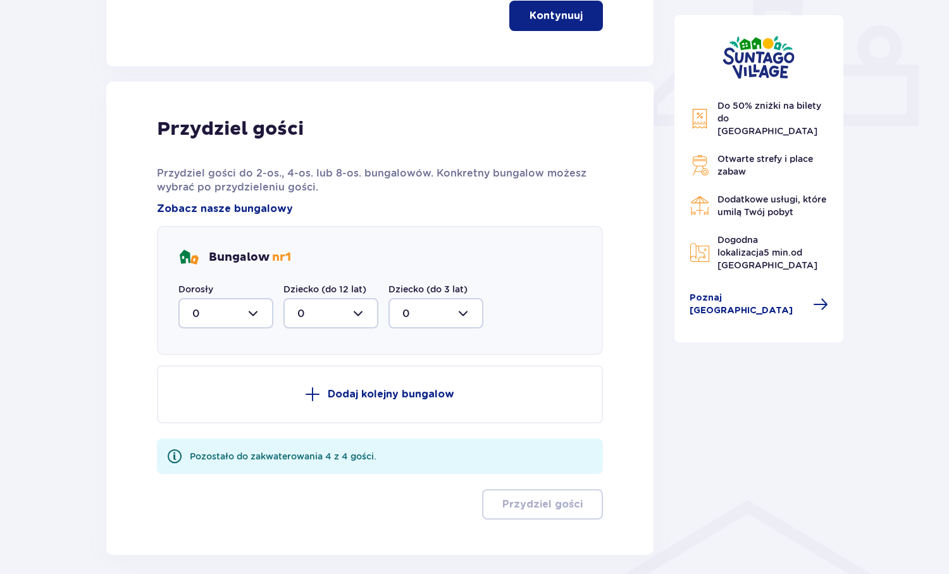
scroll to position [585, 0]
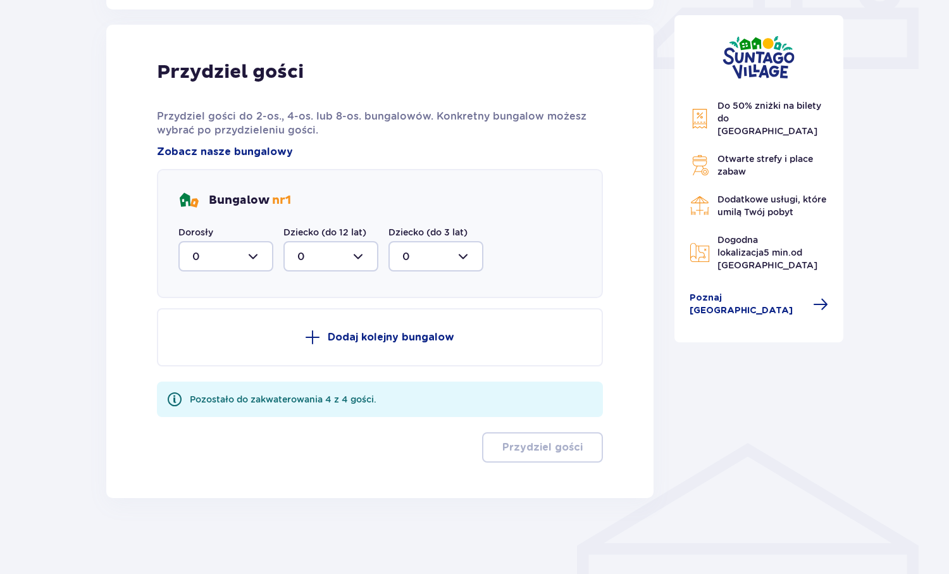
click at [255, 253] on div at bounding box center [225, 256] width 95 height 30
drag, startPoint x: 199, startPoint y: 370, endPoint x: 321, endPoint y: 290, distance: 145.8
click at [199, 369] on div "3" at bounding box center [225, 375] width 67 height 14
type input "3"
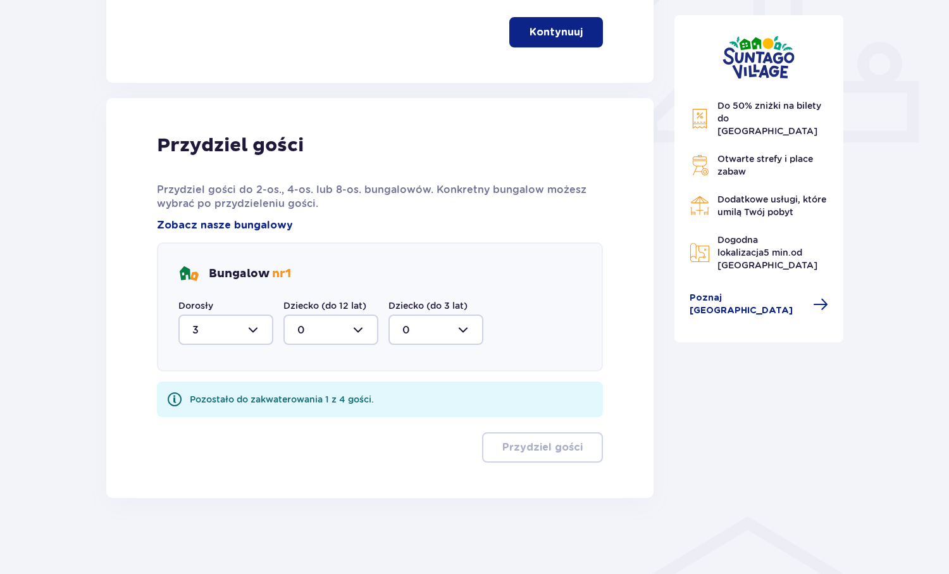
click at [326, 330] on div at bounding box center [330, 329] width 95 height 30
click at [301, 395] on p "1" at bounding box center [299, 395] width 4 height 14
type input "1"
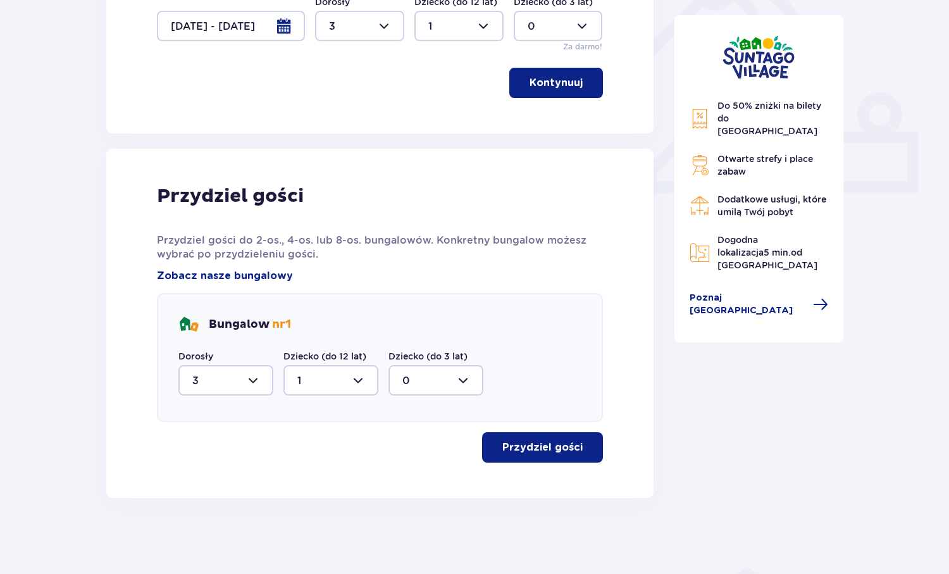
scroll to position [461, 0]
click at [529, 441] on p "Przydziel gości" at bounding box center [542, 447] width 80 height 14
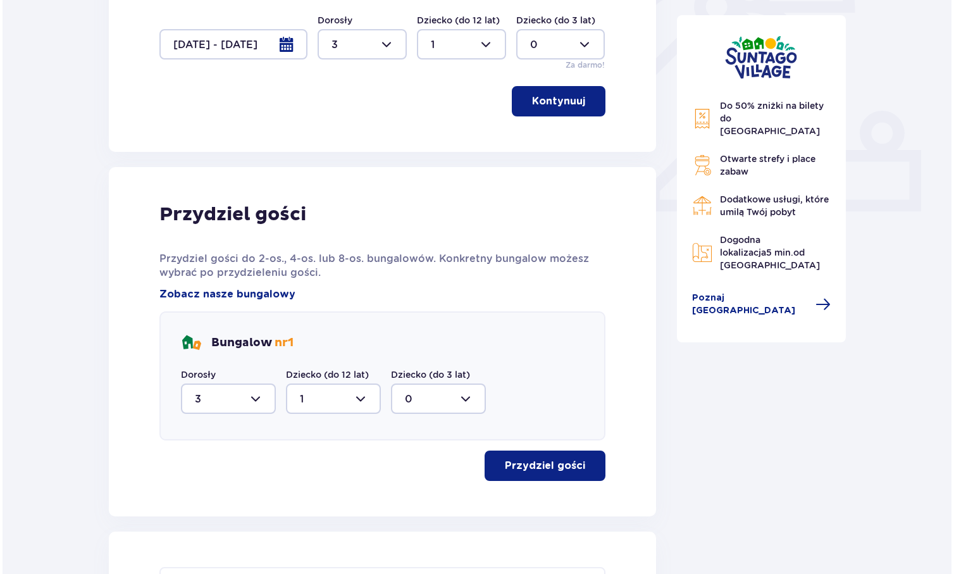
scroll to position [412, 0]
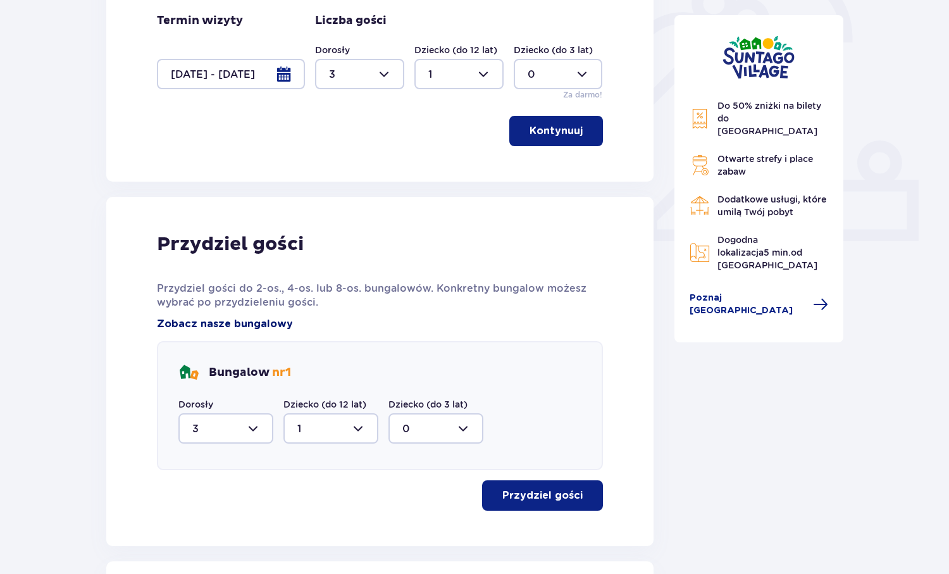
click at [268, 321] on span "Zobacz nasze bungalowy" at bounding box center [225, 324] width 136 height 14
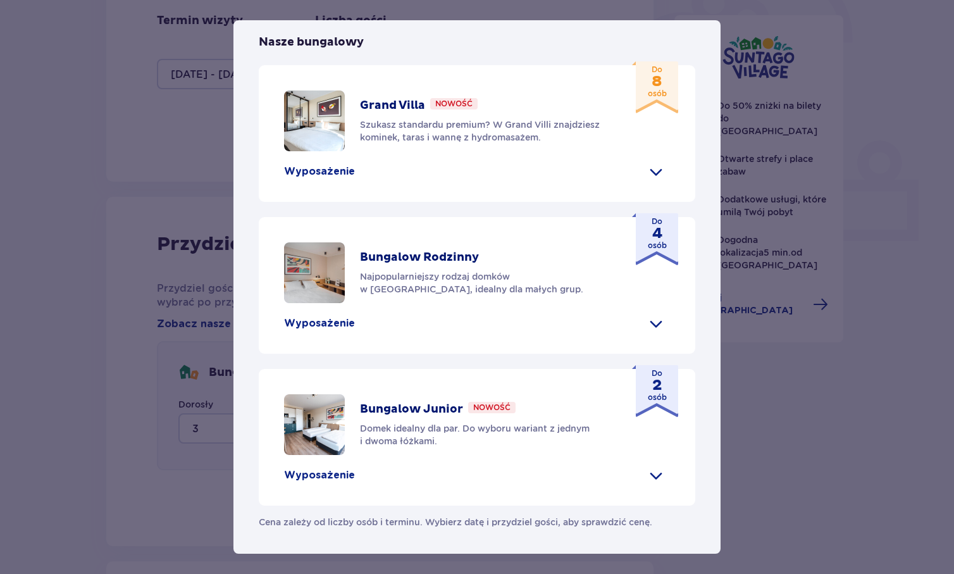
scroll to position [529, 0]
click at [704, 55] on div "Suntago Village to idealne miejsce dla fanów dobrej zabawy i tropikalnego klima…" at bounding box center [476, 132] width 487 height 844
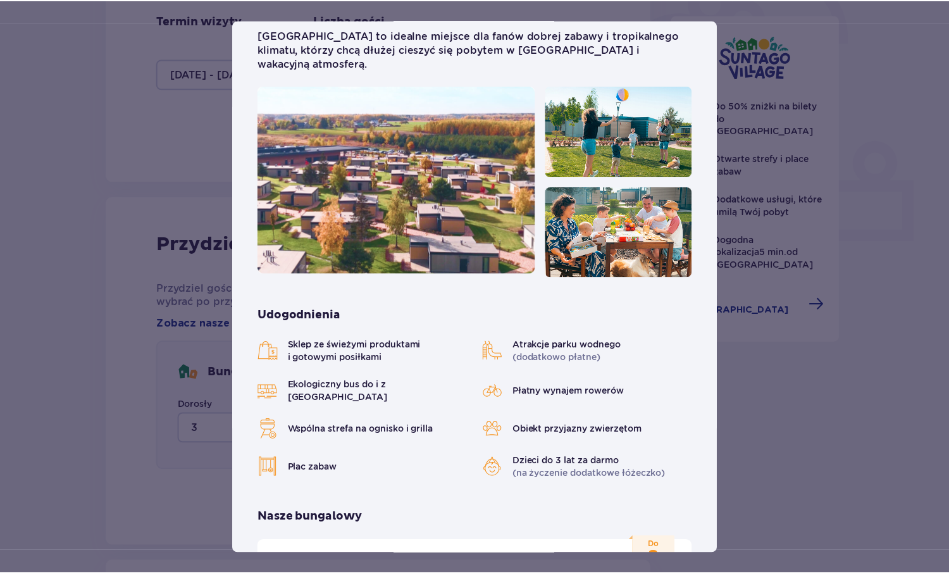
scroll to position [0, 0]
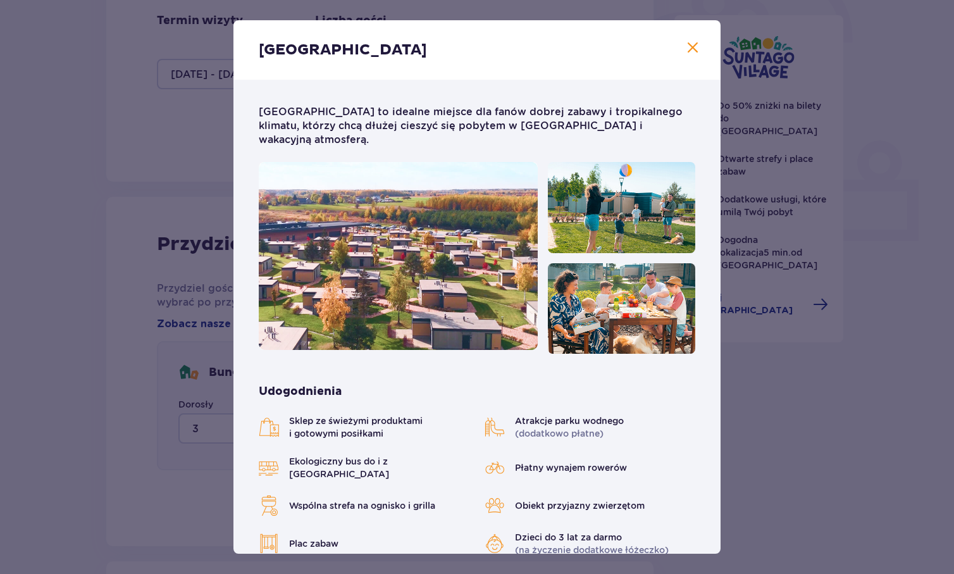
click at [685, 49] on span "Zamknij" at bounding box center [692, 47] width 15 height 15
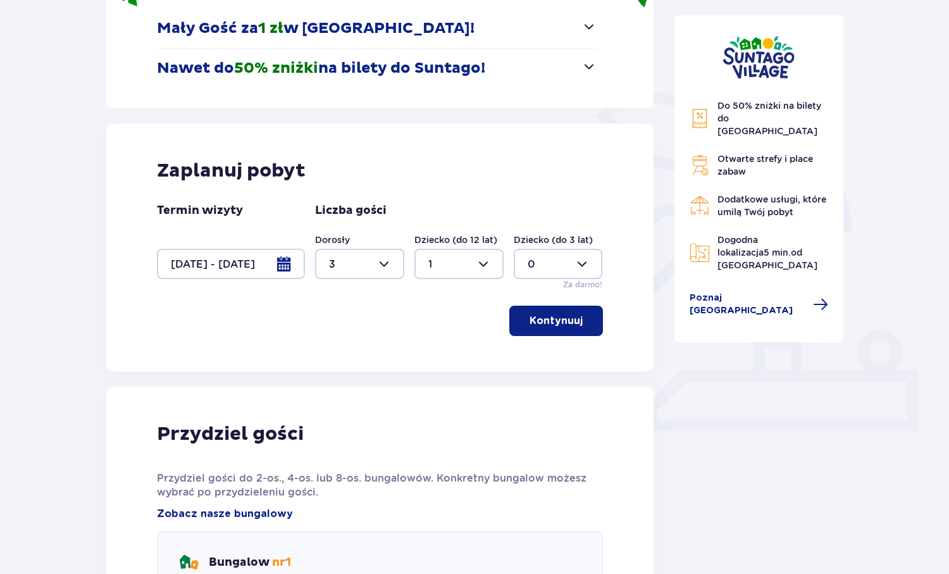
scroll to position [33, 0]
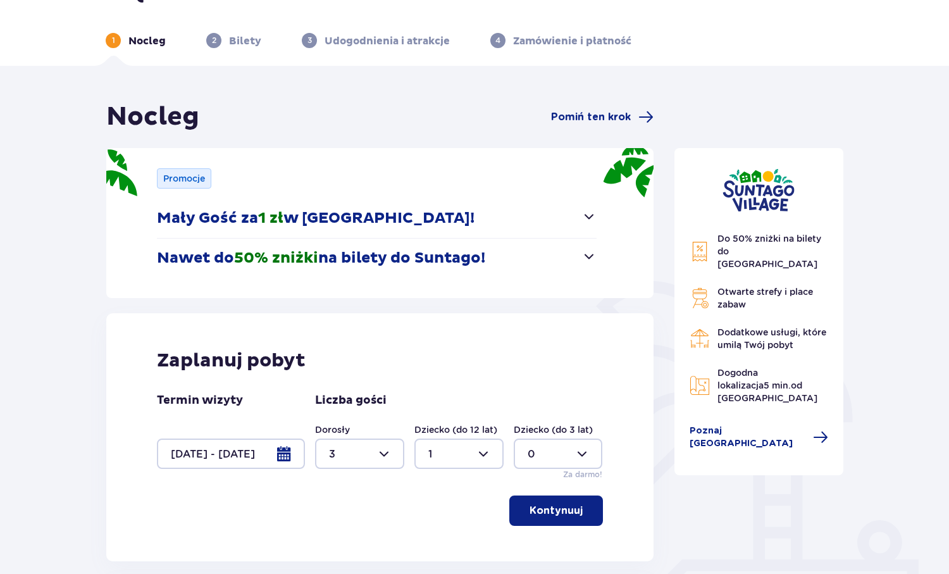
click at [290, 457] on div at bounding box center [231, 453] width 148 height 30
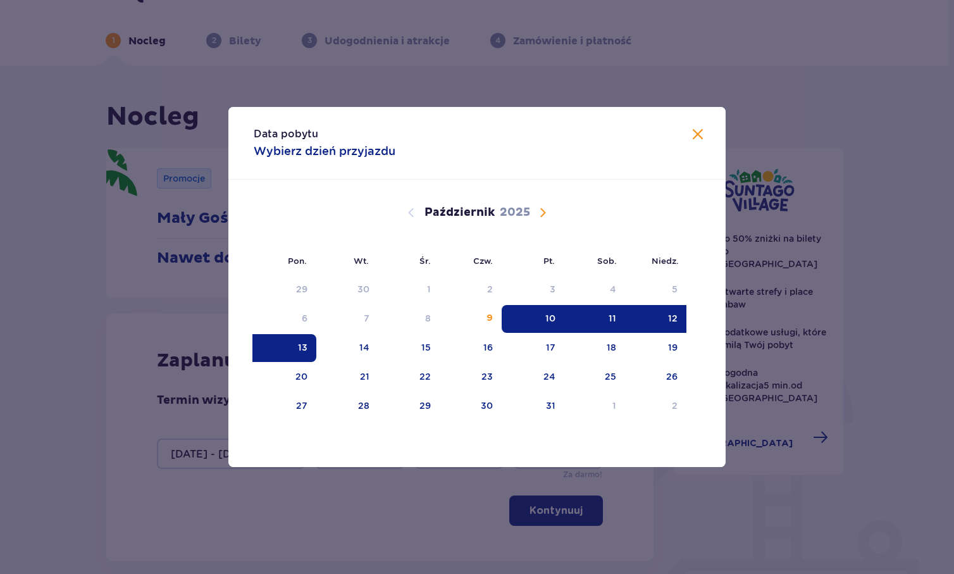
click at [659, 315] on div "12" at bounding box center [655, 319] width 61 height 28
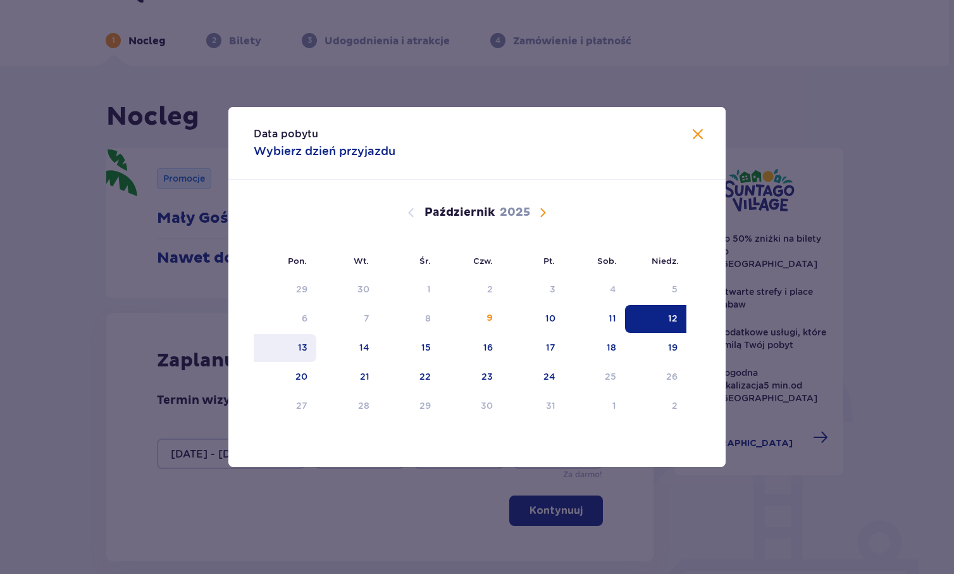
click at [302, 344] on div "13" at bounding box center [302, 347] width 9 height 13
type input "12.10.25 - 13.10.25"
type input "0"
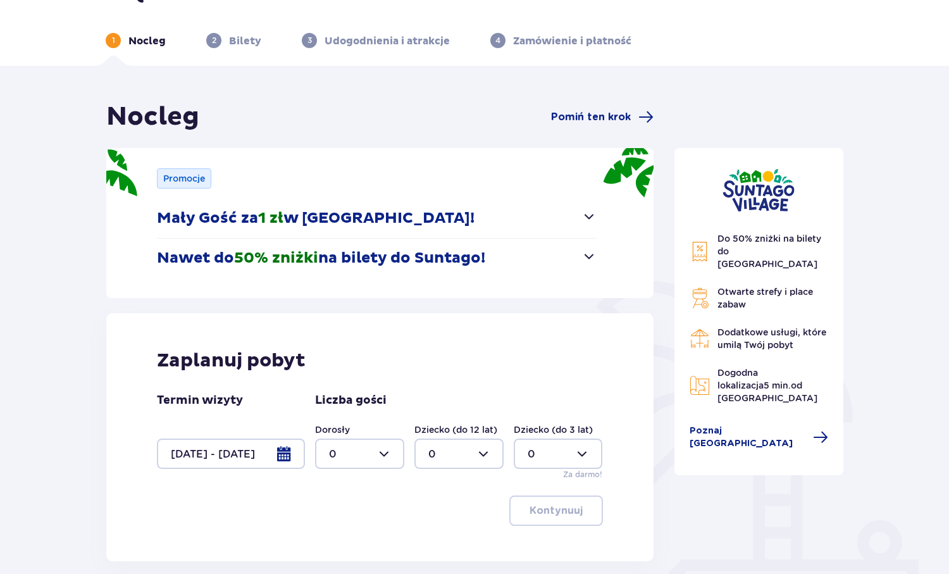
click at [398, 454] on div at bounding box center [359, 453] width 89 height 30
click at [338, 407] on div "3" at bounding box center [359, 410] width 61 height 14
type input "3"
click at [443, 449] on div at bounding box center [458, 453] width 89 height 30
click at [433, 380] on p "2" at bounding box center [431, 383] width 6 height 14
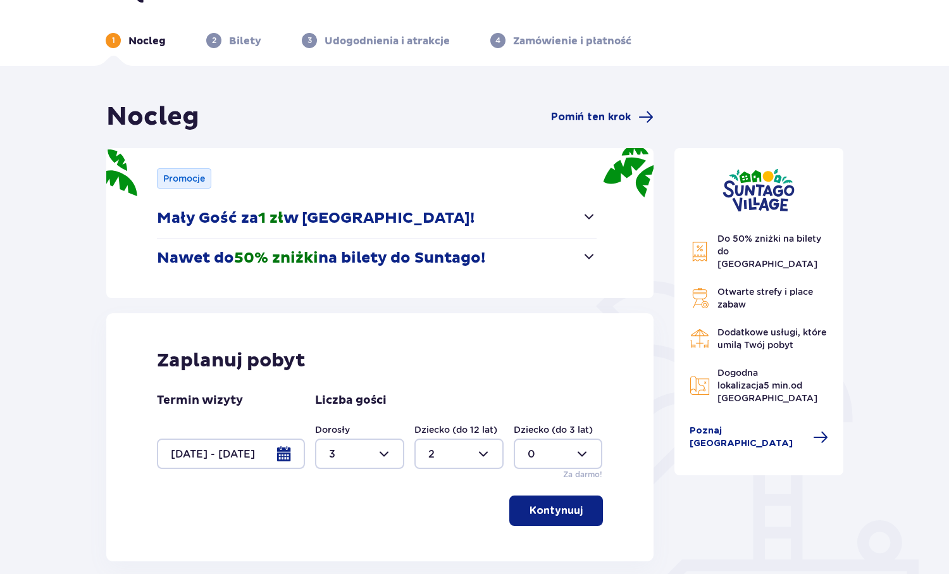
click at [441, 464] on div at bounding box center [458, 453] width 89 height 30
click at [433, 357] on div "1" at bounding box center [458, 357] width 61 height 14
type input "1"
drag, startPoint x: 556, startPoint y: 500, endPoint x: 503, endPoint y: 486, distance: 54.9
click at [555, 499] on button "Kontynuuj" at bounding box center [556, 510] width 94 height 30
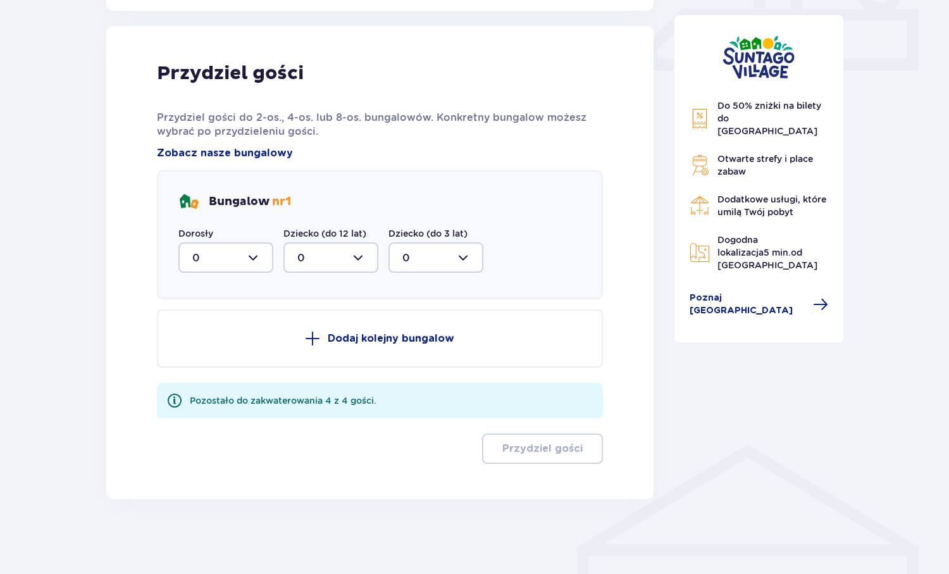
scroll to position [585, 0]
click at [242, 247] on div at bounding box center [225, 256] width 95 height 30
drag, startPoint x: 201, startPoint y: 377, endPoint x: 216, endPoint y: 358, distance: 24.7
click at [201, 376] on div "3" at bounding box center [225, 375] width 67 height 14
type input "3"
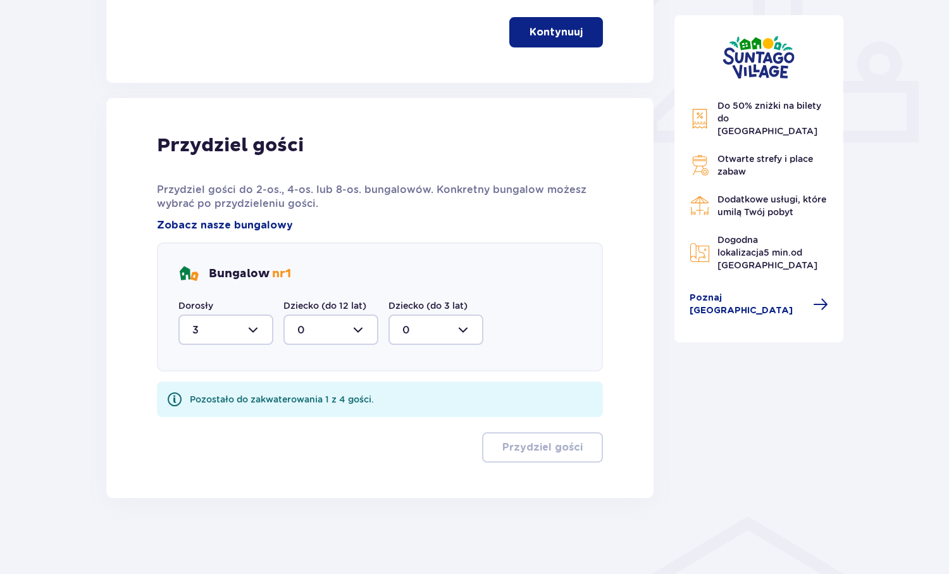
scroll to position [511, 0]
click at [313, 346] on div "Bungalow nr 1 Dorosły 3 Dziecko (do 12 lat) 0 Dziecko (do 3 lat) 0" at bounding box center [380, 306] width 446 height 129
click at [313, 328] on div at bounding box center [330, 329] width 95 height 30
click at [297, 390] on p "1" at bounding box center [299, 395] width 4 height 14
type input "1"
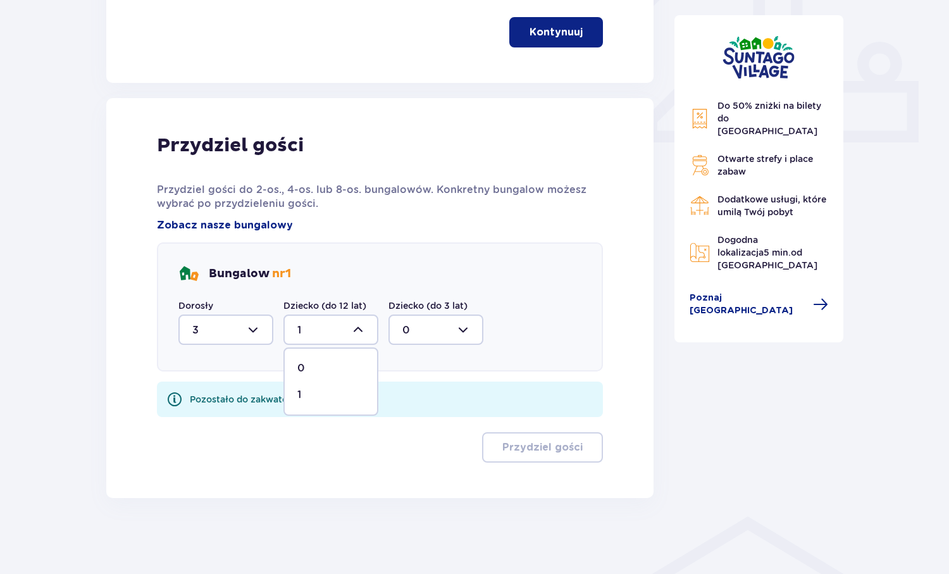
scroll to position [461, 0]
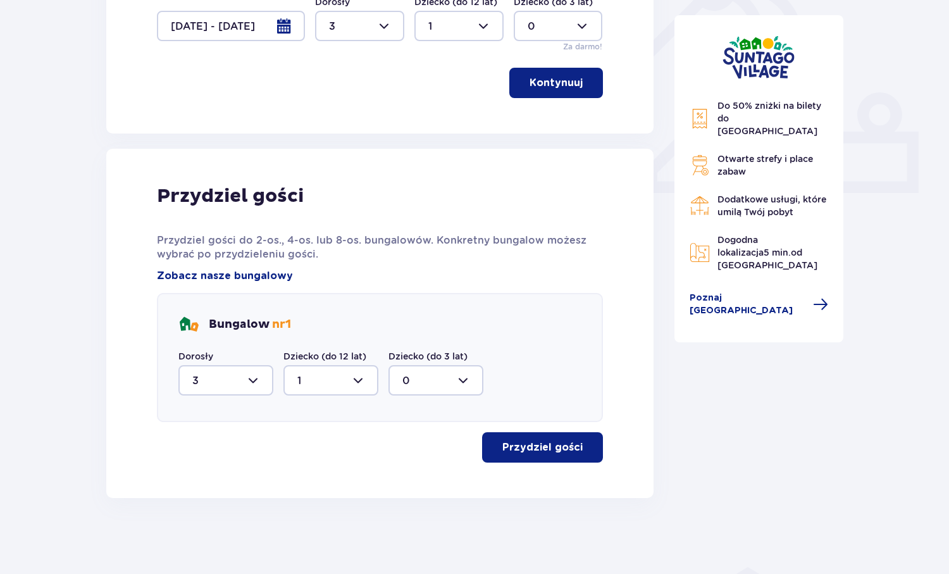
click at [566, 458] on button "Przydziel gości" at bounding box center [542, 447] width 121 height 30
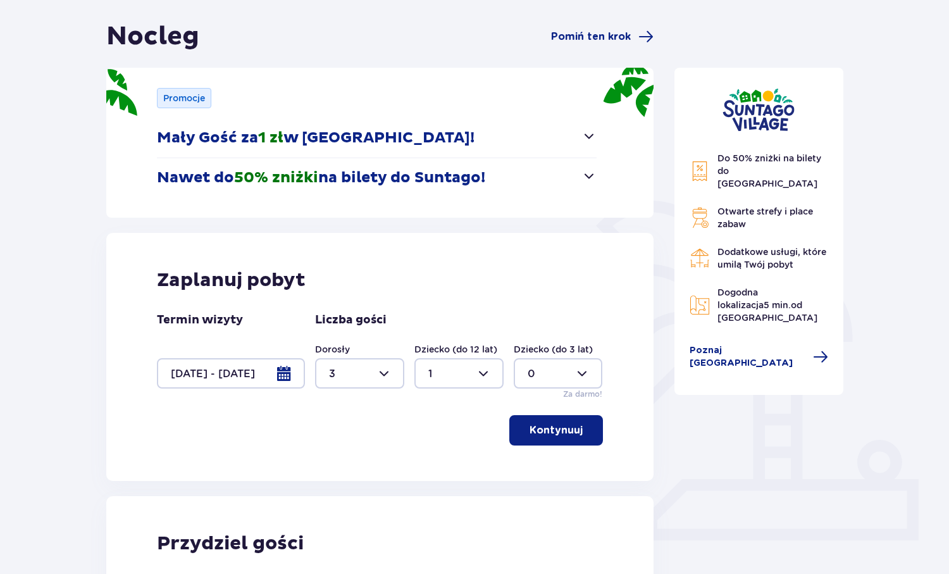
scroll to position [127, 0]
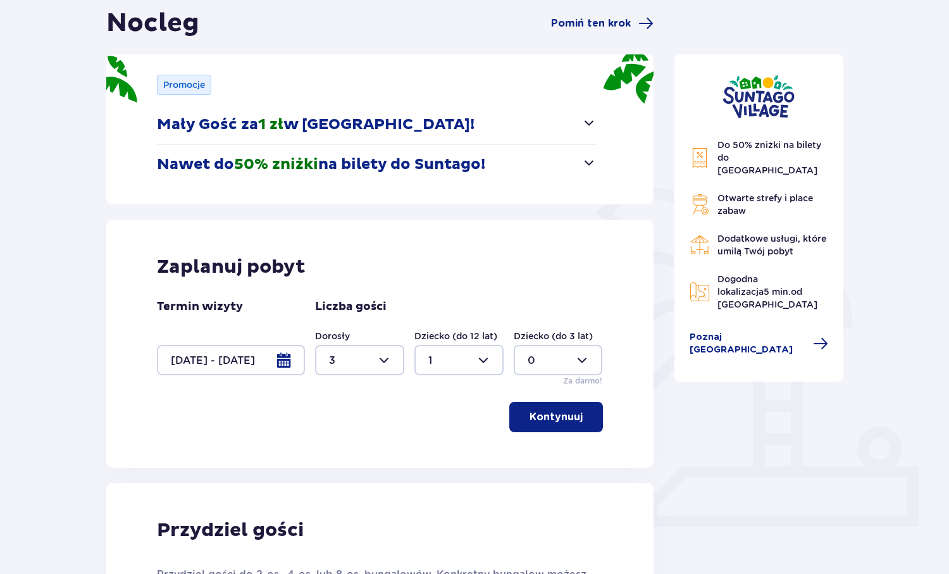
click at [290, 359] on div at bounding box center [231, 360] width 148 height 30
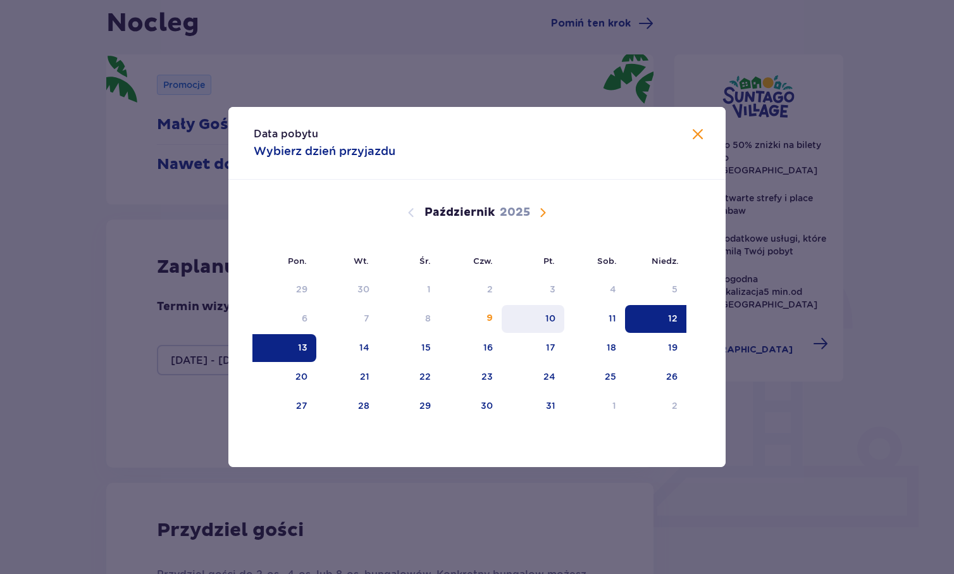
click at [540, 323] on div "10" at bounding box center [533, 319] width 63 height 28
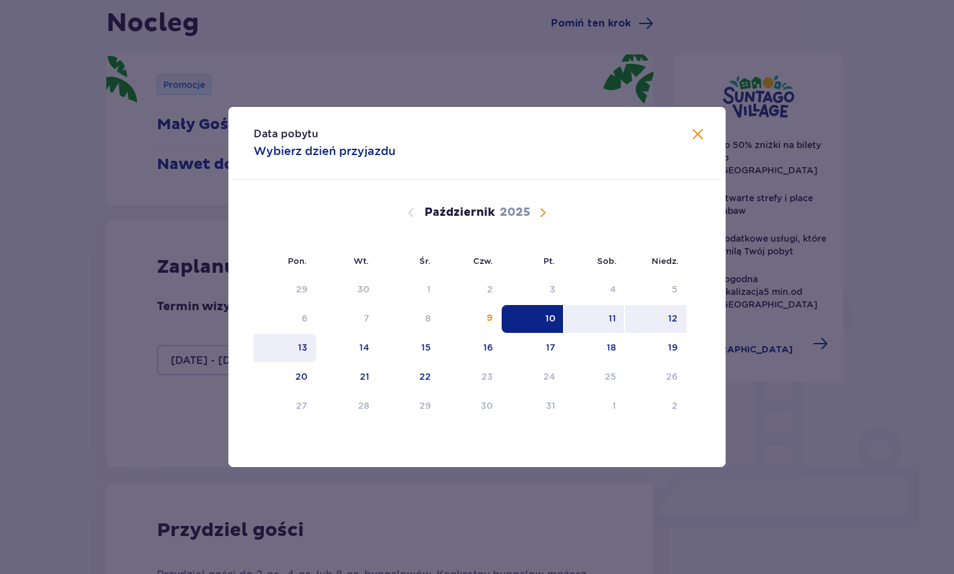
click at [296, 349] on div "13" at bounding box center [285, 348] width 63 height 28
type input "10.10.25 - 13.10.25"
type input "0"
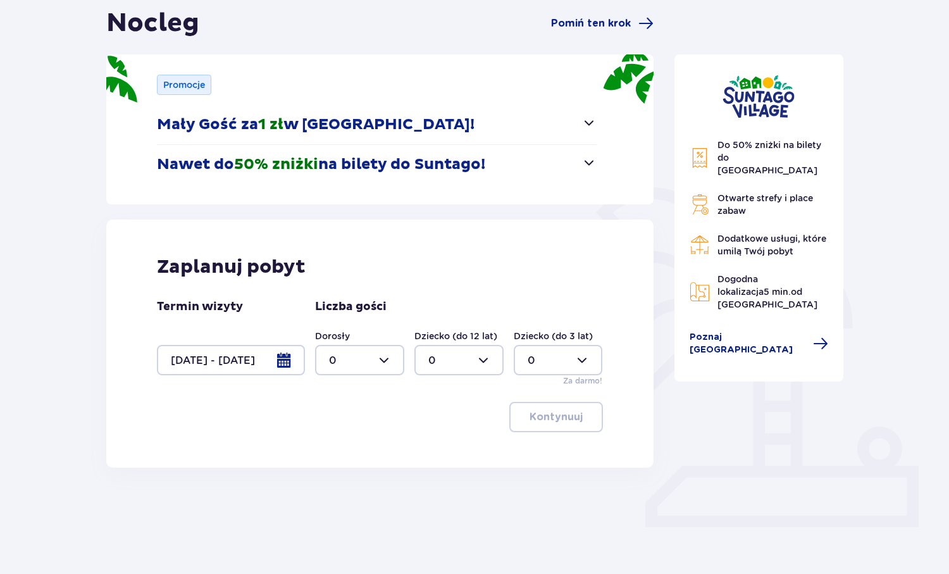
click at [392, 361] on div at bounding box center [359, 360] width 89 height 30
click at [335, 477] on p "3" at bounding box center [332, 478] width 6 height 14
type input "3"
click at [443, 366] on div at bounding box center [458, 360] width 89 height 30
click at [430, 423] on p "1" at bounding box center [430, 425] width 4 height 14
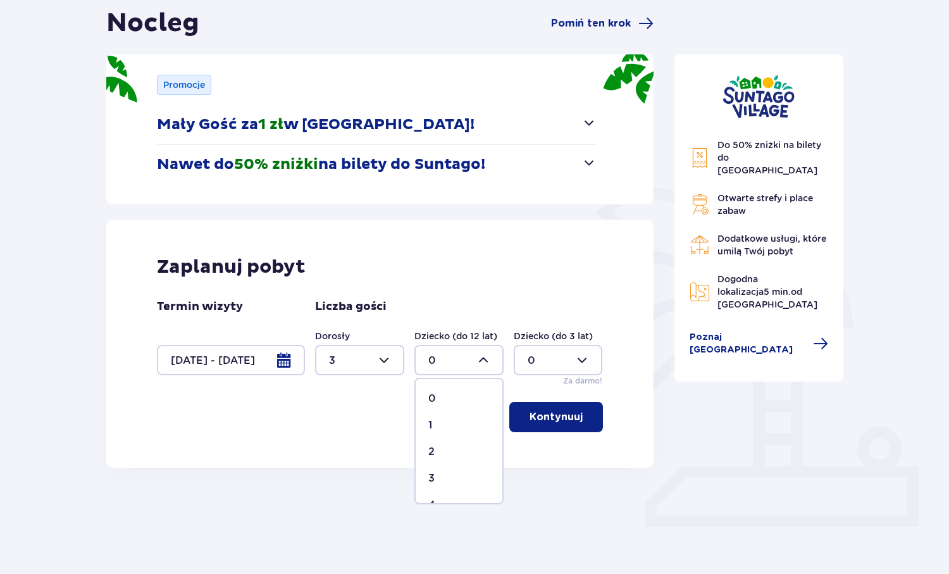
type input "1"
click at [552, 408] on button "Kontynuuj" at bounding box center [556, 417] width 94 height 30
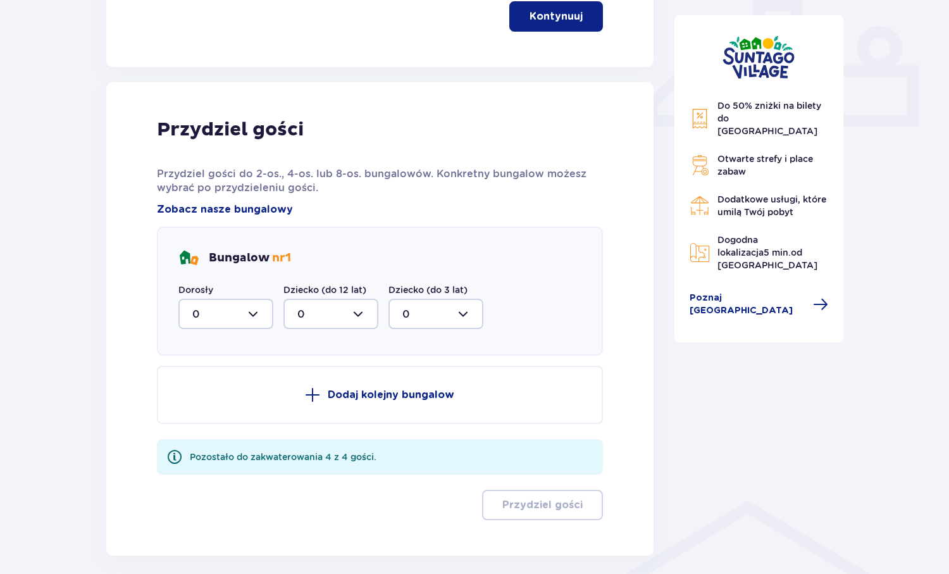
scroll to position [585, 0]
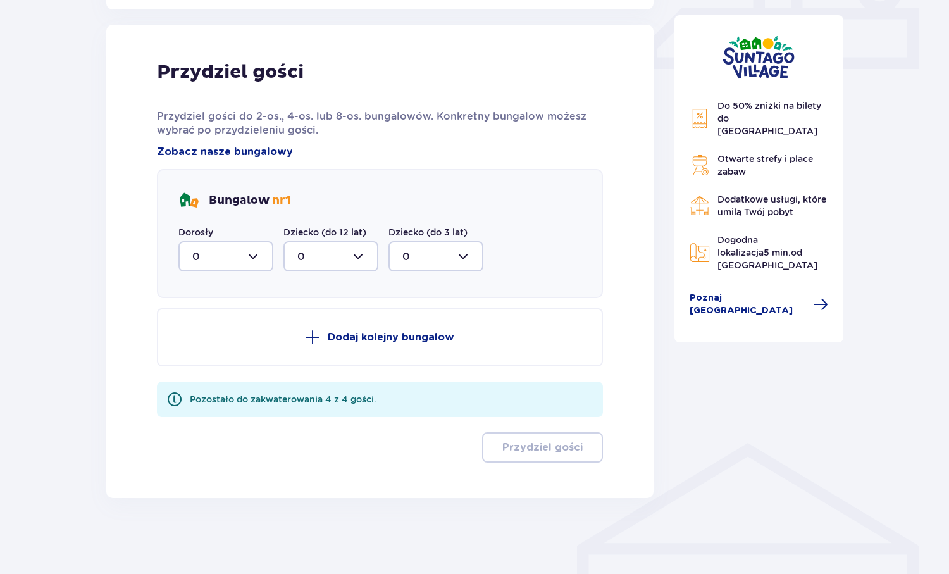
click at [247, 252] on div at bounding box center [225, 256] width 95 height 30
click at [218, 381] on div "3" at bounding box center [225, 375] width 67 height 14
type input "3"
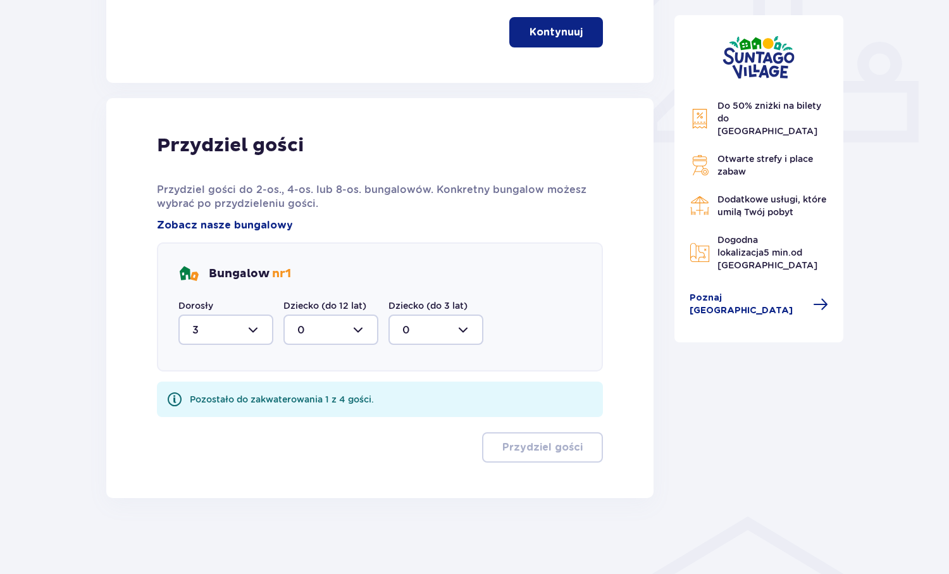
scroll to position [511, 0]
click at [315, 329] on div at bounding box center [330, 329] width 95 height 30
click at [306, 392] on div "1" at bounding box center [330, 395] width 67 height 14
type input "1"
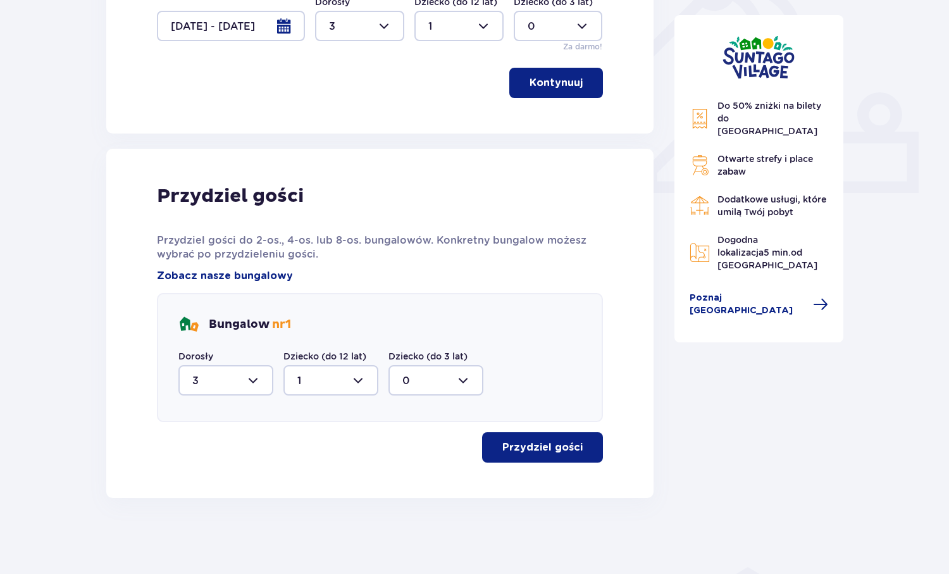
scroll to position [461, 0]
click at [559, 452] on p "Przydziel gości" at bounding box center [542, 447] width 80 height 14
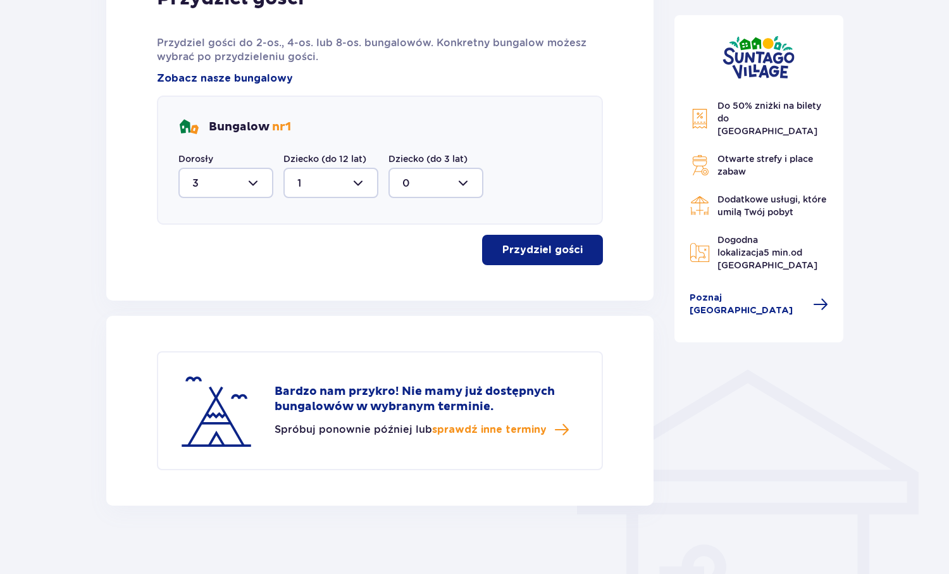
scroll to position [666, 0]
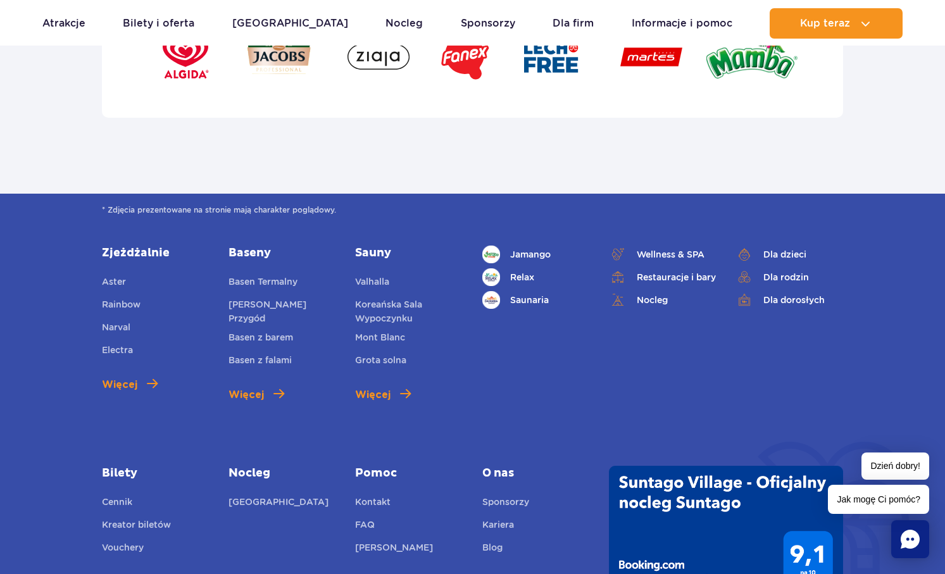
scroll to position [4492, 0]
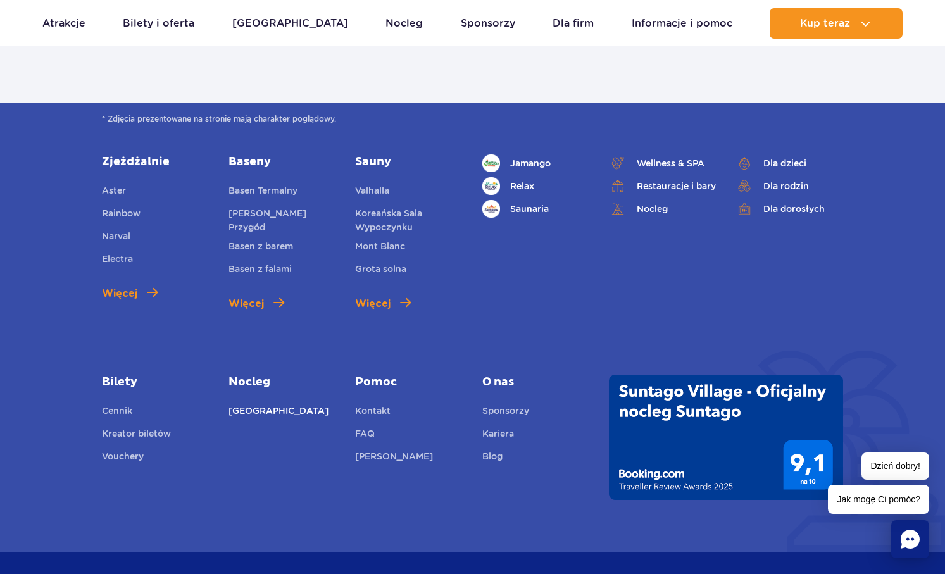
click at [294, 404] on link "[GEOGRAPHIC_DATA]" at bounding box center [278, 413] width 100 height 18
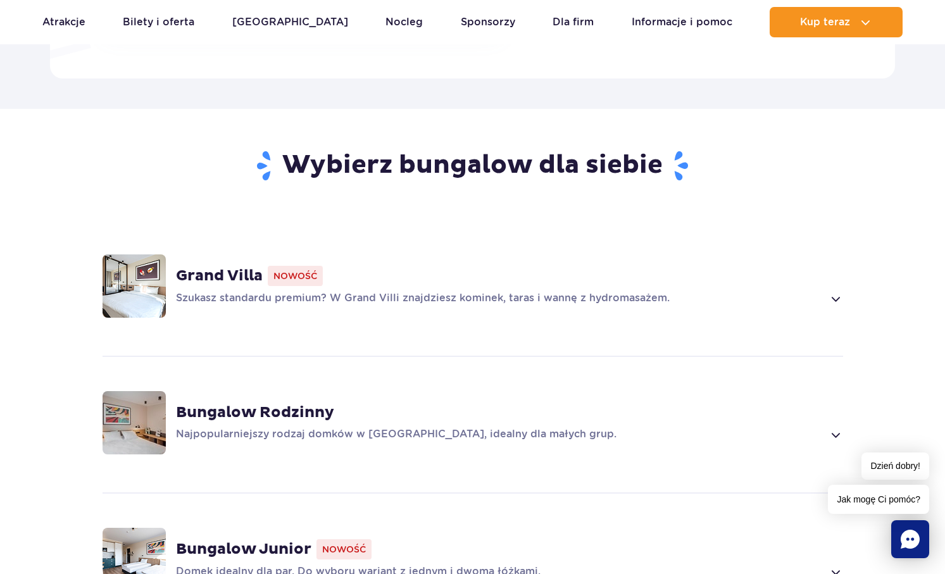
scroll to position [949, 0]
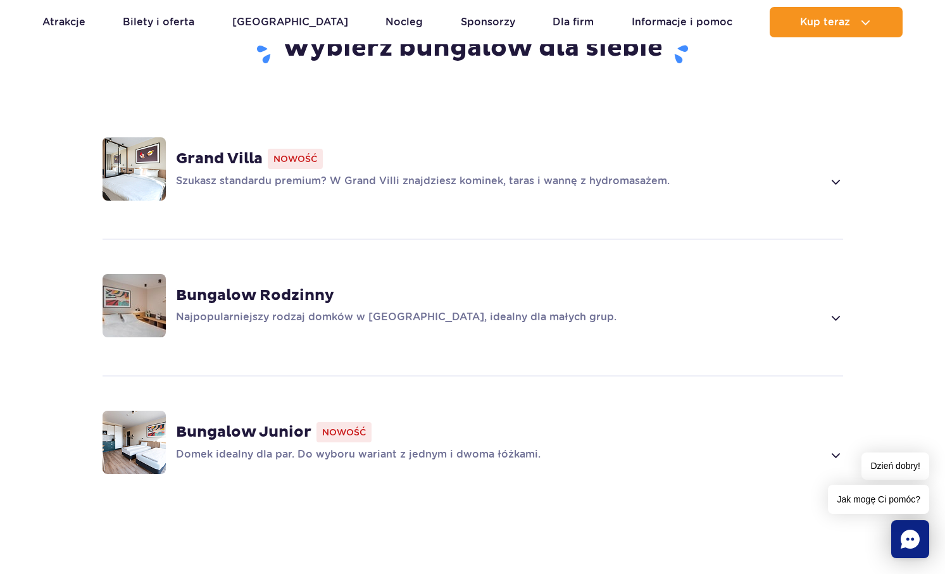
click at [244, 294] on strong "Bungalow Rodzinny" at bounding box center [255, 295] width 158 height 19
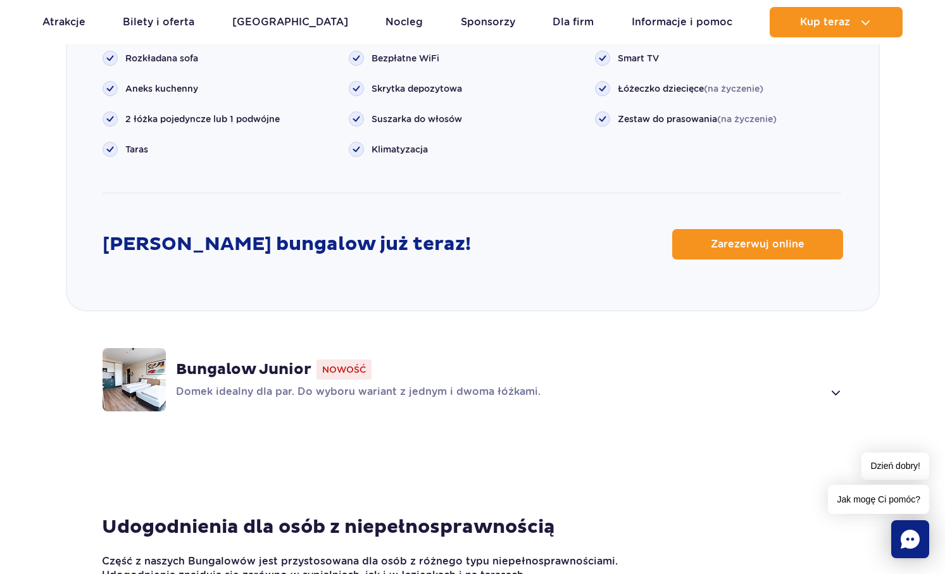
scroll to position [1888, 0]
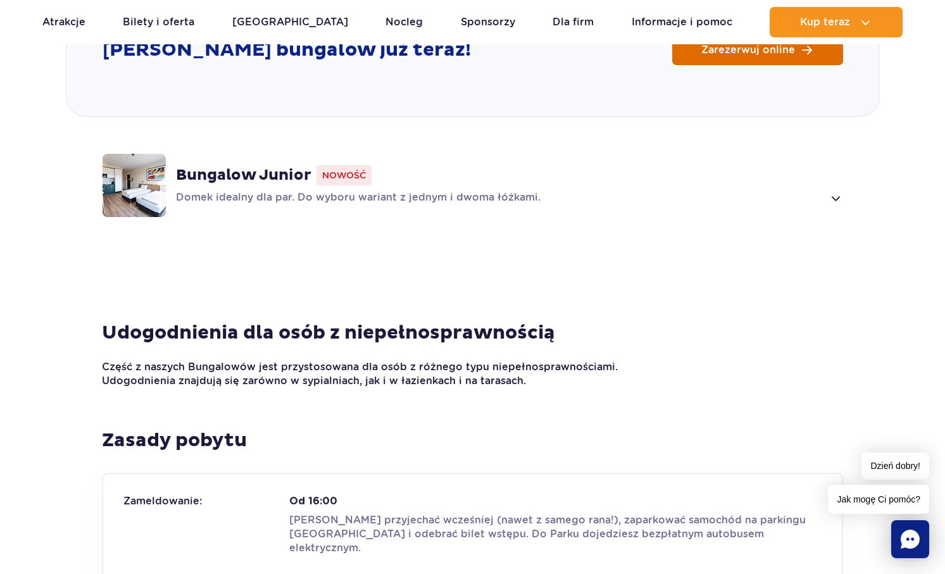
click at [724, 46] on span "Zarezerwuj online" at bounding box center [748, 50] width 94 height 10
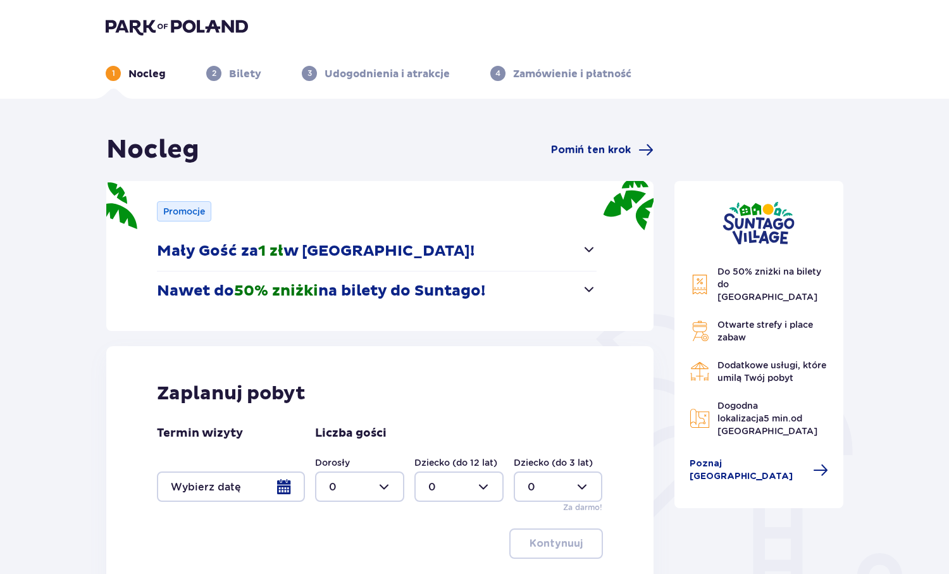
click at [280, 488] on div at bounding box center [231, 486] width 148 height 30
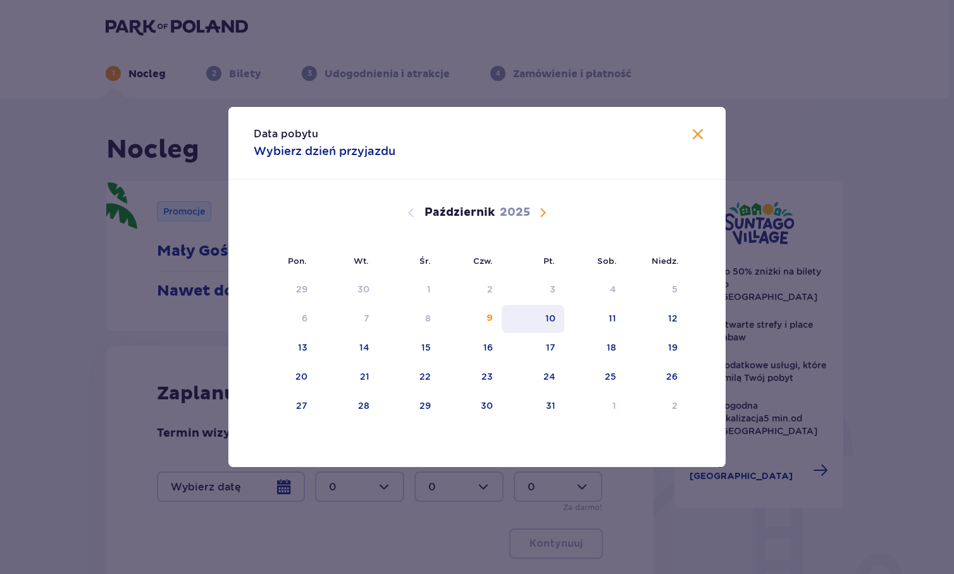
click at [548, 318] on div "10" at bounding box center [550, 318] width 10 height 13
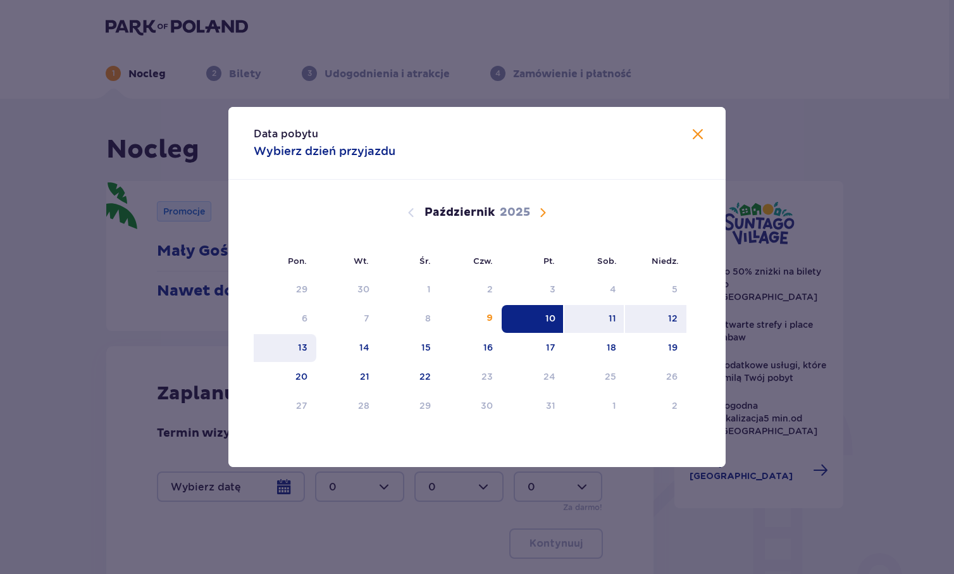
click at [308, 349] on div "13" at bounding box center [285, 348] width 63 height 28
type input "[DATE] - [DATE]"
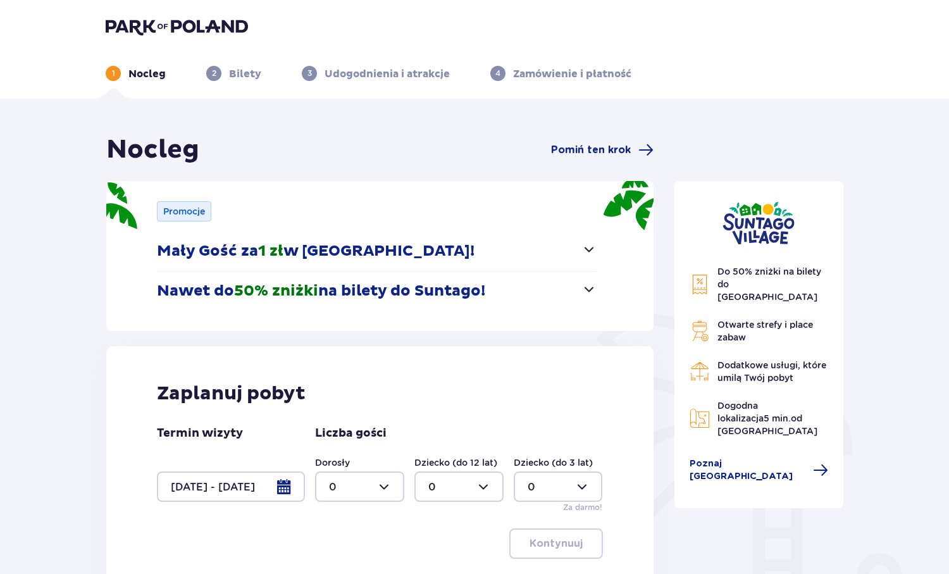
click at [388, 483] on div at bounding box center [359, 486] width 89 height 30
click at [332, 437] on p "3" at bounding box center [332, 443] width 6 height 14
type input "3"
click at [449, 485] on div at bounding box center [458, 486] width 89 height 30
click at [431, 385] on p "1" at bounding box center [430, 390] width 4 height 14
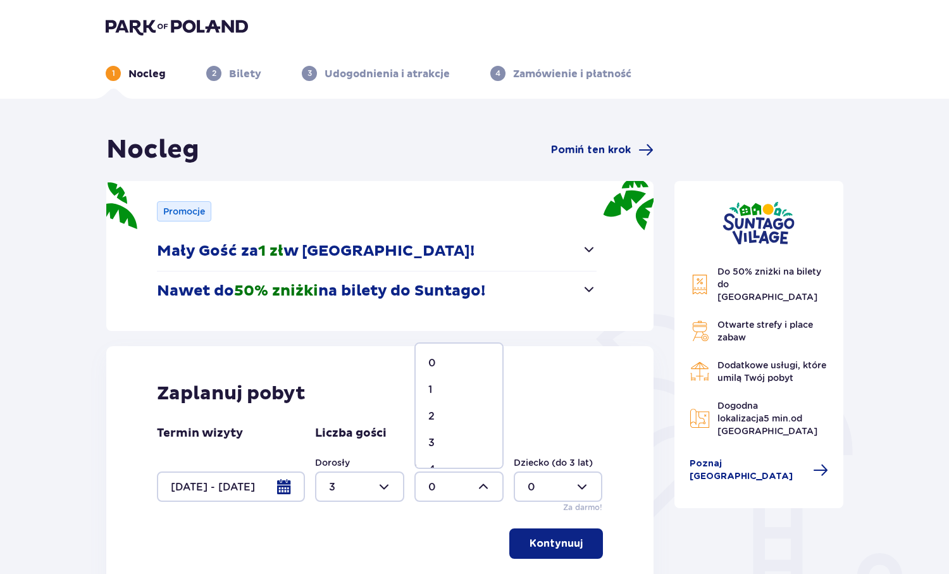
type input "1"
click at [542, 542] on p "Kontynuuj" at bounding box center [556, 543] width 53 height 14
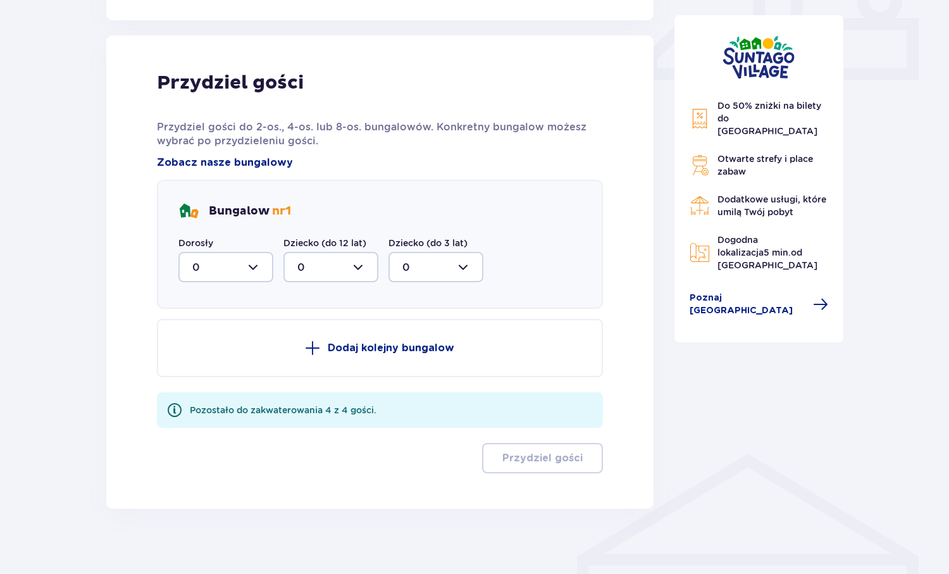
scroll to position [585, 0]
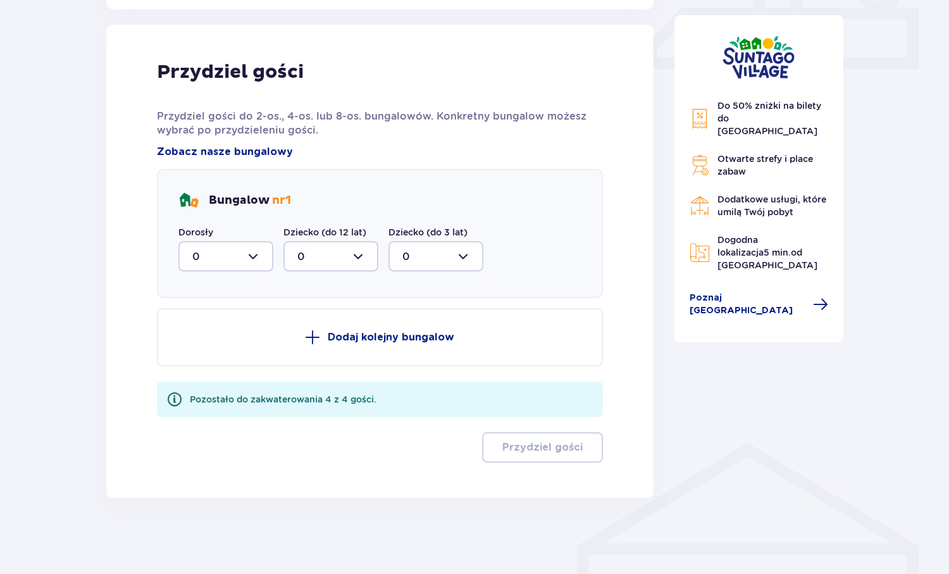
click at [264, 251] on div at bounding box center [225, 256] width 95 height 30
click at [199, 372] on div "3" at bounding box center [225, 375] width 67 height 14
type input "3"
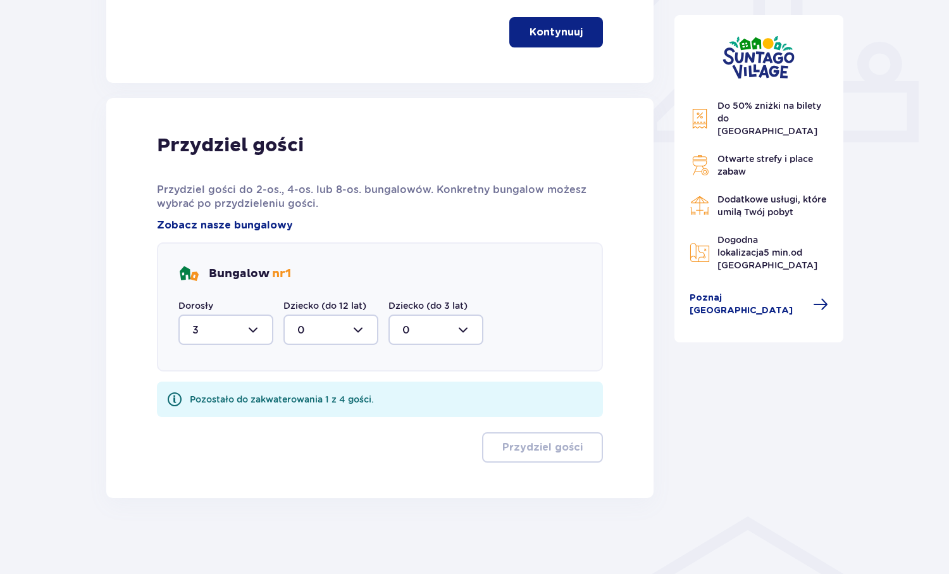
click at [307, 342] on div at bounding box center [330, 329] width 95 height 30
drag, startPoint x: 300, startPoint y: 392, endPoint x: 338, endPoint y: 405, distance: 40.2
click at [302, 393] on div "1" at bounding box center [330, 395] width 67 height 14
type input "1"
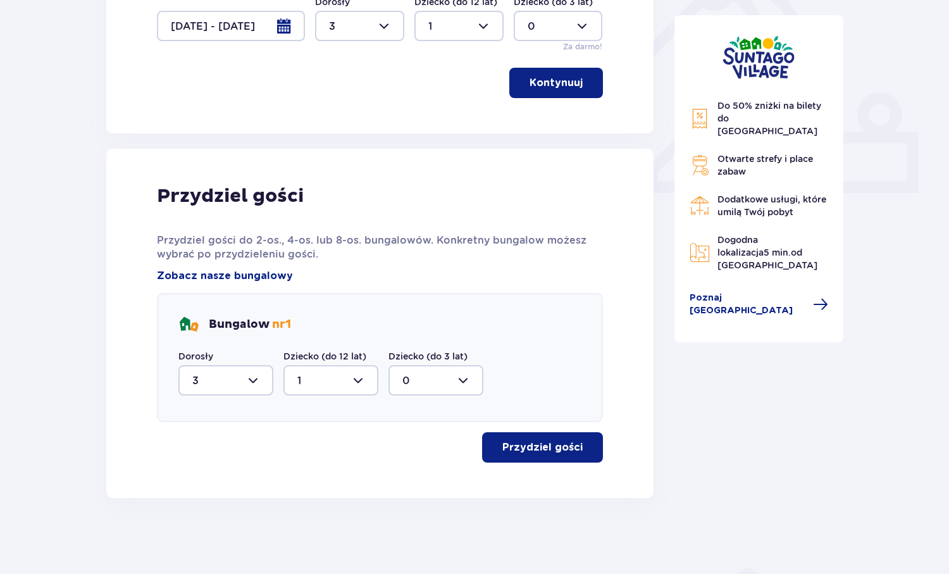
scroll to position [461, 0]
click at [512, 441] on p "Przydziel gości" at bounding box center [542, 447] width 80 height 14
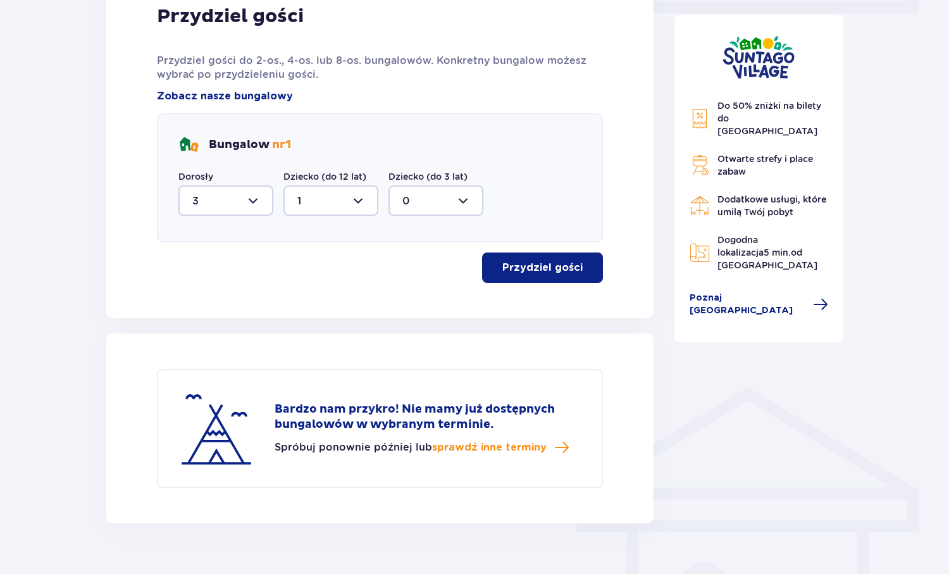
scroll to position [666, 0]
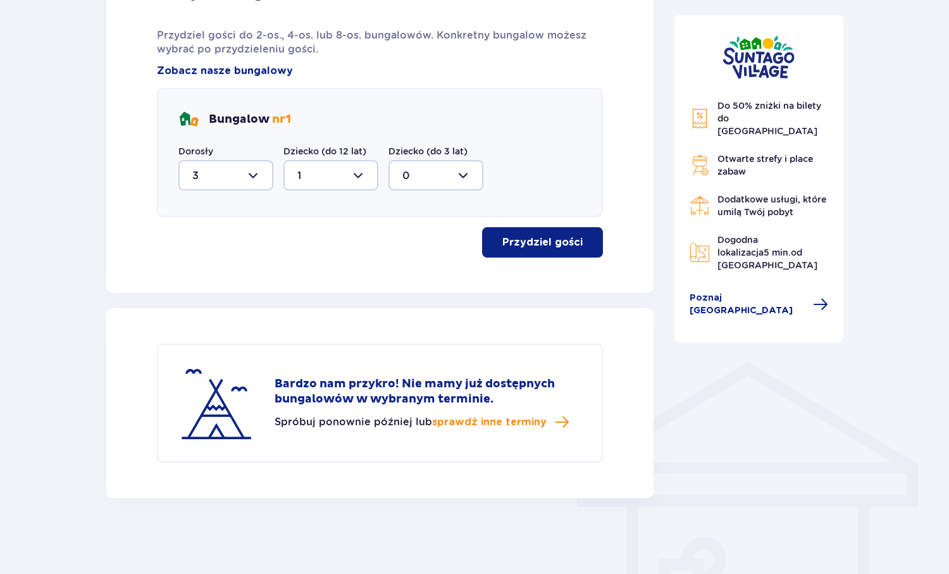
click at [415, 382] on p "Bardzo nam przykro! Nie mamy już dostępnych bungalowów w wybranym terminie." at bounding box center [428, 391] width 307 height 30
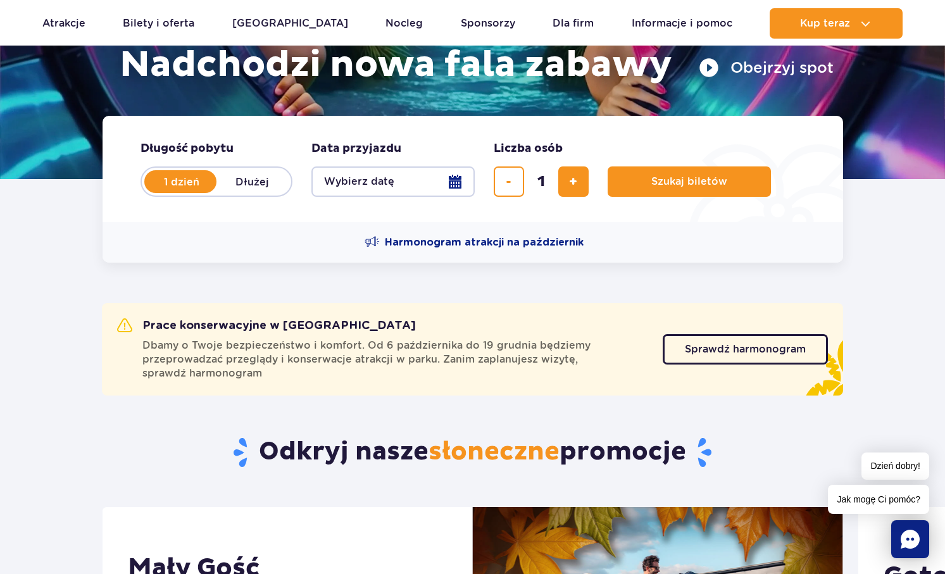
scroll to position [127, 0]
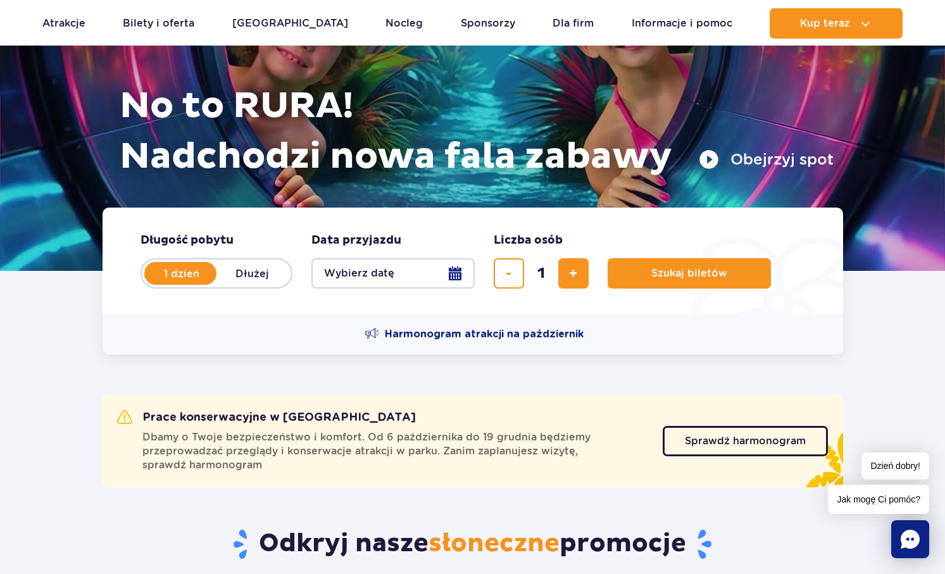
click at [414, 275] on button "Wybierz datę" at bounding box center [392, 273] width 163 height 30
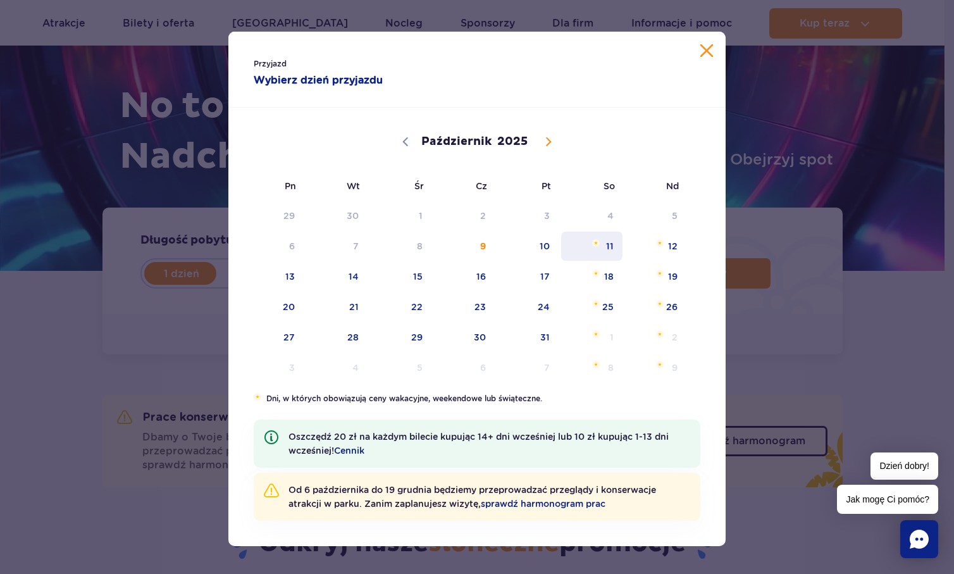
click at [604, 248] on span "11" at bounding box center [592, 246] width 64 height 29
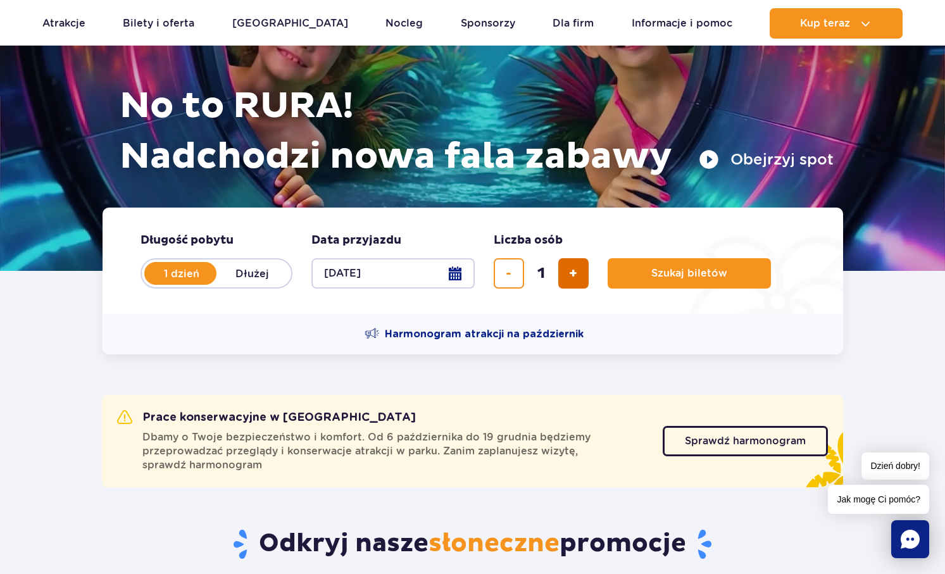
click at [562, 278] on button "dodaj bilet" at bounding box center [573, 273] width 30 height 30
type input "4"
click at [717, 266] on button "Szukaj biletów" at bounding box center [688, 273] width 163 height 30
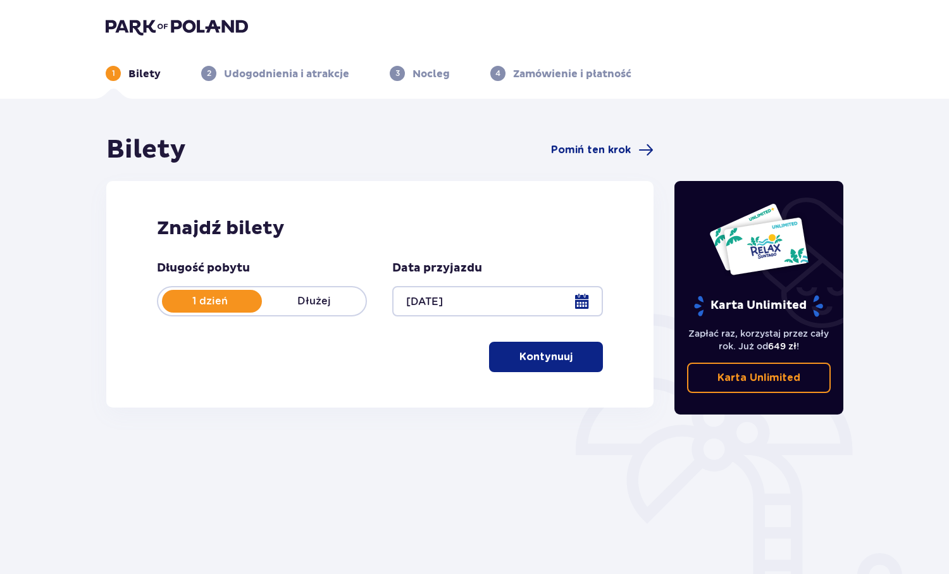
click at [565, 364] on button "Kontynuuj" at bounding box center [546, 357] width 114 height 30
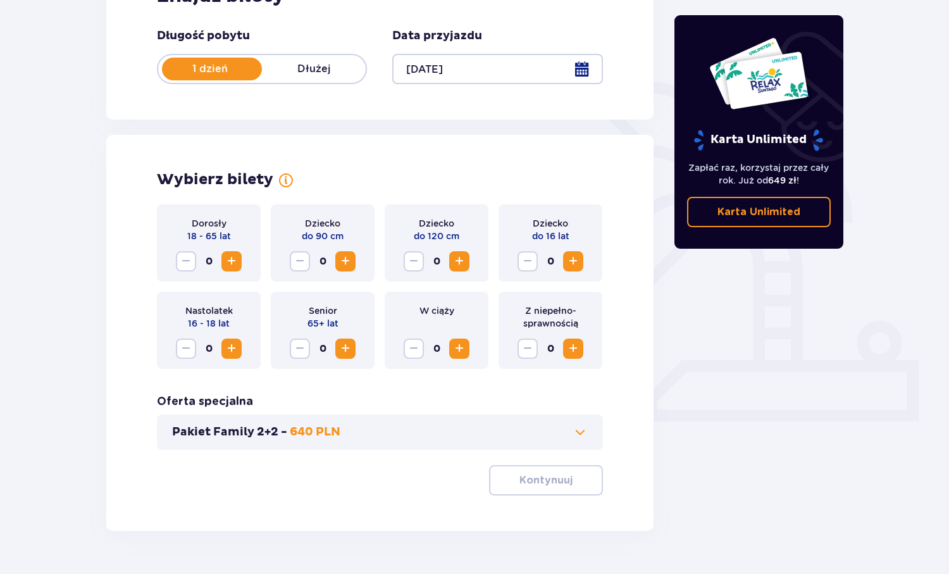
scroll to position [265, 0]
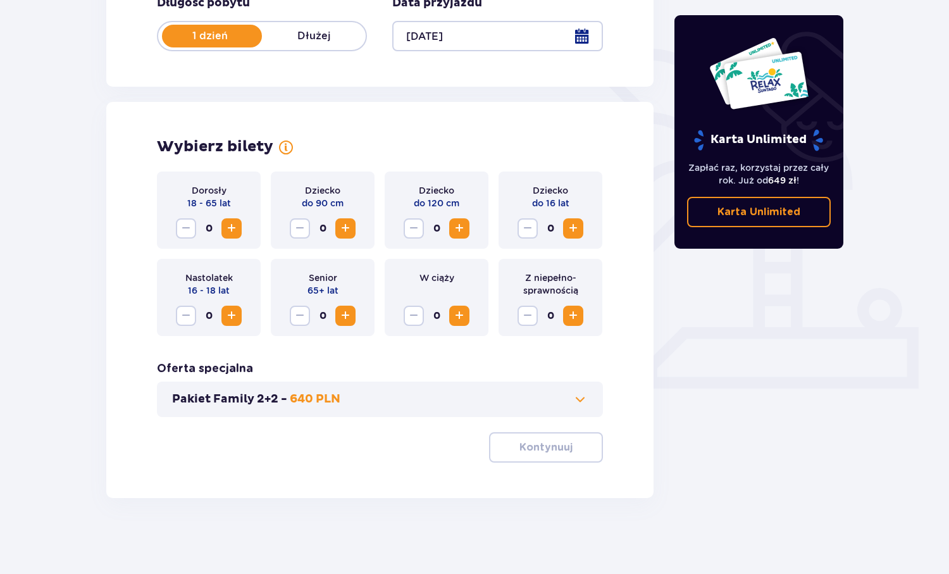
click at [226, 228] on span "Zwiększ" at bounding box center [231, 228] width 15 height 15
click at [456, 229] on span "Zwiększ" at bounding box center [459, 228] width 15 height 15
click at [562, 450] on button "Kontynuuj" at bounding box center [546, 447] width 114 height 30
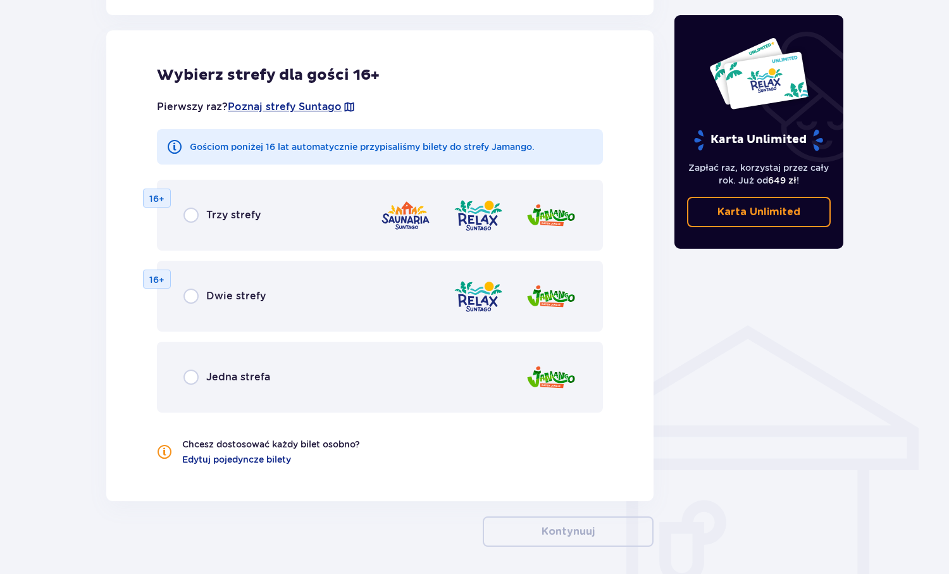
scroll to position [751, 0]
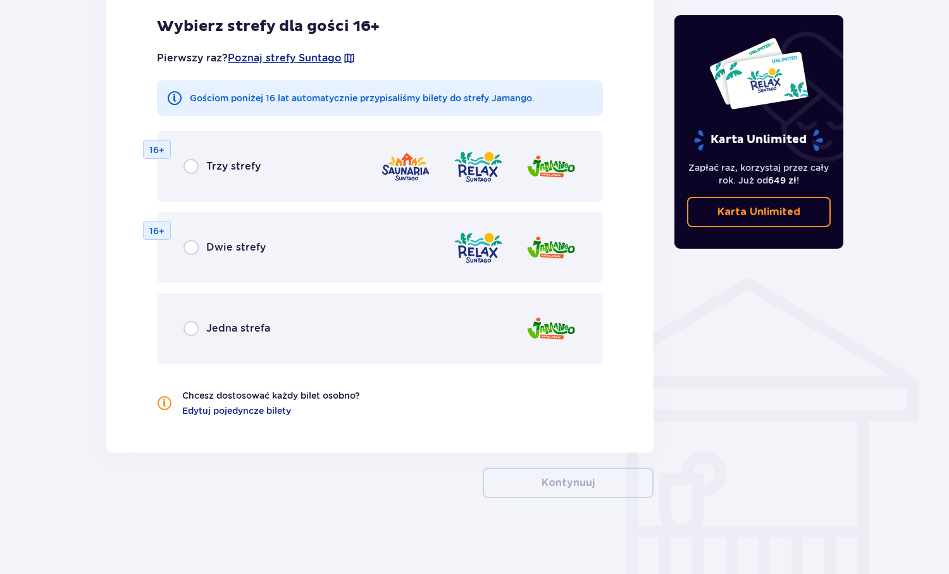
click at [189, 326] on input "radio" at bounding box center [190, 328] width 15 height 15
radio input "true"
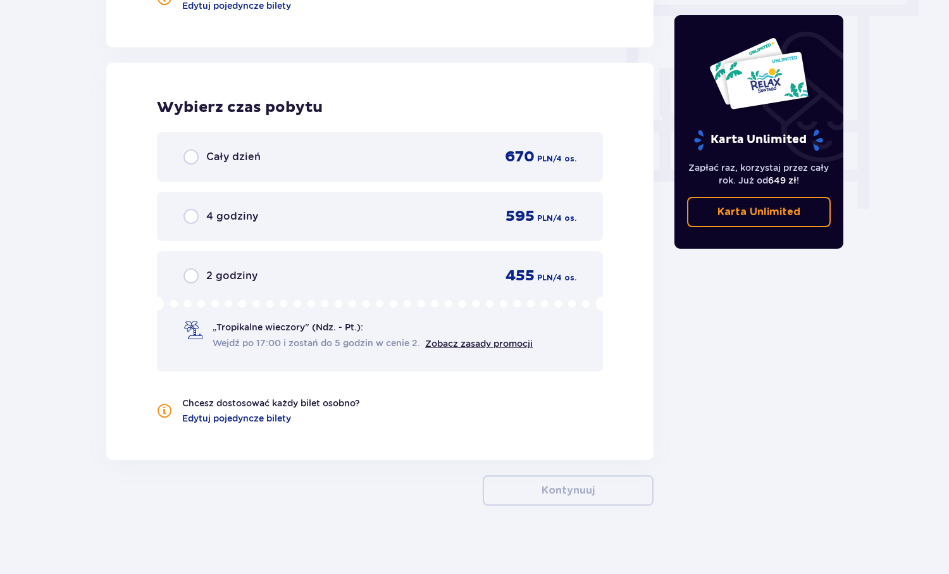
scroll to position [1163, 0]
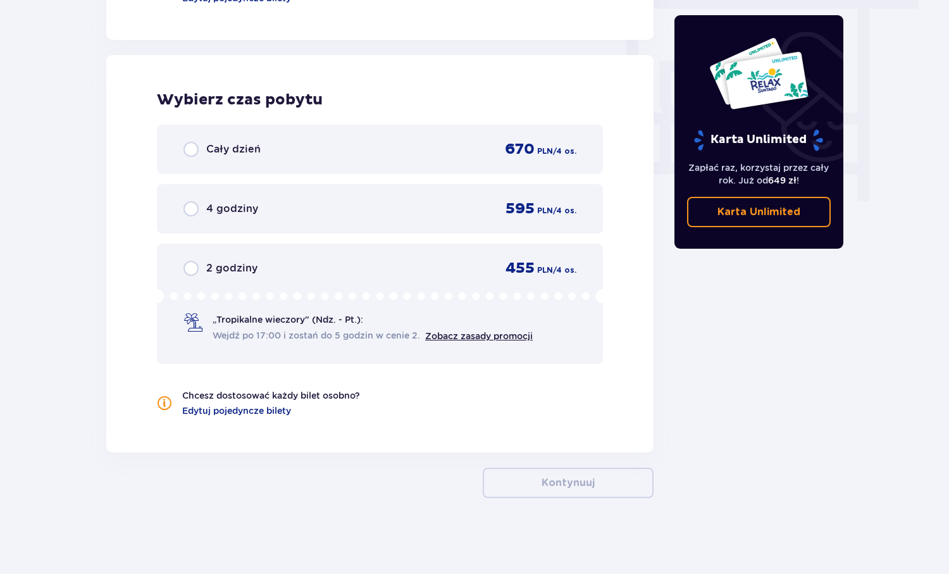
click at [192, 147] on input "radio" at bounding box center [190, 149] width 15 height 15
radio input "true"
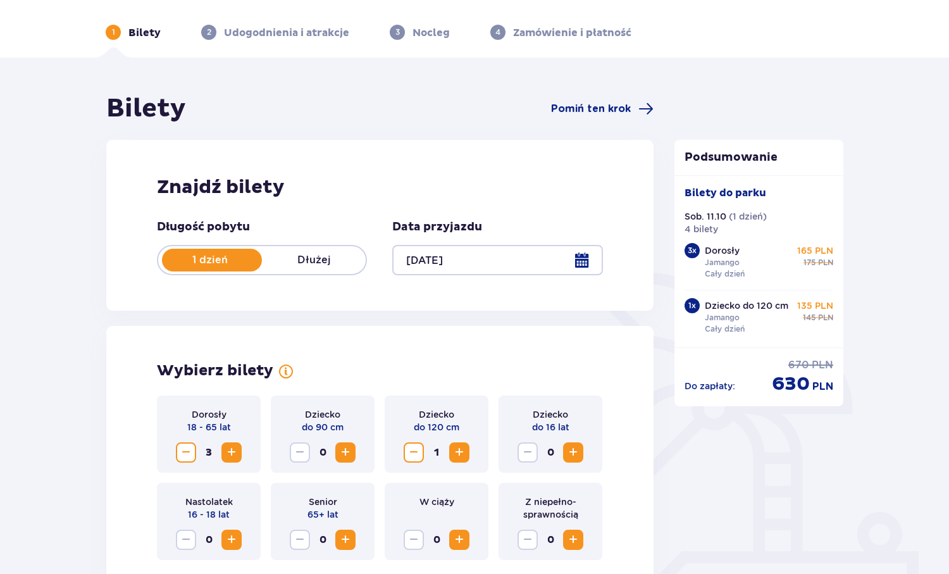
scroll to position [63, 0]
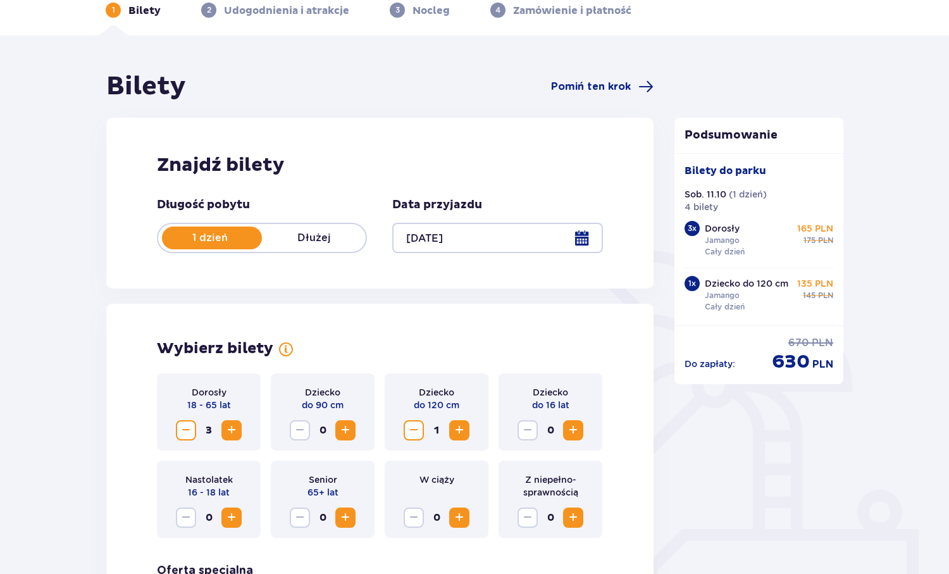
click at [325, 242] on p "Dłużej" at bounding box center [314, 238] width 104 height 14
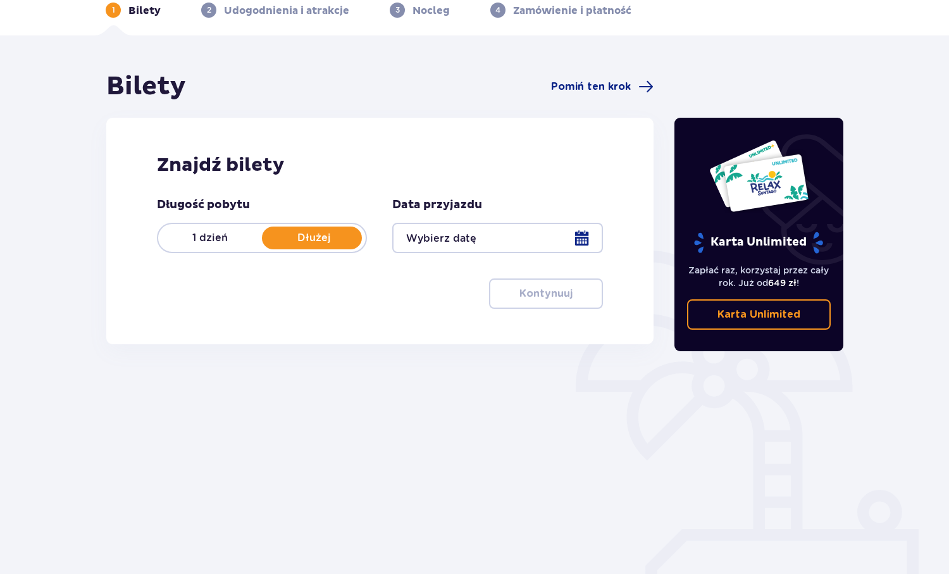
click at [458, 238] on div at bounding box center [497, 238] width 210 height 30
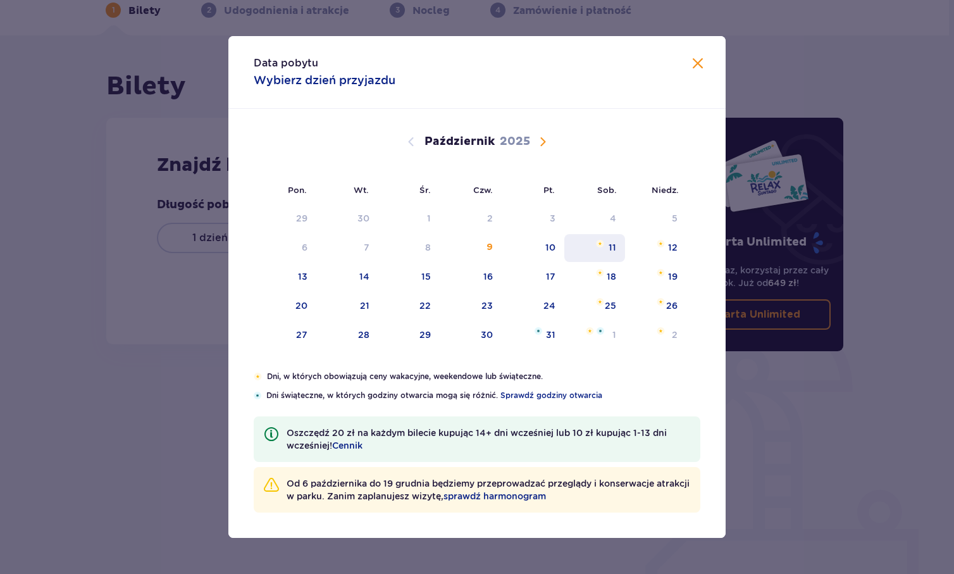
click at [619, 243] on div "11" at bounding box center [594, 248] width 61 height 28
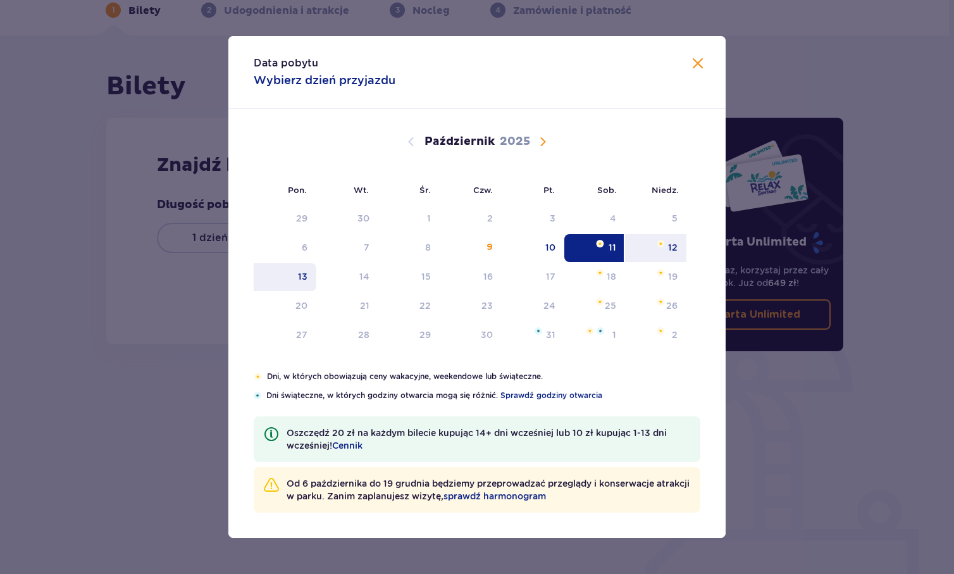
click at [300, 275] on div "13" at bounding box center [302, 276] width 9 height 13
type input "11.10.25 - 13.10.25"
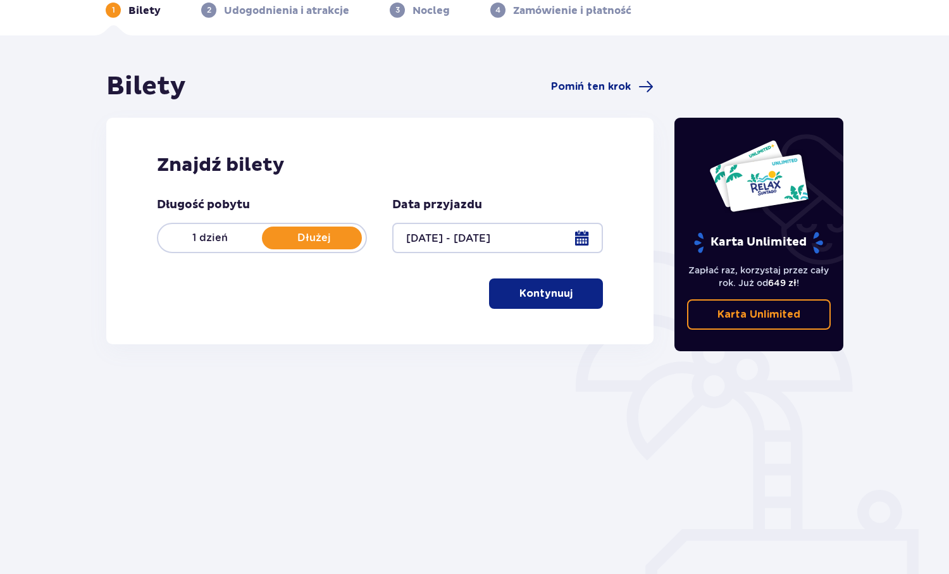
click at [519, 292] on p "Kontynuuj" at bounding box center [545, 294] width 53 height 14
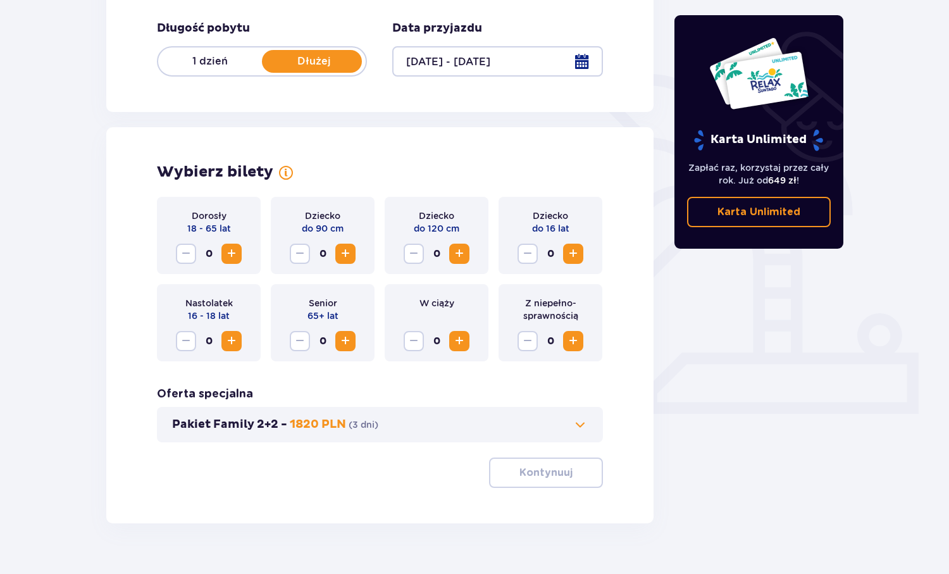
scroll to position [265, 0]
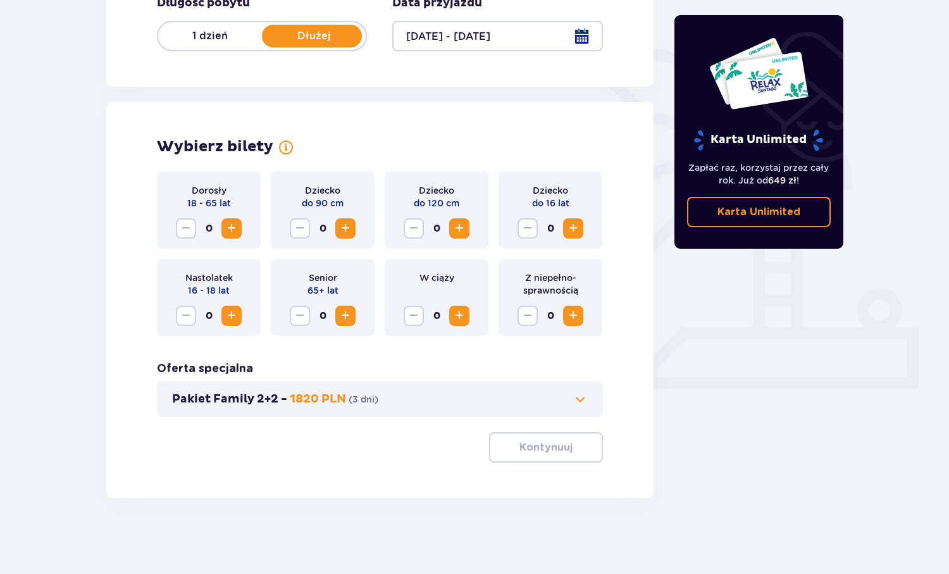
click at [223, 227] on button "Zwiększ" at bounding box center [231, 228] width 20 height 20
click at [224, 227] on span "Zwiększ" at bounding box center [231, 228] width 15 height 15
click at [341, 225] on span "Zwiększ" at bounding box center [345, 228] width 15 height 15
click at [535, 449] on p "Kontynuuj" at bounding box center [545, 447] width 53 height 14
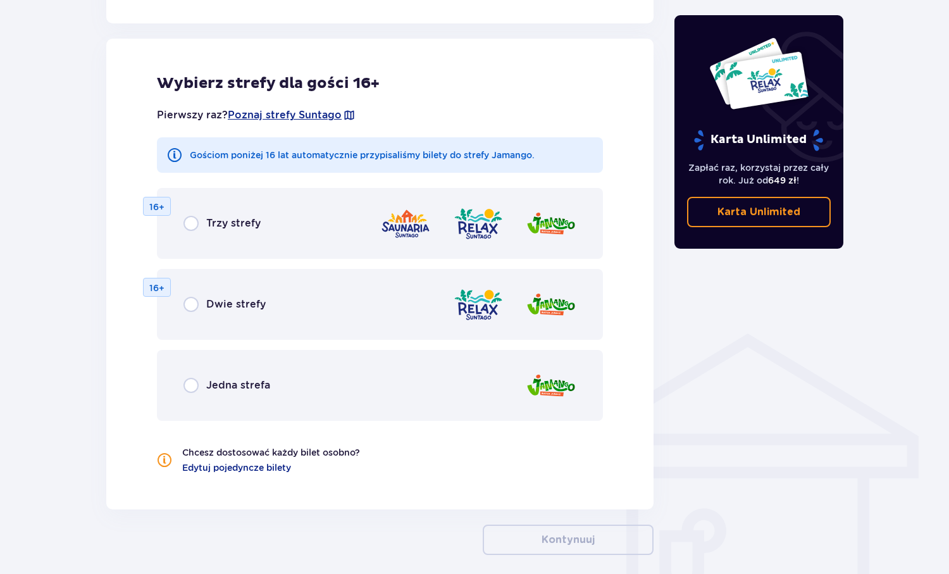
scroll to position [702, 0]
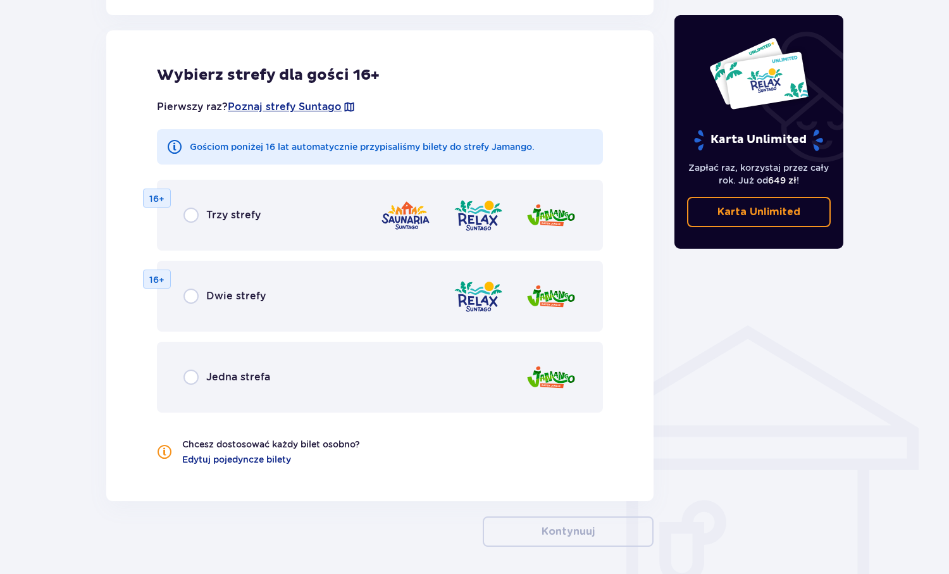
click at [185, 380] on input "radio" at bounding box center [190, 376] width 15 height 15
radio input "true"
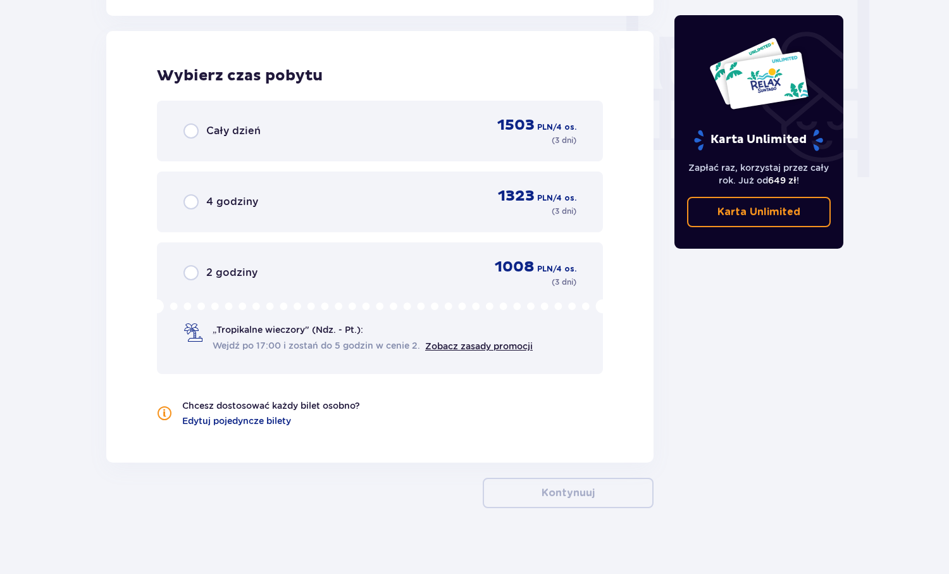
scroll to position [1189, 0]
click at [231, 132] on span "Cały dzień" at bounding box center [233, 130] width 54 height 14
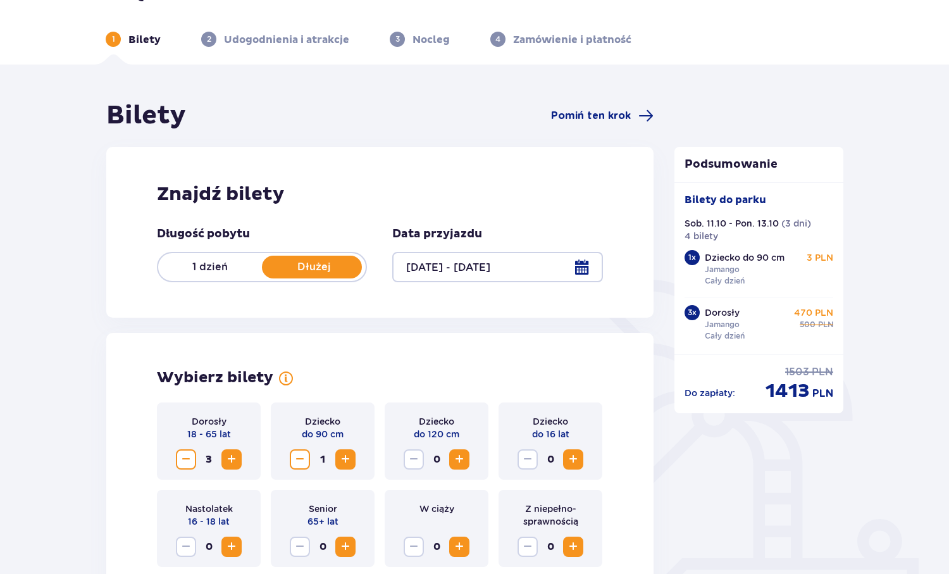
scroll to position [0, 0]
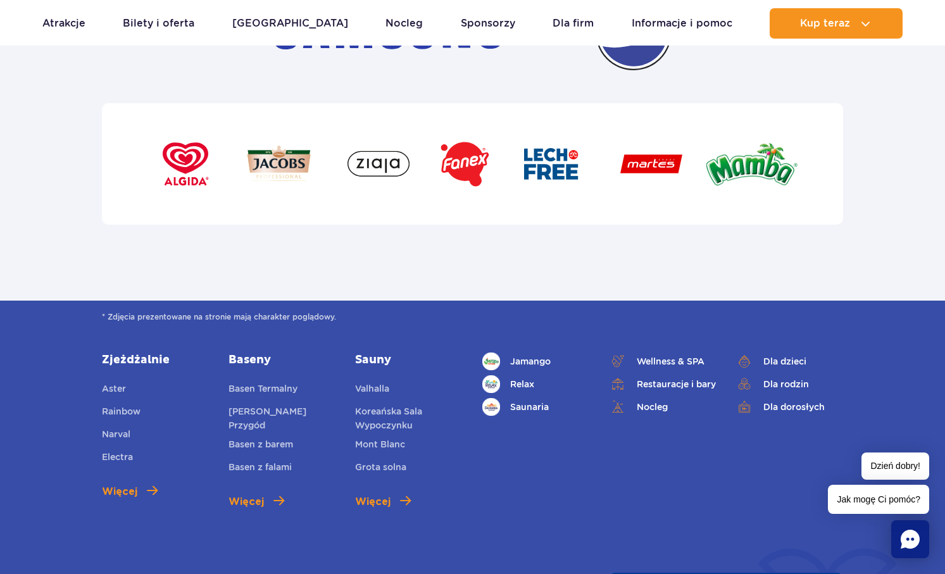
scroll to position [4478, 0]
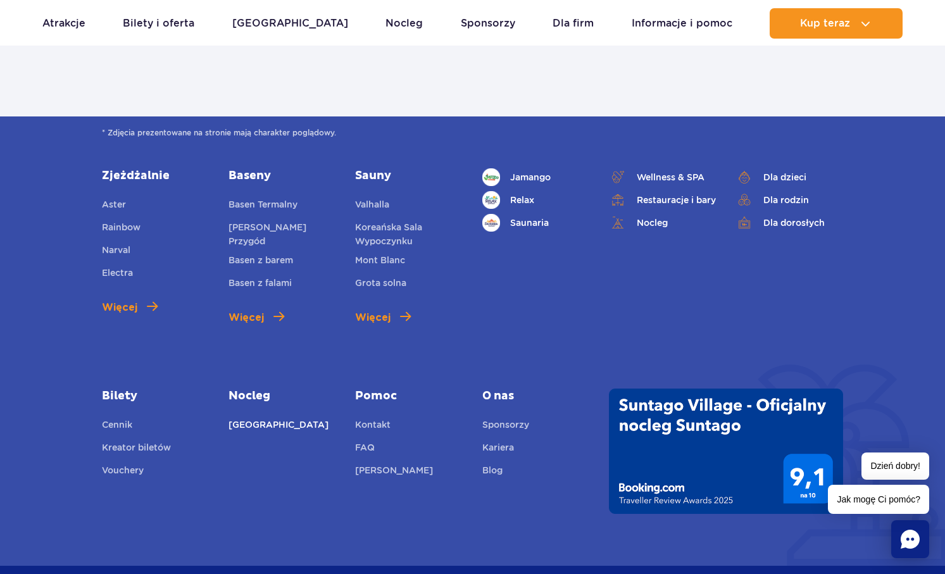
click at [270, 418] on link "[GEOGRAPHIC_DATA]" at bounding box center [278, 427] width 100 height 18
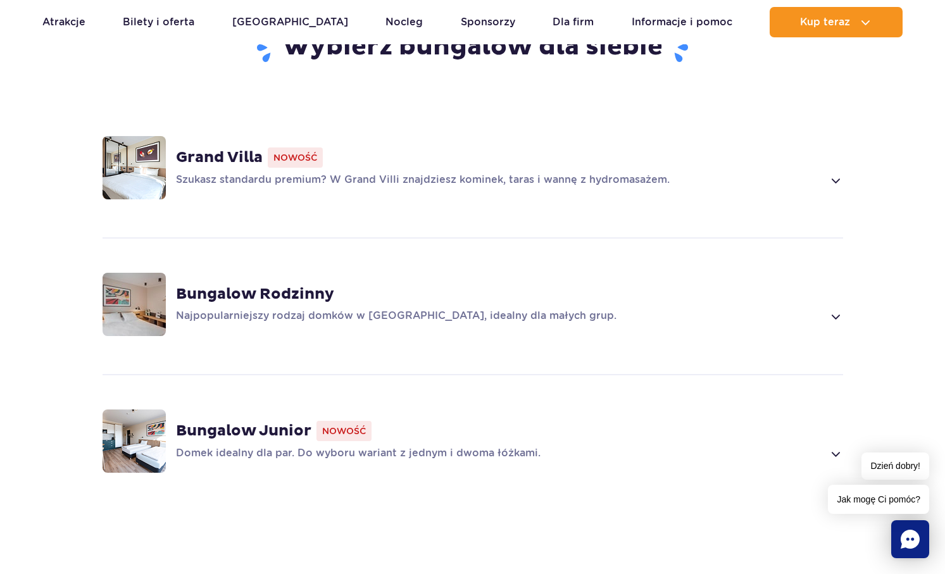
scroll to position [949, 0]
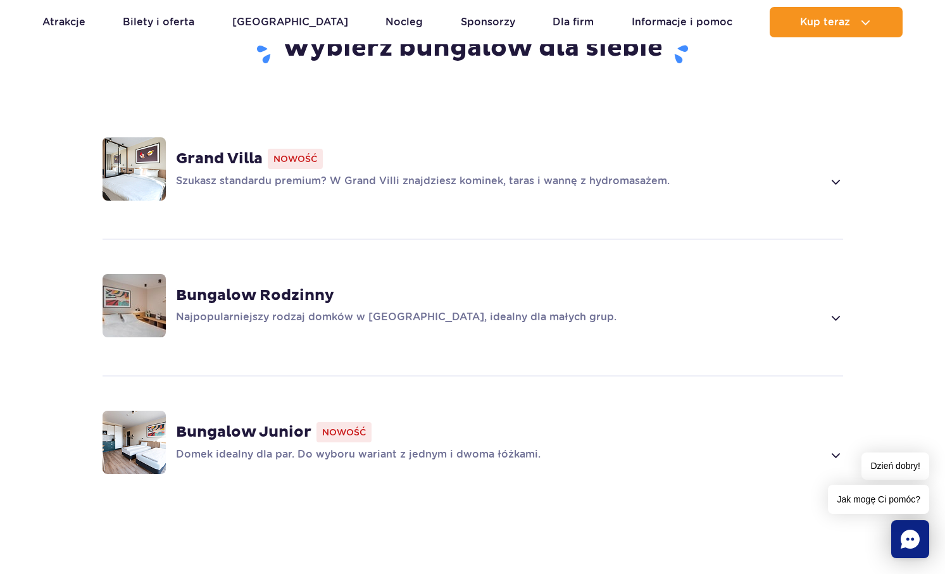
click at [263, 276] on div "Bungalow Rodzinny Najpopularniejszy rodzaj domków w [GEOGRAPHIC_DATA], idealny …" at bounding box center [472, 306] width 811 height 134
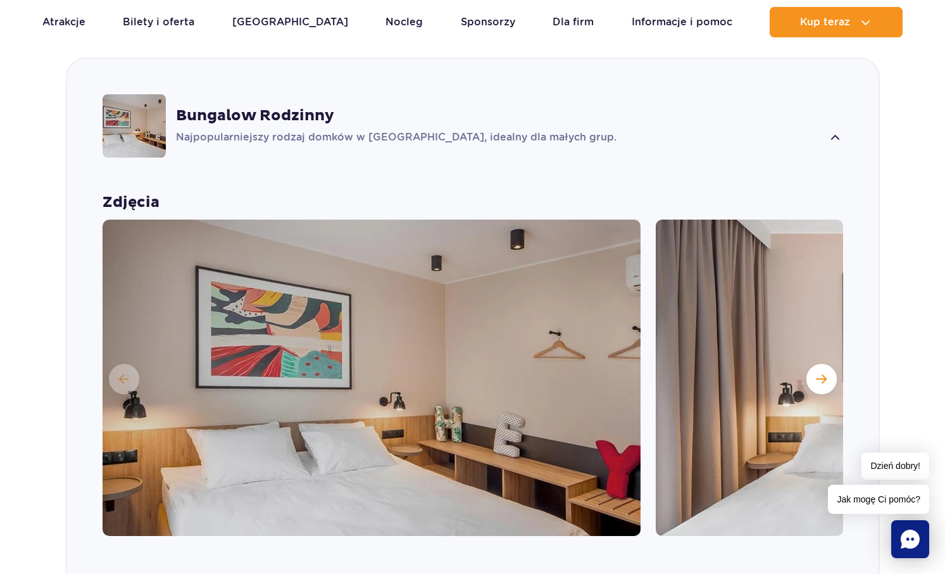
scroll to position [1508, 0]
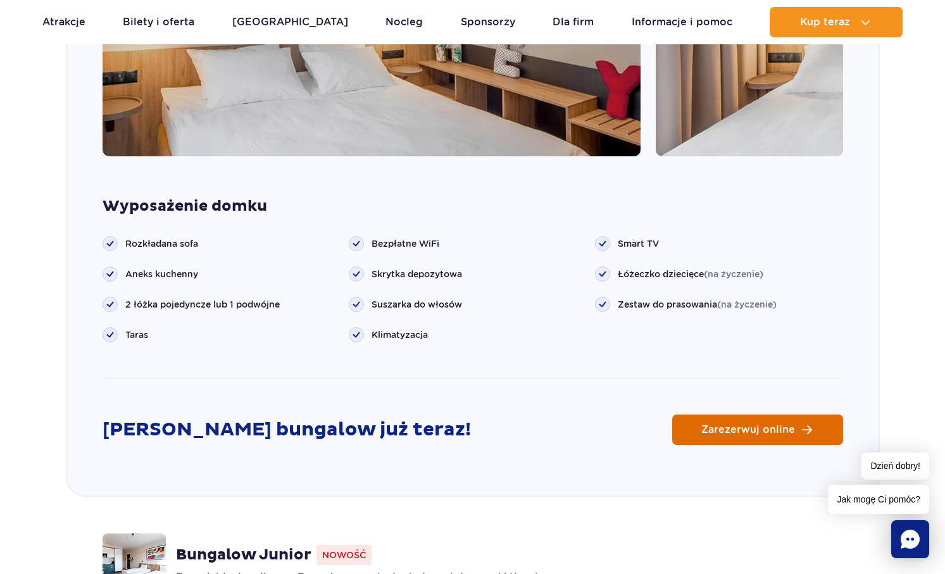
click at [794, 423] on link "Zarezerwuj online" at bounding box center [757, 429] width 171 height 30
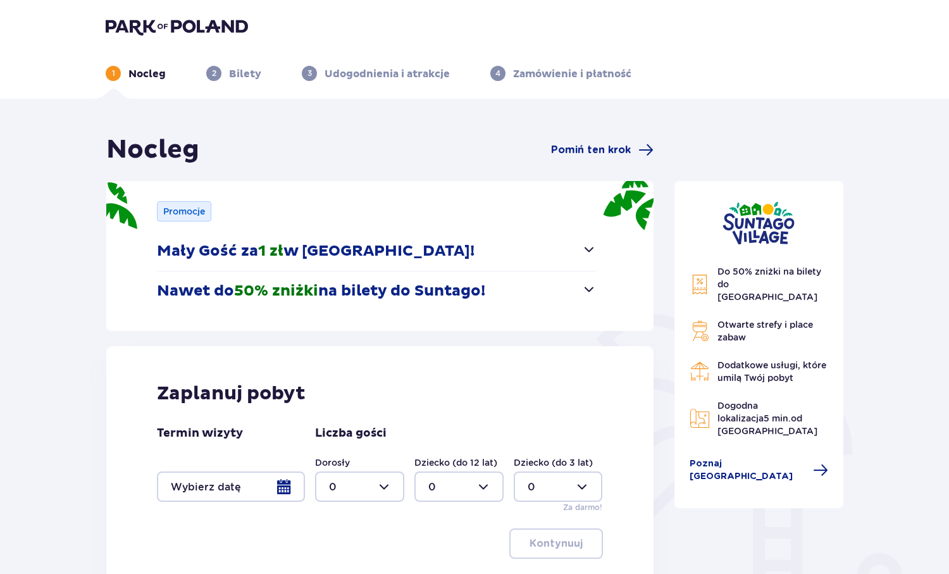
click at [285, 487] on div at bounding box center [231, 486] width 148 height 30
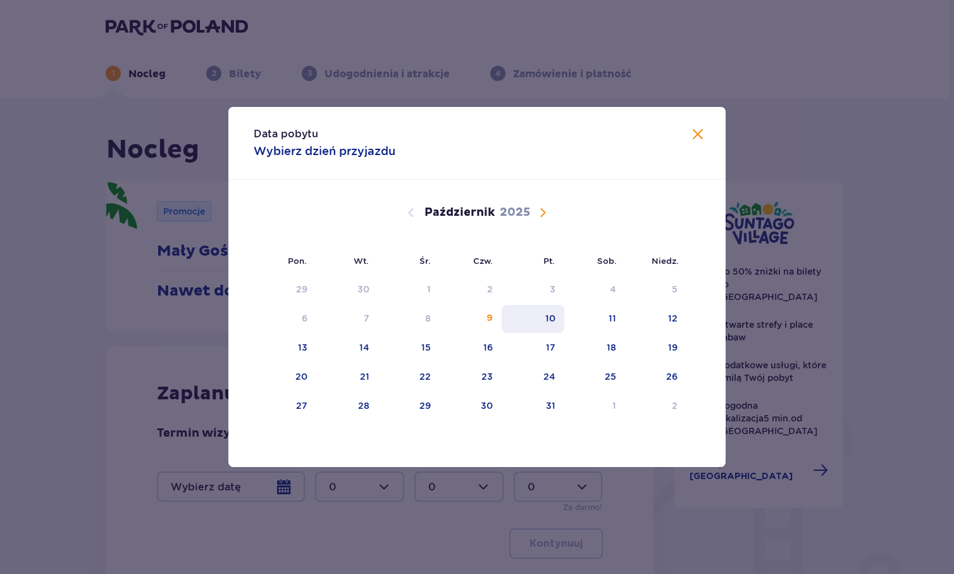
click at [552, 316] on div "10" at bounding box center [550, 318] width 10 height 13
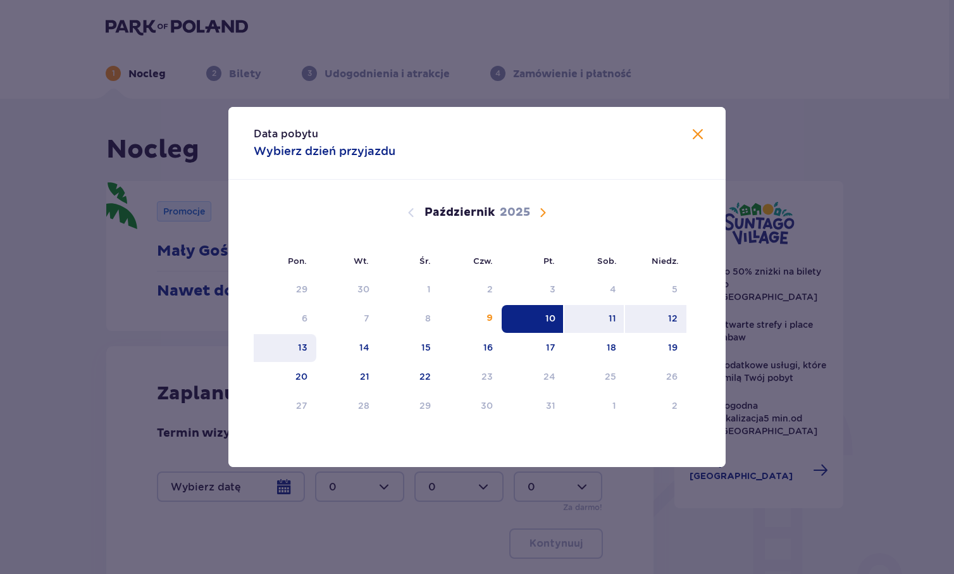
click at [296, 352] on div "13" at bounding box center [285, 348] width 63 height 28
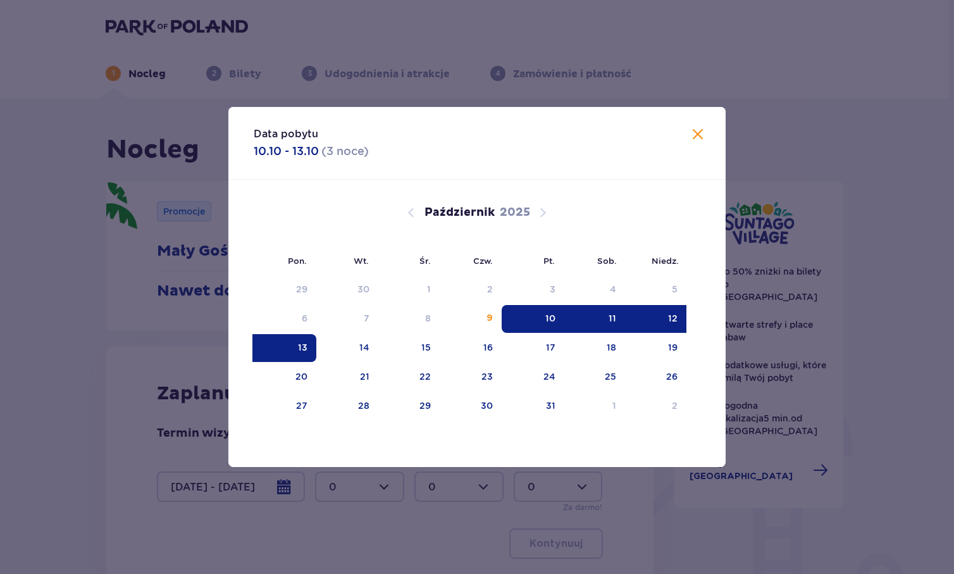
type input "[DATE] - [DATE]"
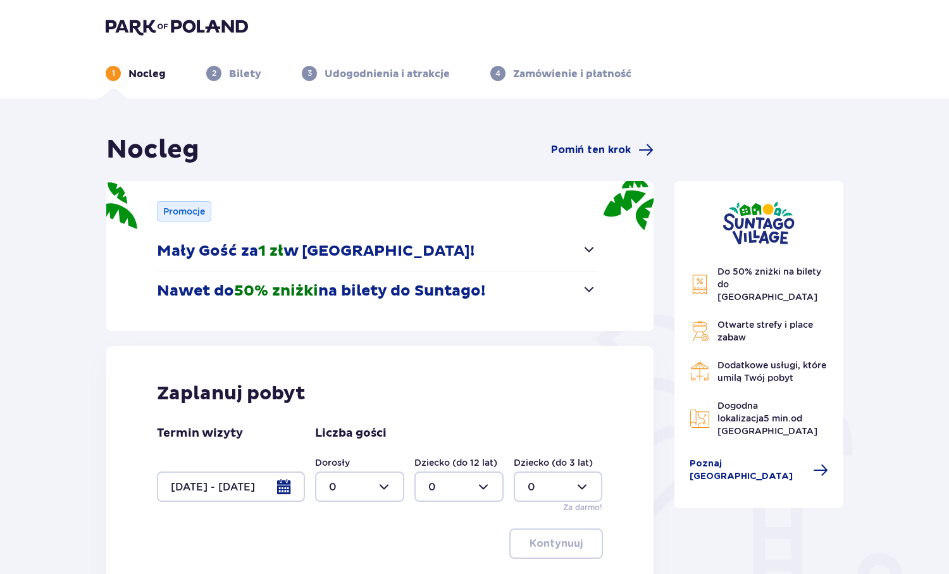
click at [371, 493] on div at bounding box center [359, 486] width 89 height 30
click at [334, 435] on span "3" at bounding box center [359, 443] width 87 height 27
type input "3"
click at [443, 478] on div at bounding box center [458, 486] width 89 height 30
click at [435, 394] on div "1" at bounding box center [458, 390] width 61 height 14
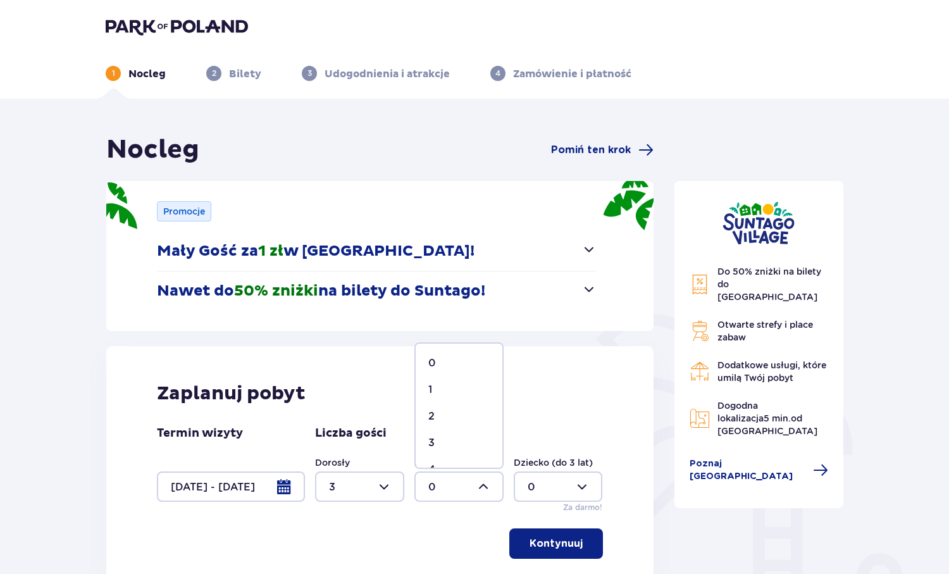
type input "1"
click at [547, 545] on p "Kontynuuj" at bounding box center [556, 543] width 53 height 14
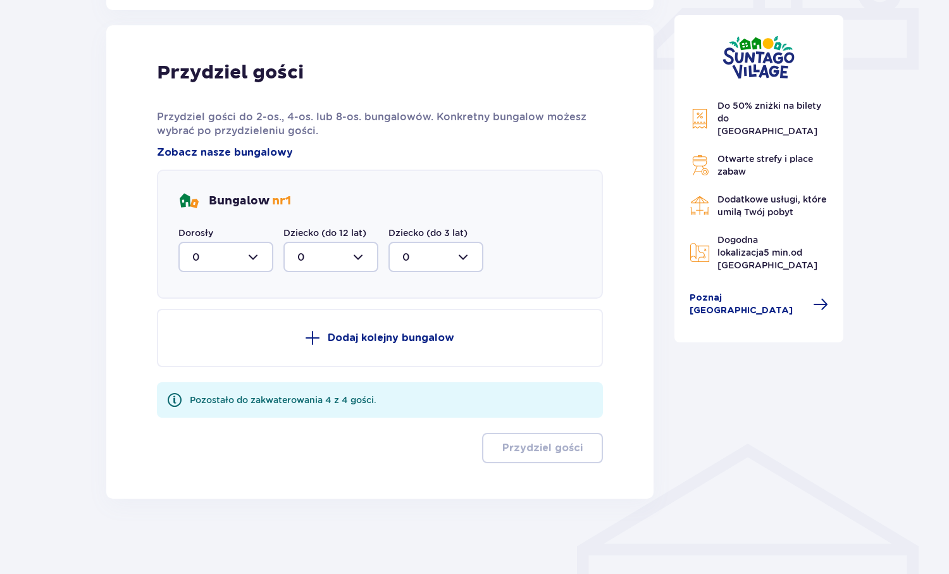
scroll to position [585, 0]
click at [250, 262] on div at bounding box center [225, 256] width 95 height 30
click at [202, 371] on div "3" at bounding box center [225, 375] width 67 height 14
type input "3"
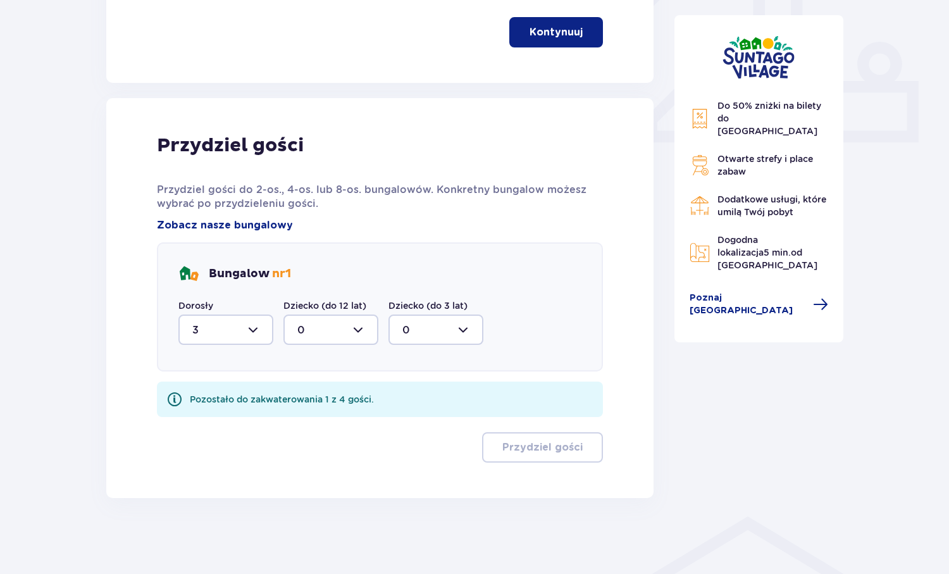
click at [321, 340] on div at bounding box center [330, 329] width 95 height 30
click at [302, 391] on div "1" at bounding box center [330, 395] width 67 height 14
type input "1"
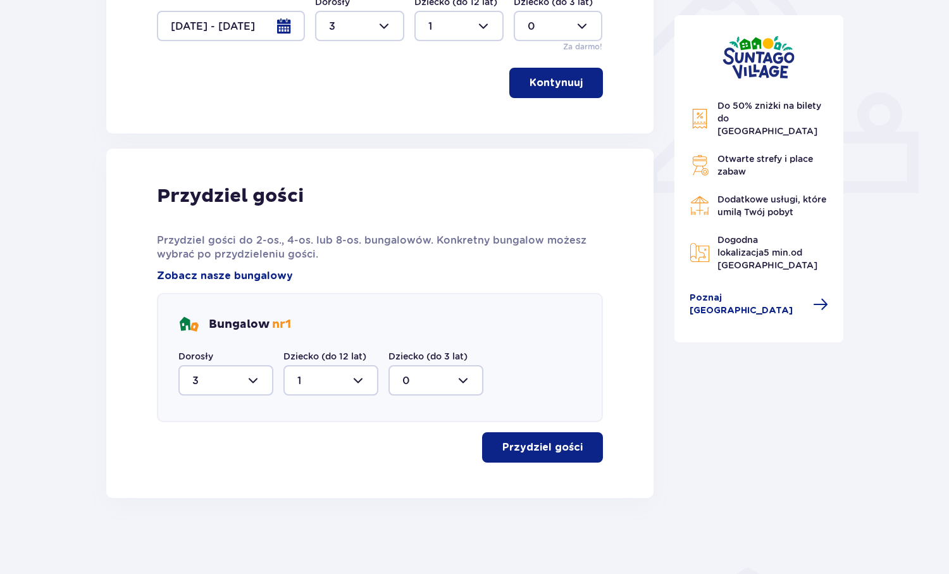
click at [548, 443] on p "Przydziel gości" at bounding box center [542, 447] width 80 height 14
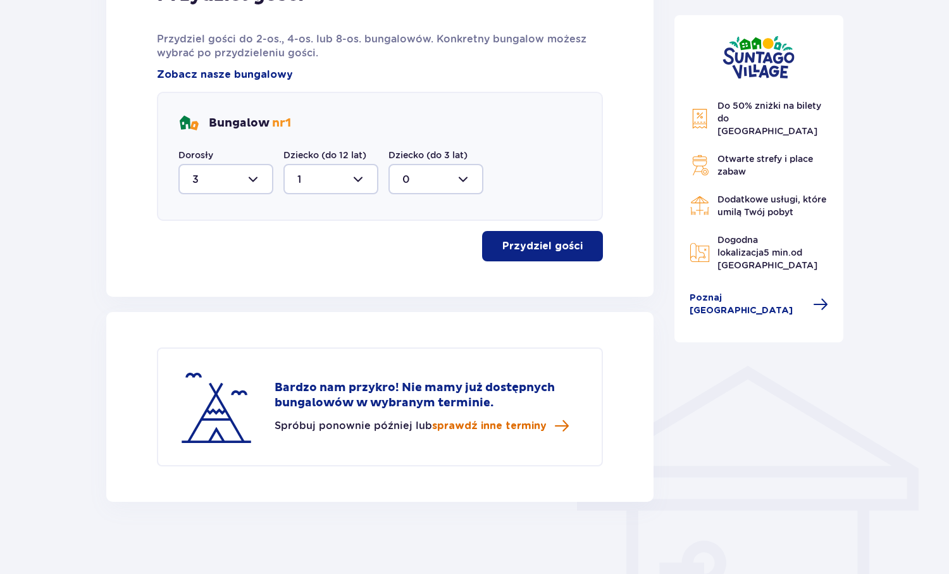
scroll to position [666, 0]
